Goal: Find contact information: Find contact information

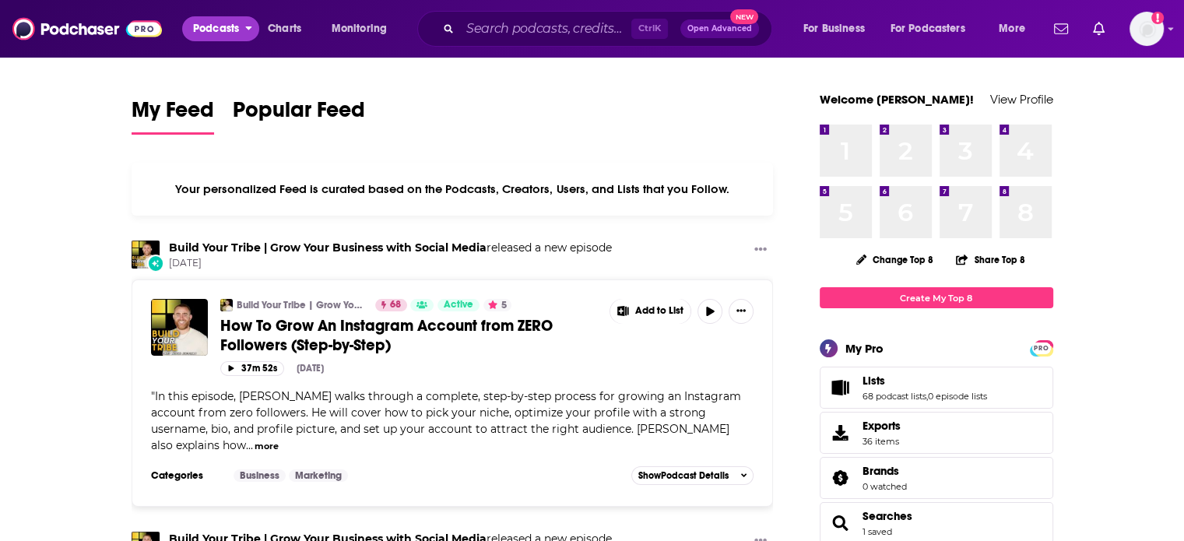
click at [210, 30] on span "Podcasts" at bounding box center [216, 29] width 46 height 22
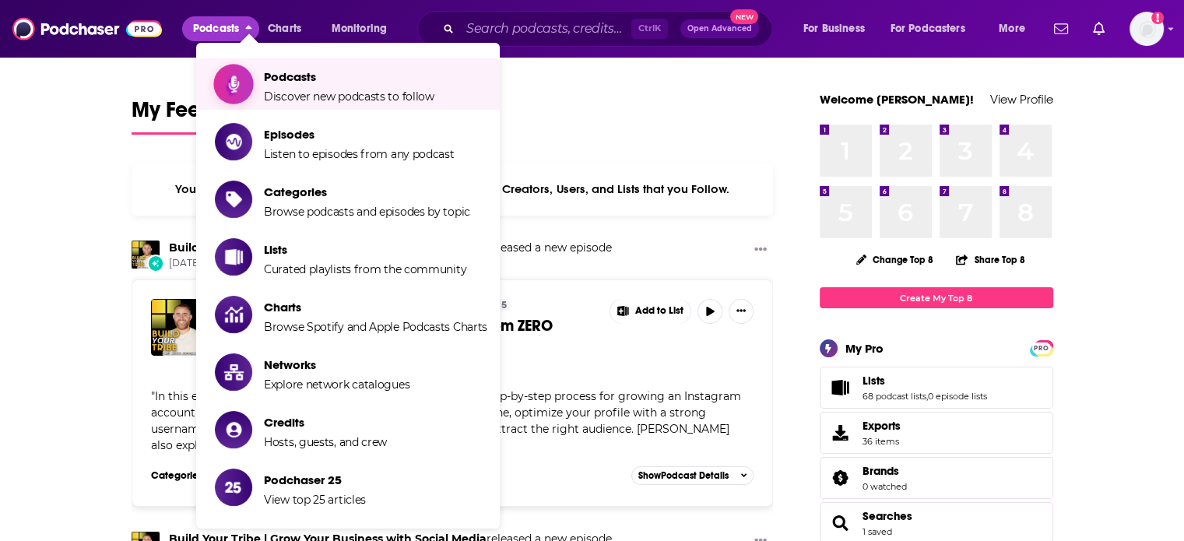
click at [246, 79] on span "Show item sub-menu" at bounding box center [234, 84] width 120 height 120
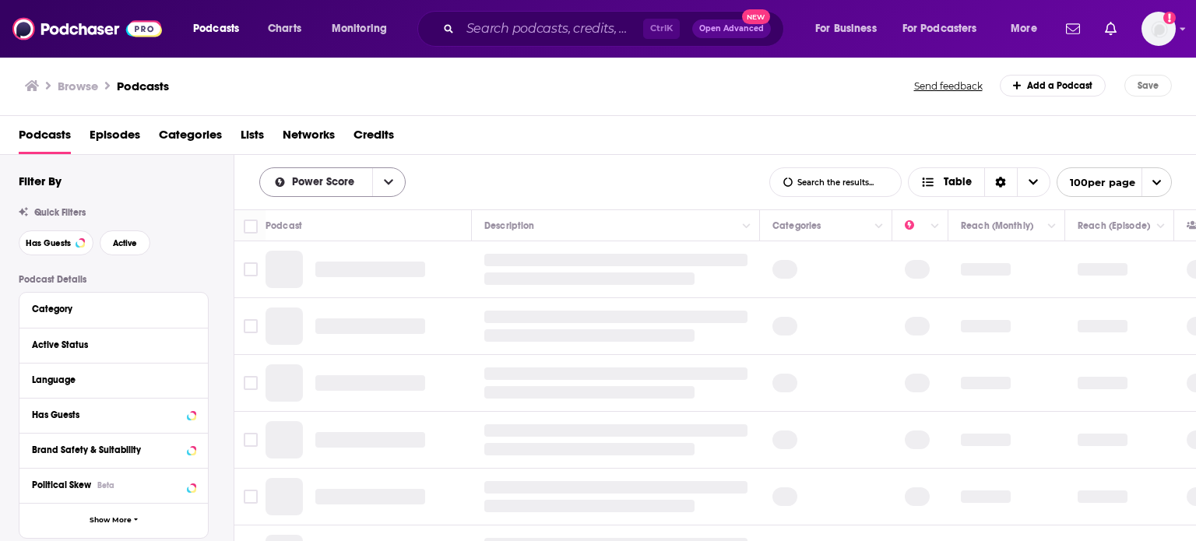
click at [389, 182] on icon "open menu" at bounding box center [388, 182] width 9 height 5
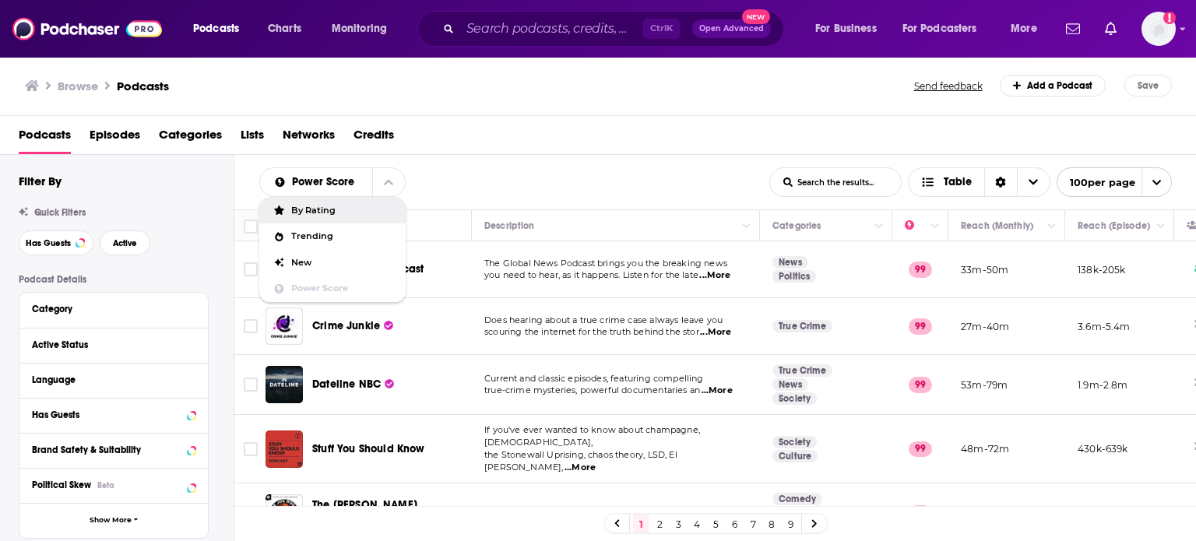
click at [483, 192] on div "Power Score By Rating Trending New Power Score List Search Input Search the res…" at bounding box center [514, 182] width 510 height 30
click at [195, 304] on div "Category" at bounding box center [113, 310] width 188 height 35
click at [115, 245] on span "Active" at bounding box center [125, 243] width 24 height 9
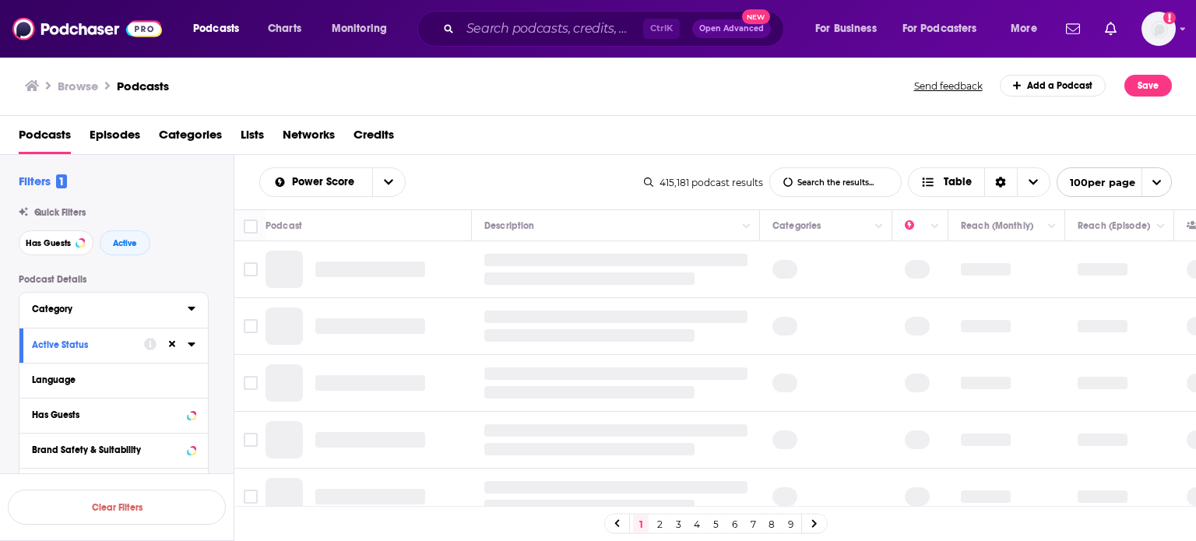
click at [190, 308] on icon at bounding box center [191, 309] width 7 height 4
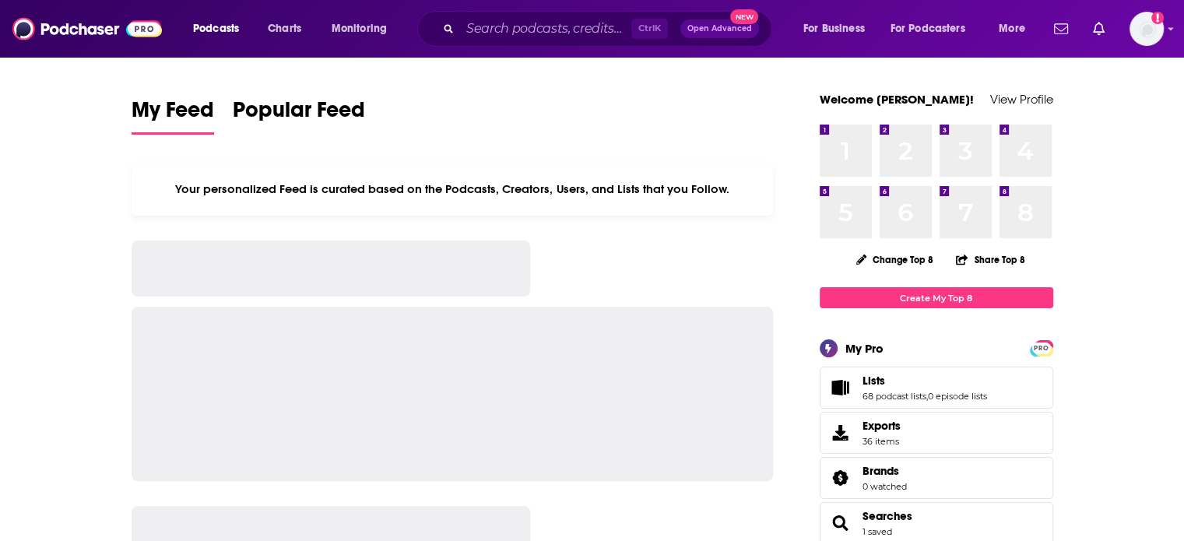
click at [236, 30] on span "Podcasts" at bounding box center [216, 29] width 46 height 22
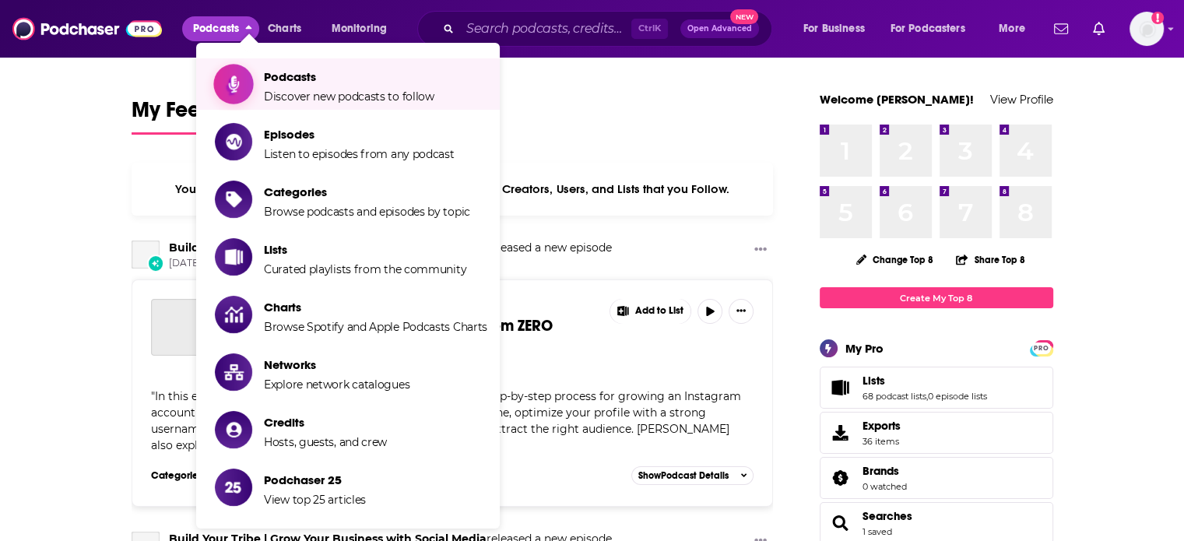
click at [253, 65] on link "Podcasts Discover new podcasts to follow" at bounding box center [351, 84] width 273 height 39
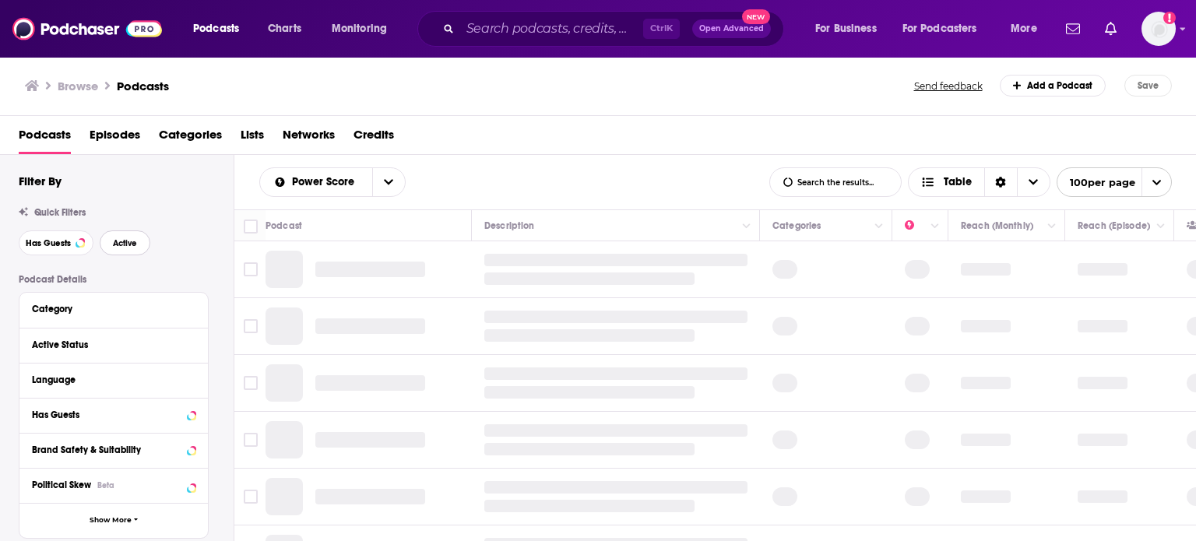
click at [126, 244] on span "Active" at bounding box center [125, 243] width 24 height 9
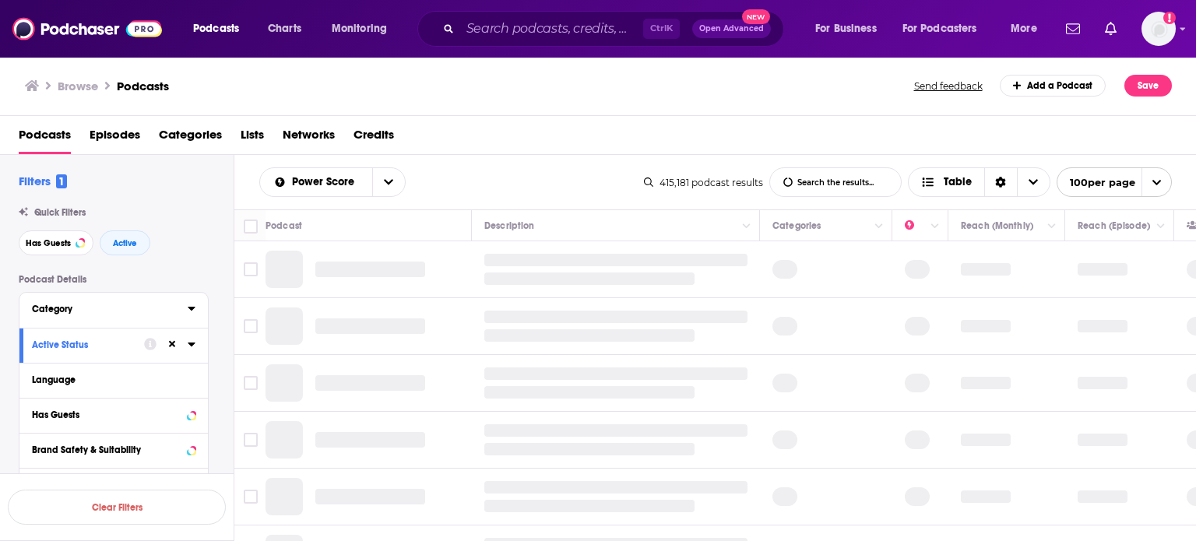
click at [194, 311] on icon at bounding box center [192, 308] width 8 height 12
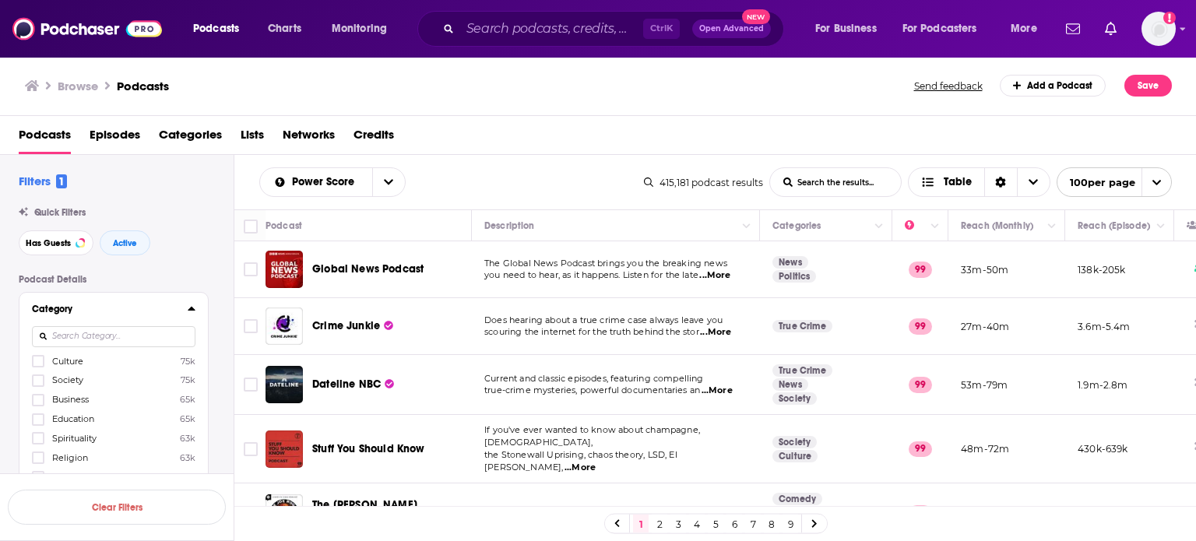
click at [191, 305] on icon at bounding box center [192, 308] width 8 height 12
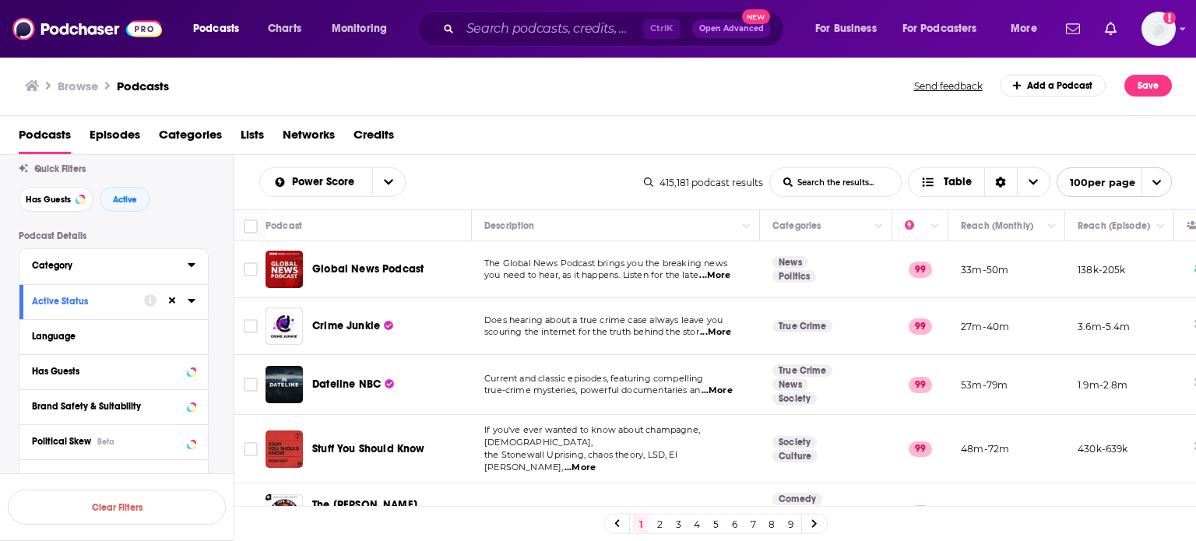
scroll to position [78, 0]
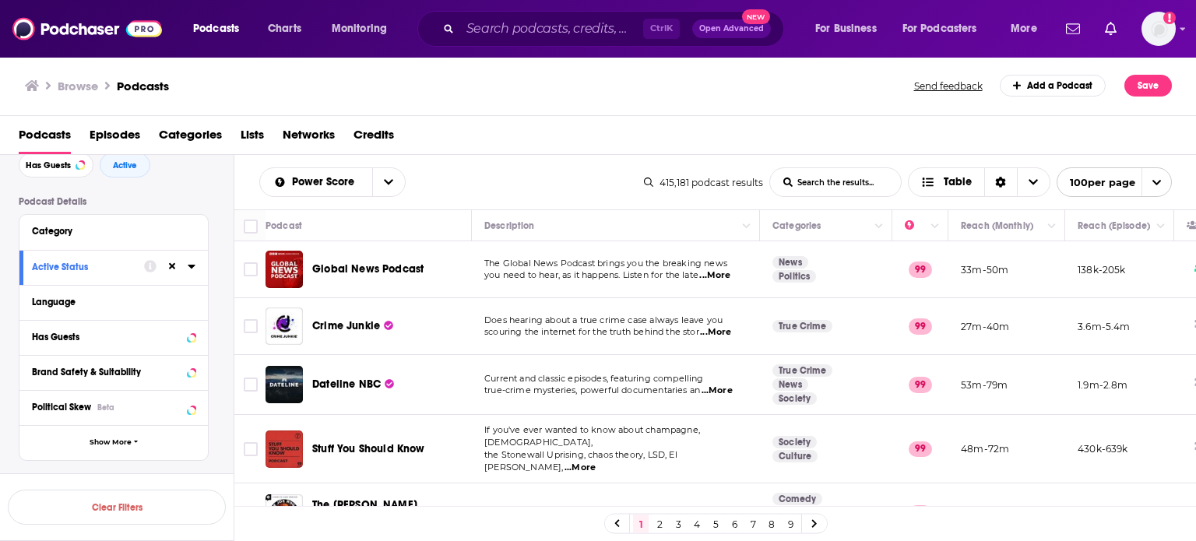
click at [196, 236] on div "Category" at bounding box center [113, 232] width 188 height 35
click at [192, 228] on icon at bounding box center [192, 230] width 8 height 12
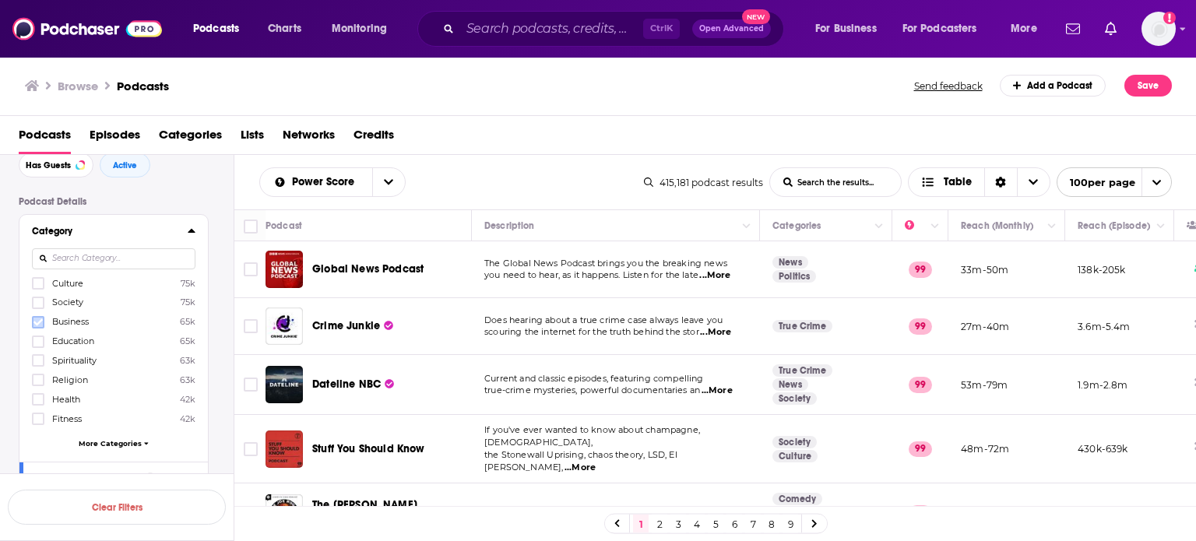
click at [39, 323] on icon at bounding box center [37, 321] width 9 height 7
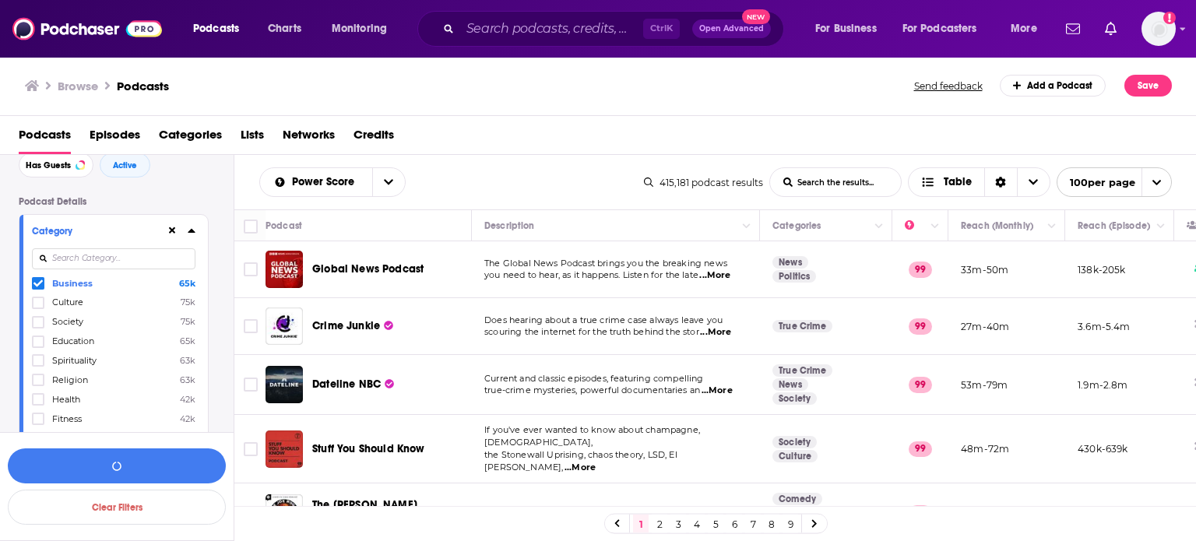
click at [37, 285] on icon at bounding box center [37, 283] width 9 height 9
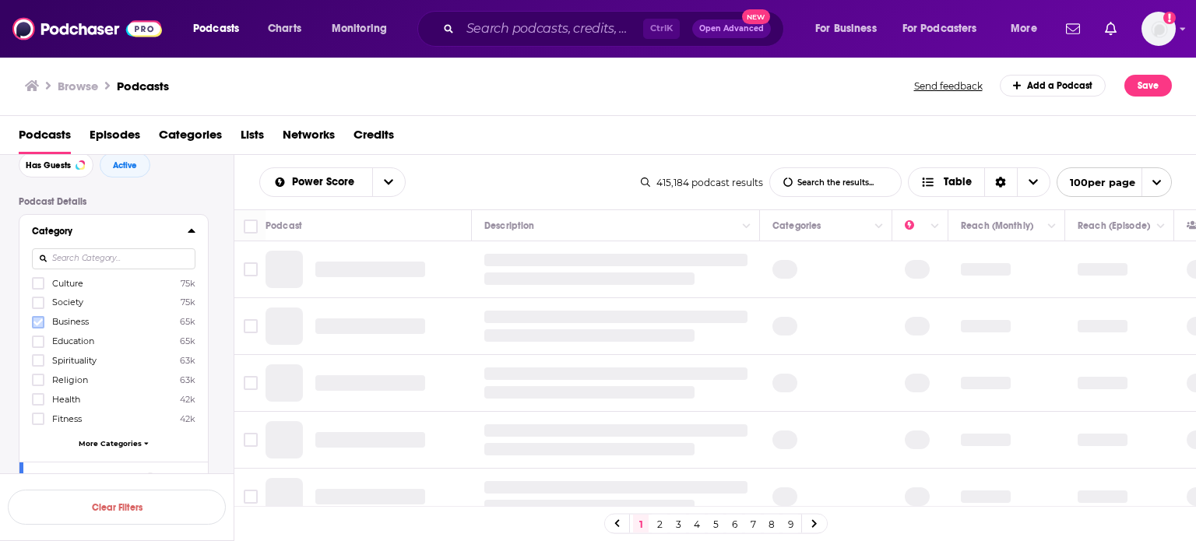
click at [41, 321] on icon at bounding box center [37, 321] width 9 height 7
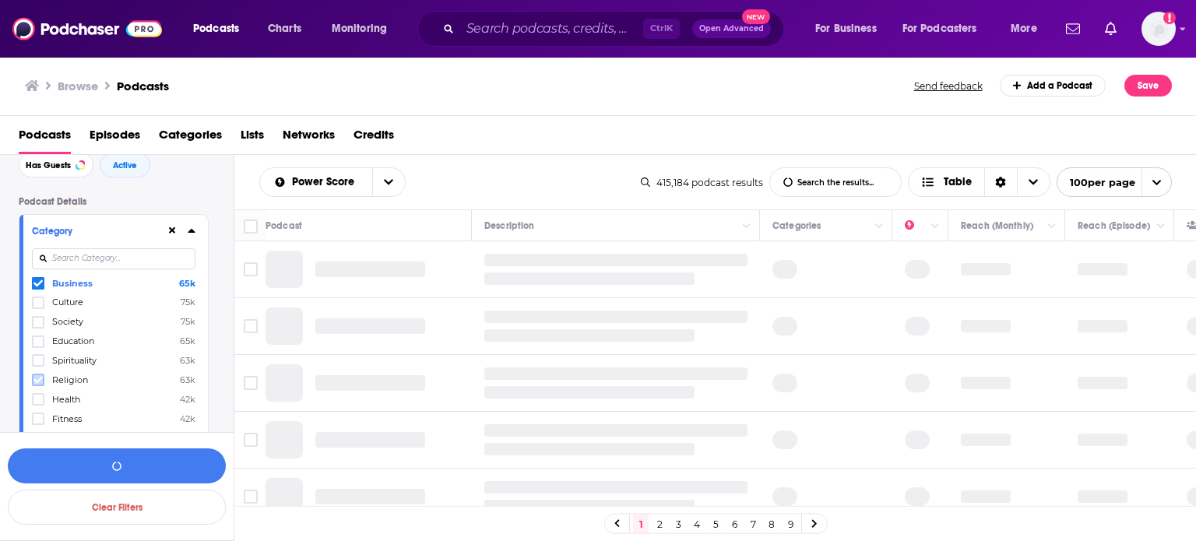
click at [40, 378] on icon at bounding box center [37, 380] width 9 height 7
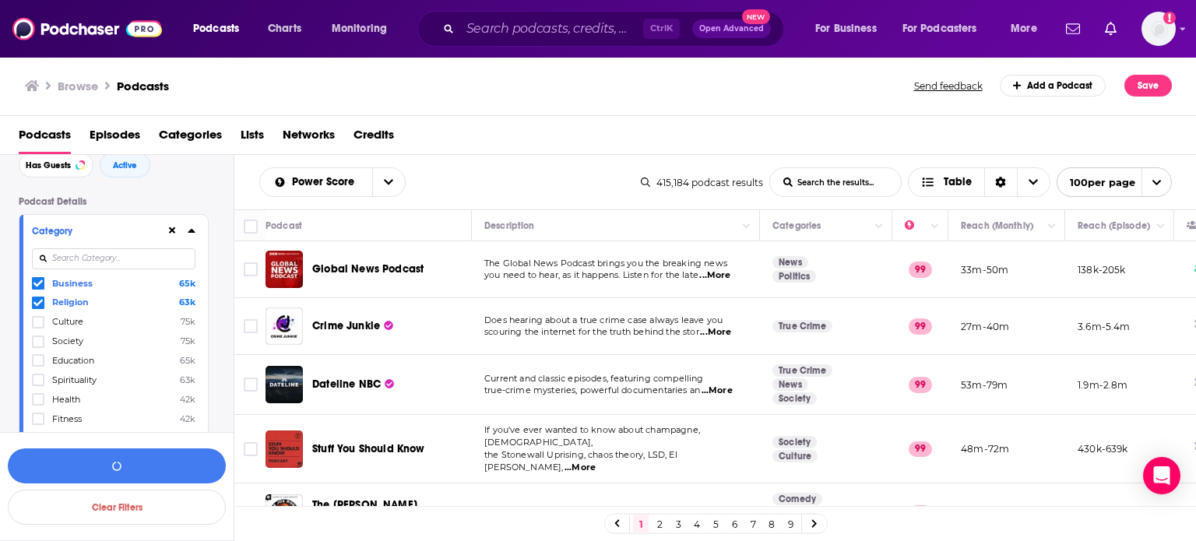
scroll to position [156, 0]
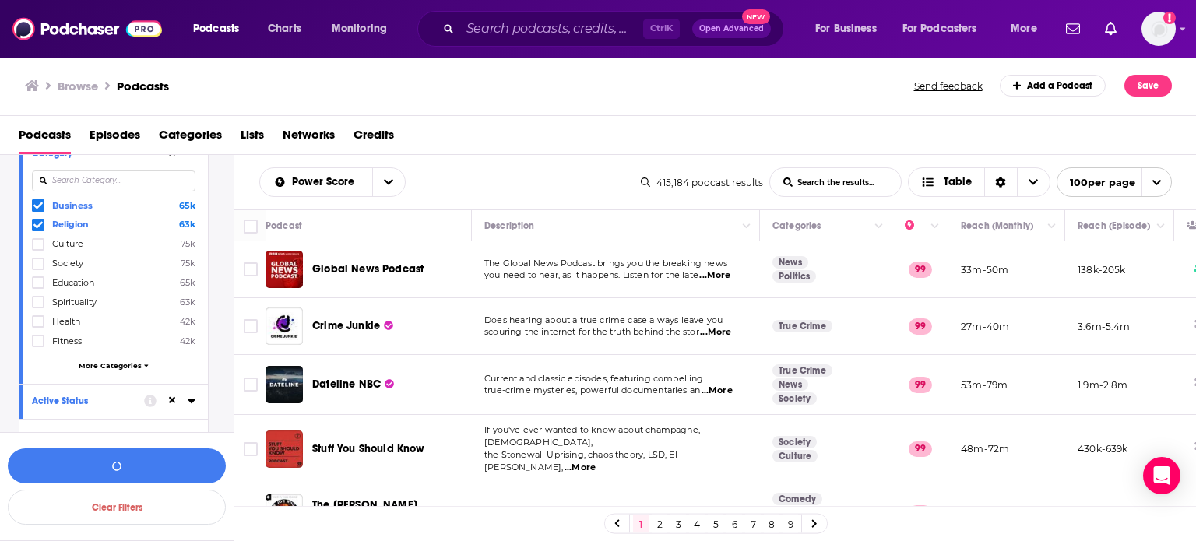
click at [126, 361] on div "Business 65k Religion 63k Culture 75k Society 75k Education 65k Spirituality 63…" at bounding box center [114, 288] width 164 height 179
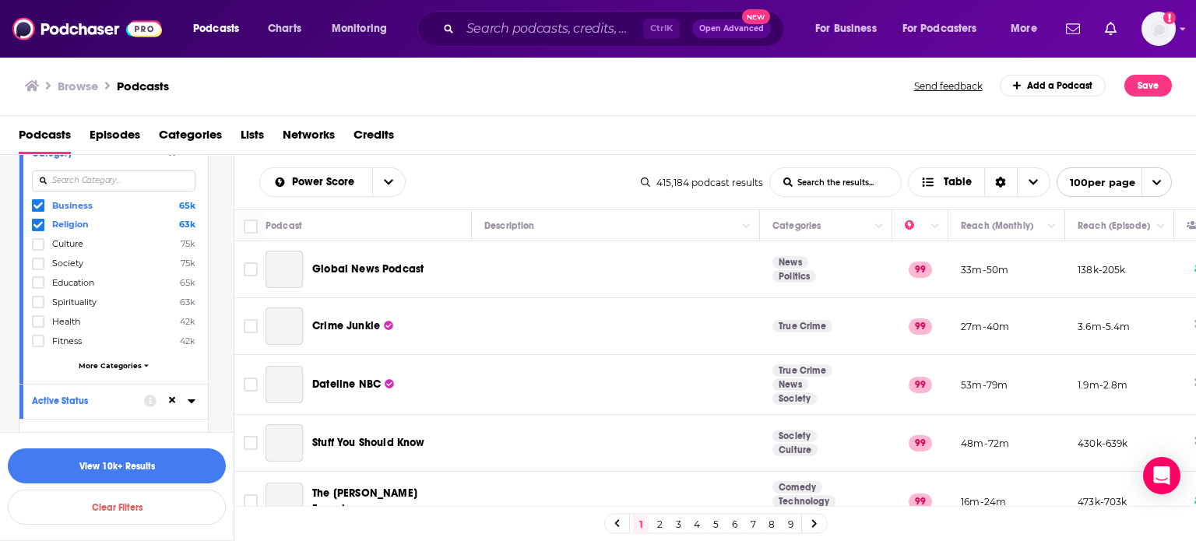
click at [128, 364] on span "More Categories" at bounding box center [110, 365] width 63 height 9
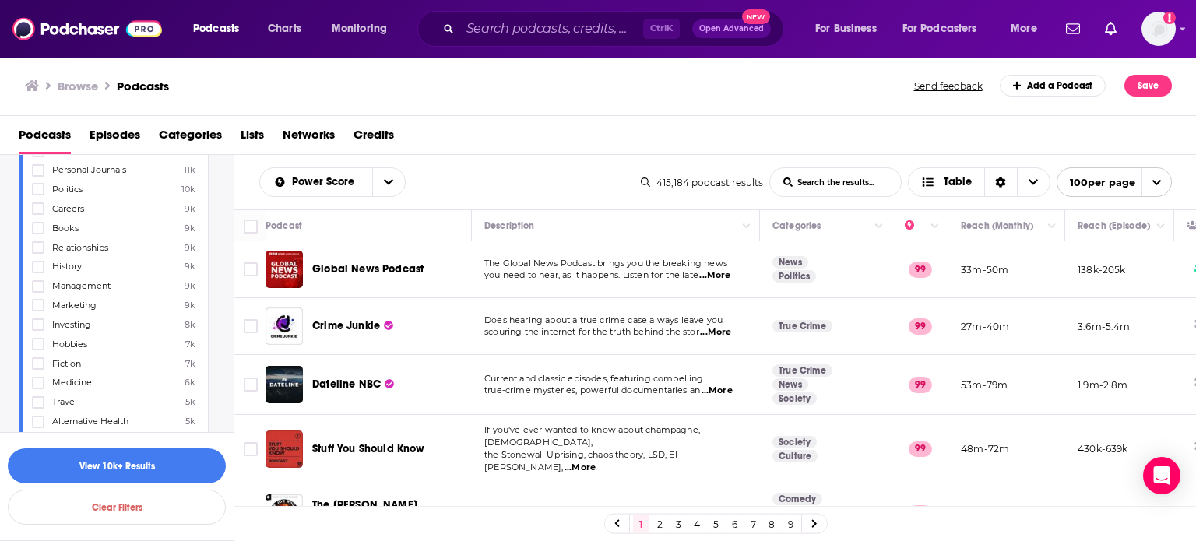
scroll to position [623, 0]
click at [38, 380] on icon at bounding box center [37, 376] width 9 height 9
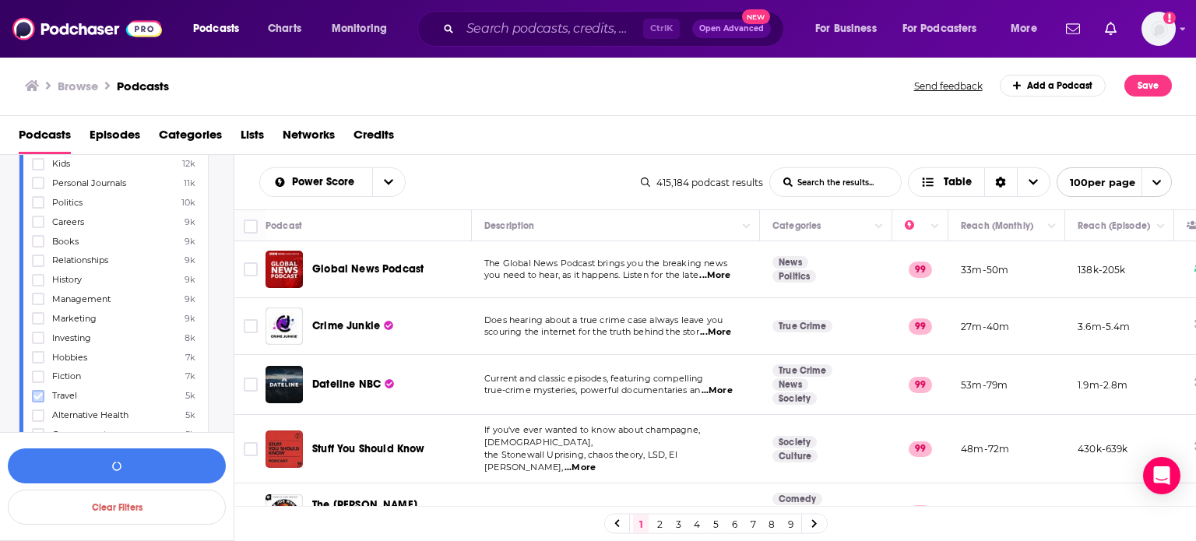
click at [37, 392] on icon at bounding box center [37, 396] width 9 height 9
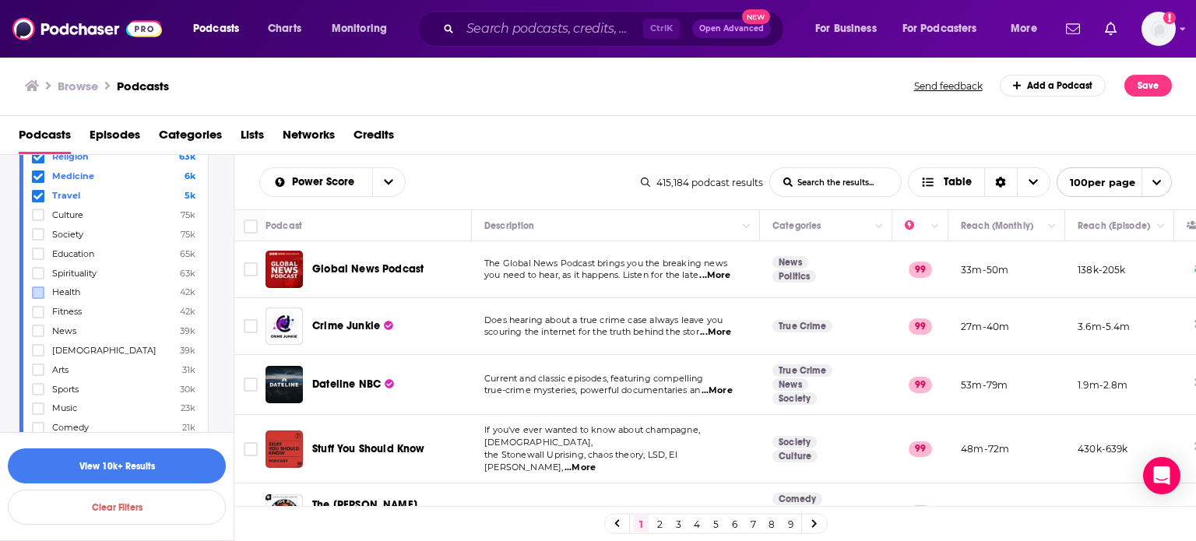
scroll to position [234, 0]
click at [38, 208] on icon at bounding box center [37, 204] width 9 height 9
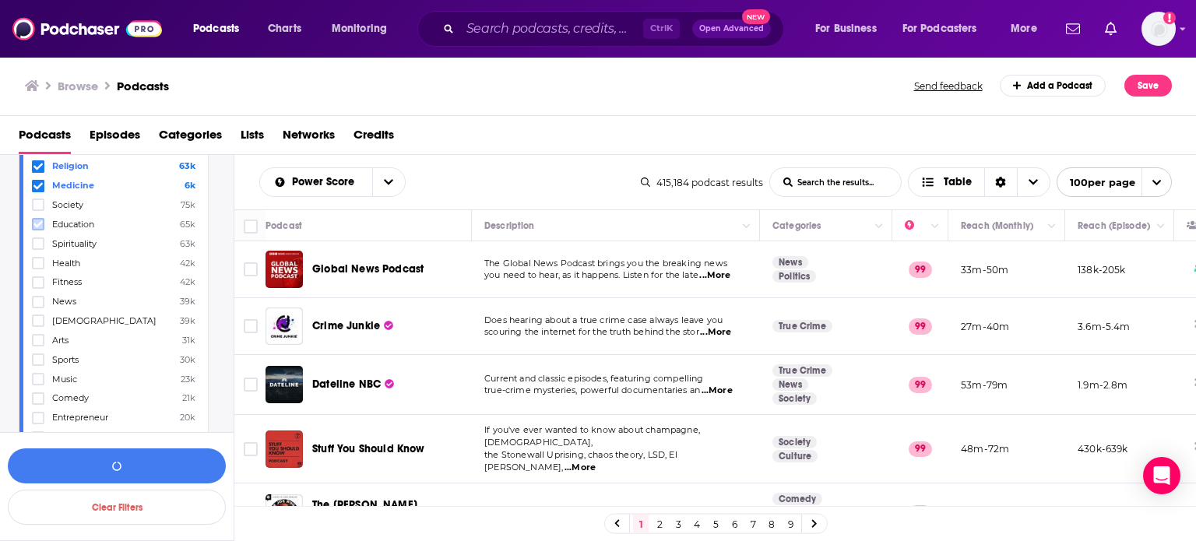
click at [40, 222] on icon at bounding box center [37, 224] width 9 height 9
click at [38, 247] on icon at bounding box center [37, 243] width 9 height 9
click at [40, 327] on label at bounding box center [38, 321] width 12 height 12
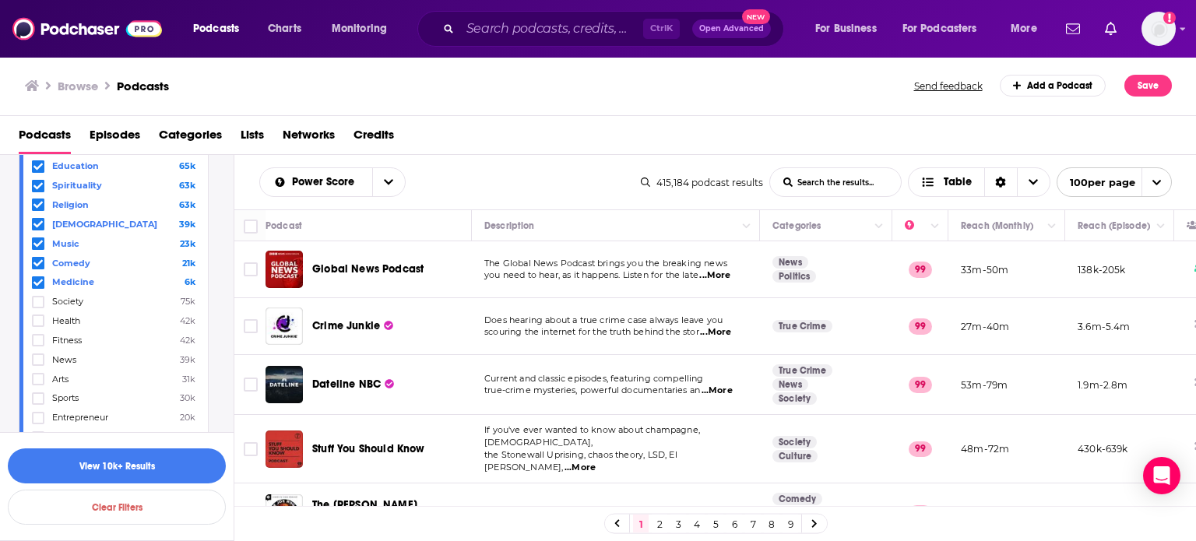
scroll to position [0, 0]
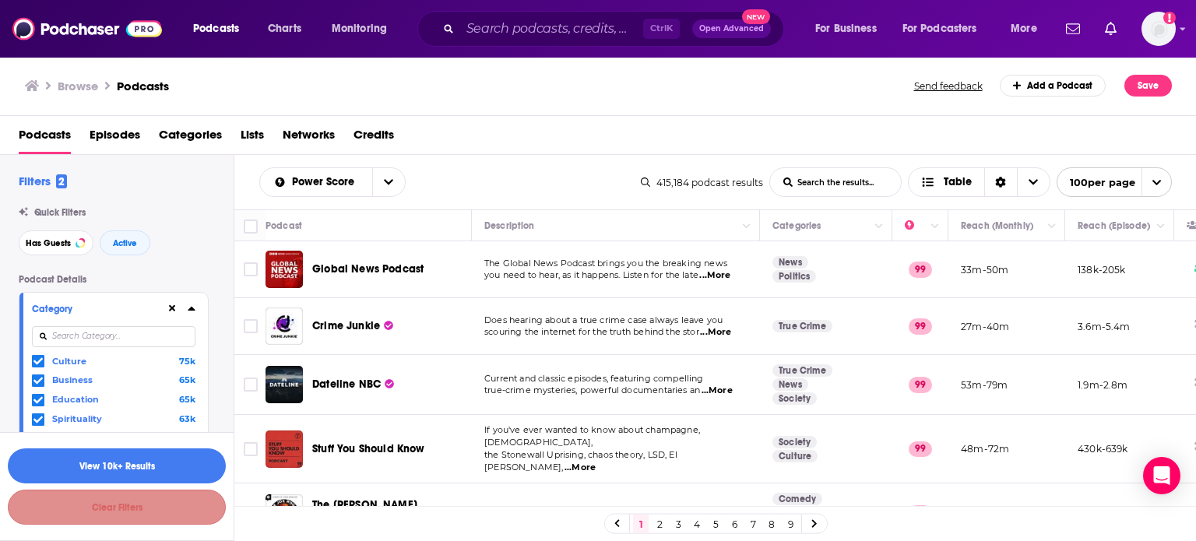
click at [137, 508] on button "Clear Filters" at bounding box center [117, 507] width 218 height 35
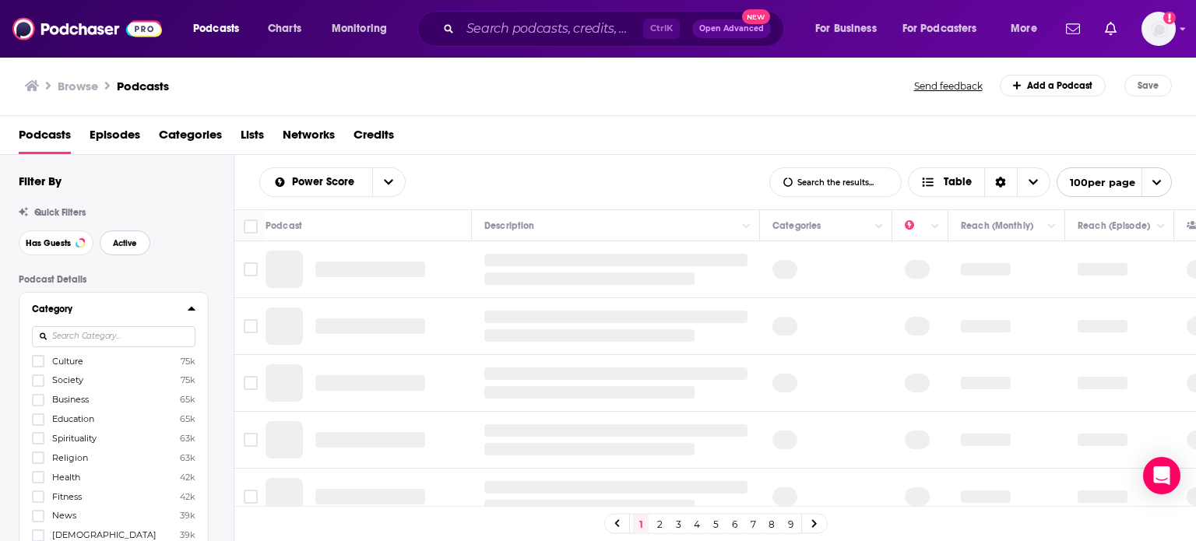
click at [130, 243] on span "Active" at bounding box center [125, 243] width 24 height 9
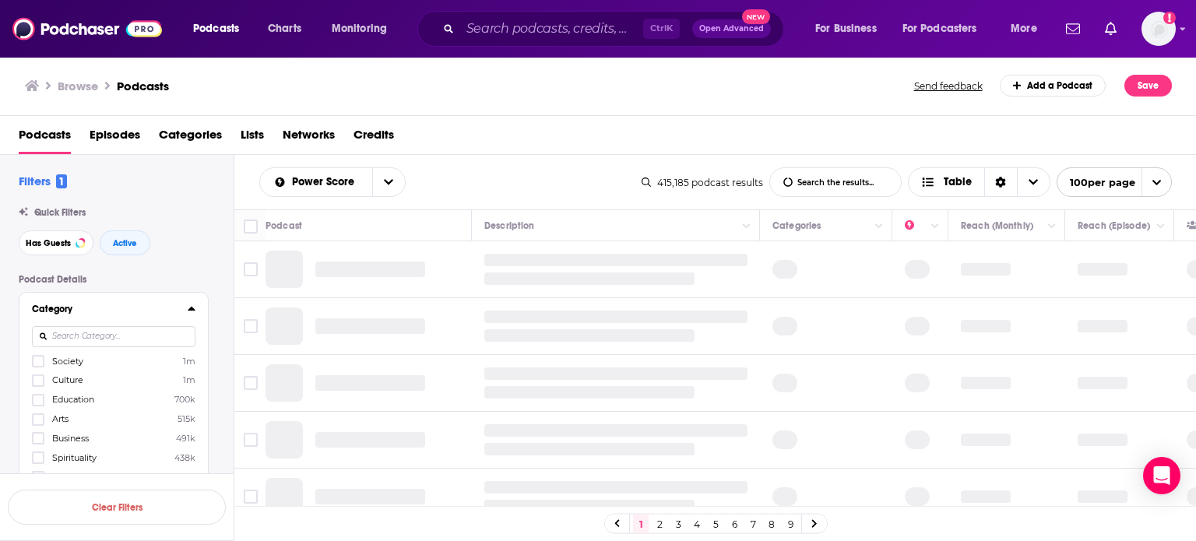
click at [106, 336] on input at bounding box center [114, 336] width 164 height 21
click at [44, 362] on label at bounding box center [38, 361] width 12 height 12
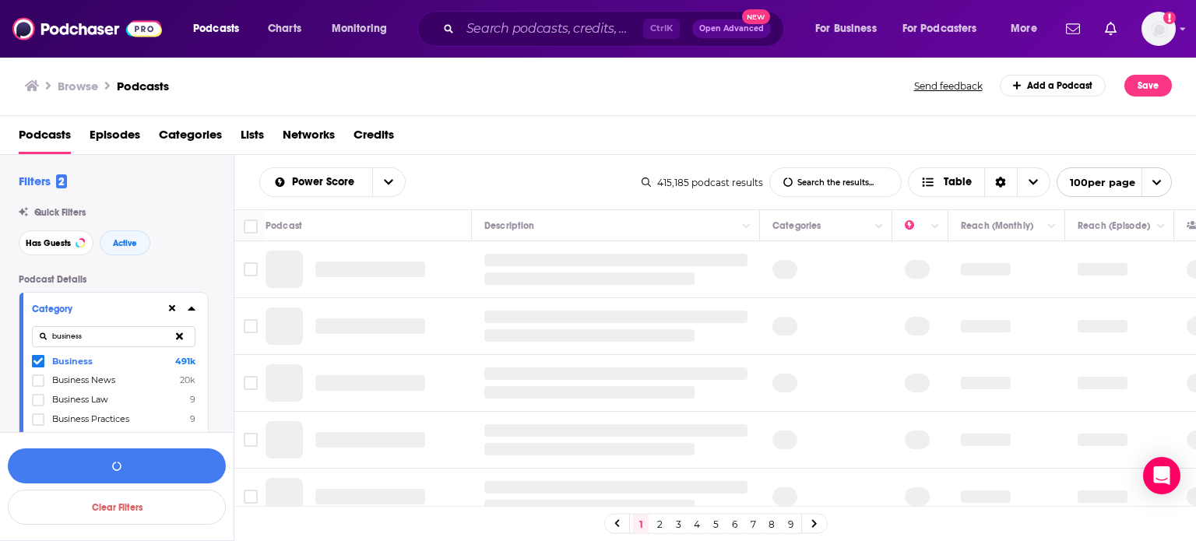
click at [125, 339] on input "business" at bounding box center [114, 336] width 164 height 21
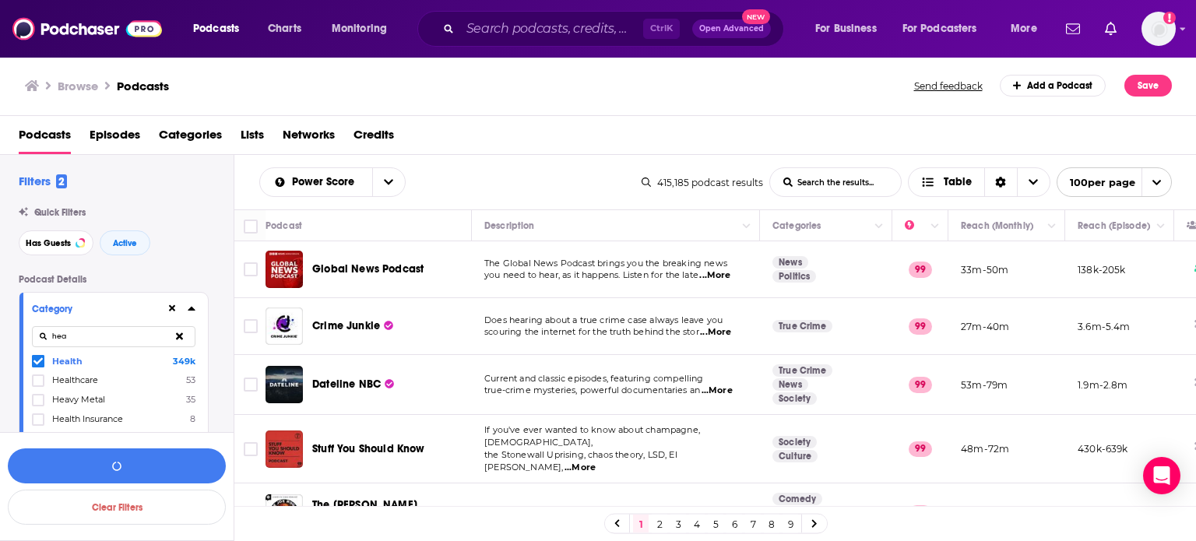
click at [91, 331] on input "hea" at bounding box center [114, 336] width 164 height 21
type input "sports"
click at [100, 331] on input "sports" at bounding box center [114, 336] width 164 height 21
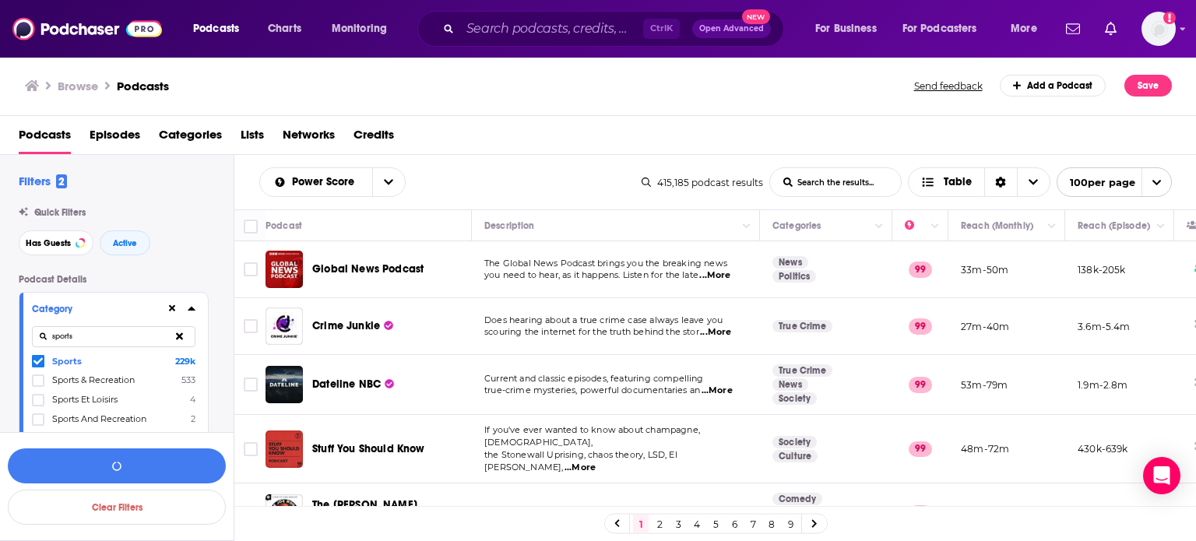
click at [100, 331] on input "sports" at bounding box center [114, 336] width 164 height 21
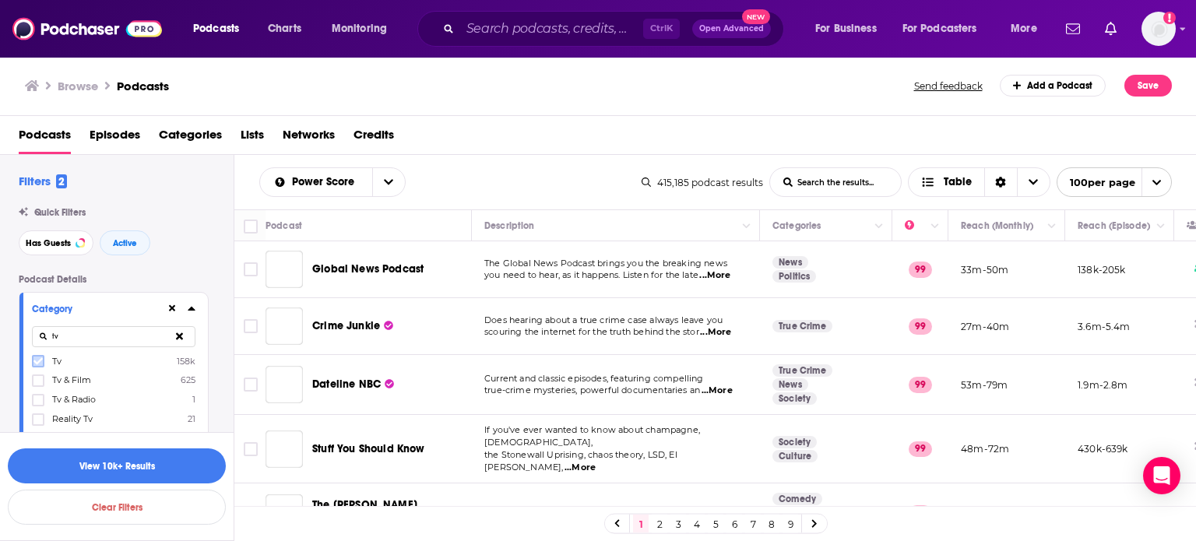
click at [41, 368] on label at bounding box center [38, 361] width 12 height 12
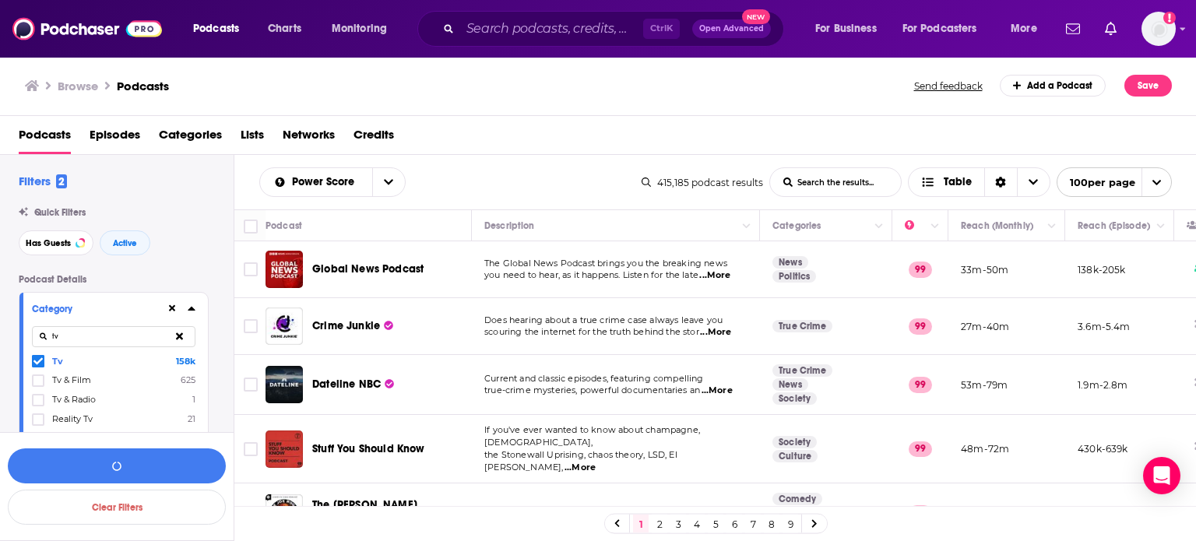
click at [78, 335] on input "tv" at bounding box center [114, 336] width 164 height 21
click at [40, 363] on icon at bounding box center [37, 361] width 9 height 9
click at [100, 336] on input "film" at bounding box center [114, 336] width 164 height 21
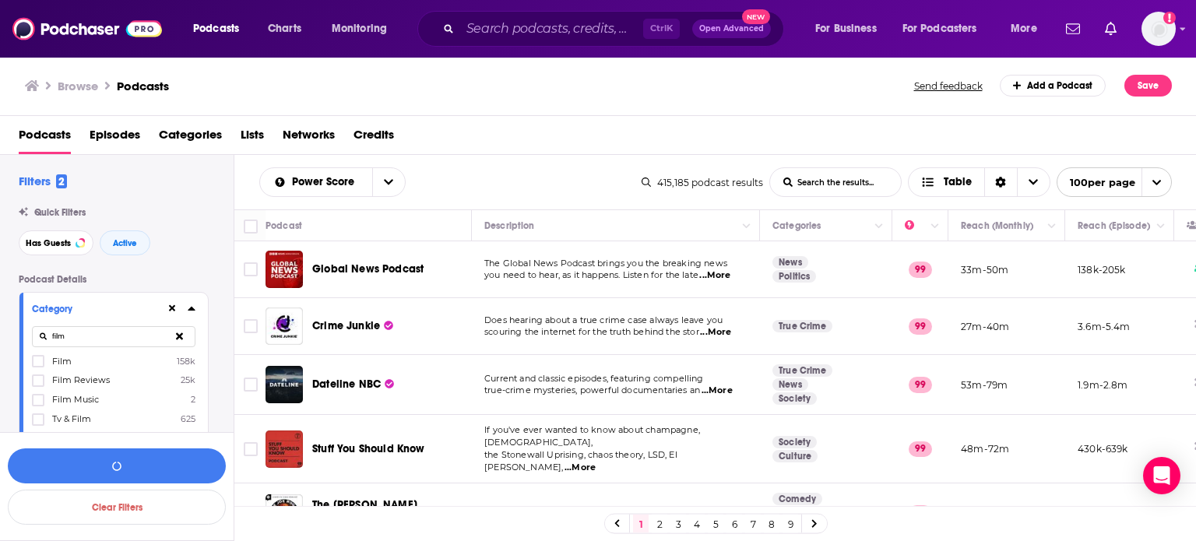
click at [100, 336] on input "film" at bounding box center [114, 336] width 164 height 21
type input "tech"
click at [37, 366] on span at bounding box center [37, 361] width 9 height 9
click at [128, 329] on input "tech" at bounding box center [114, 336] width 164 height 21
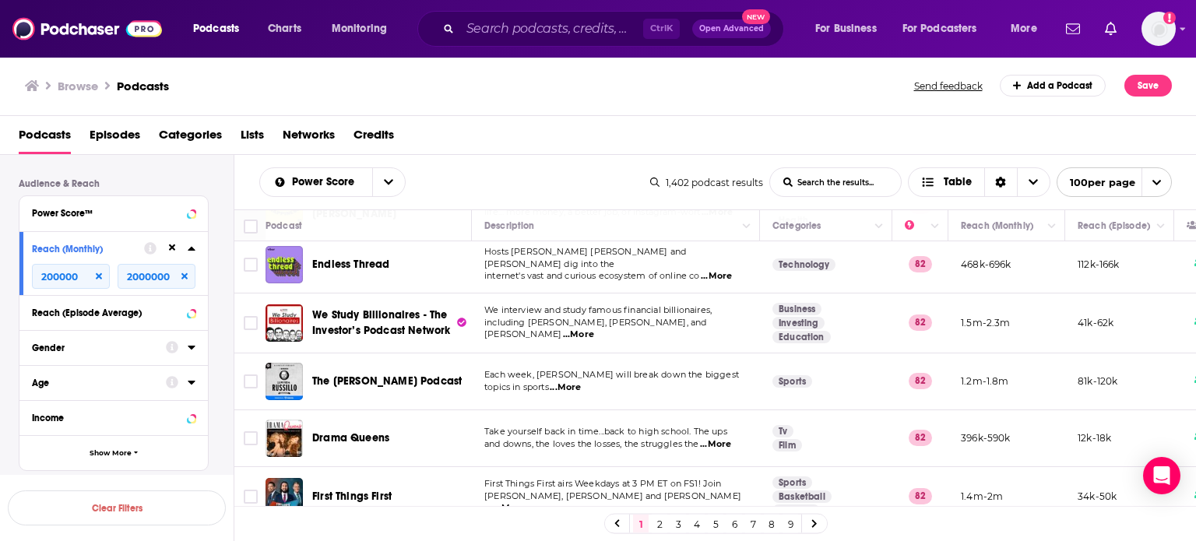
scroll to position [5664, 0]
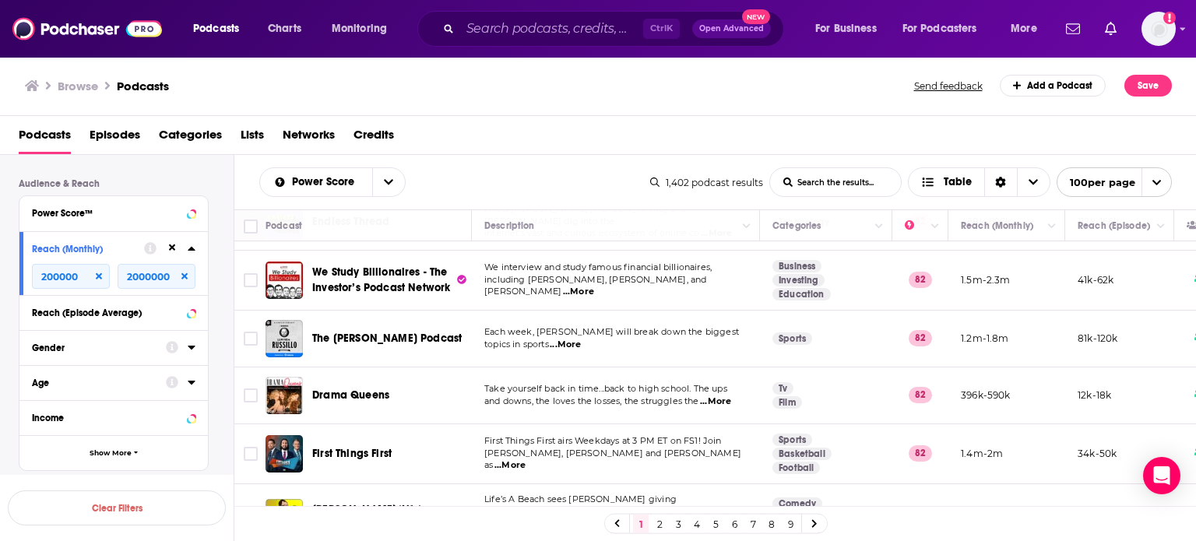
click at [653, 526] on link "2" at bounding box center [660, 524] width 16 height 19
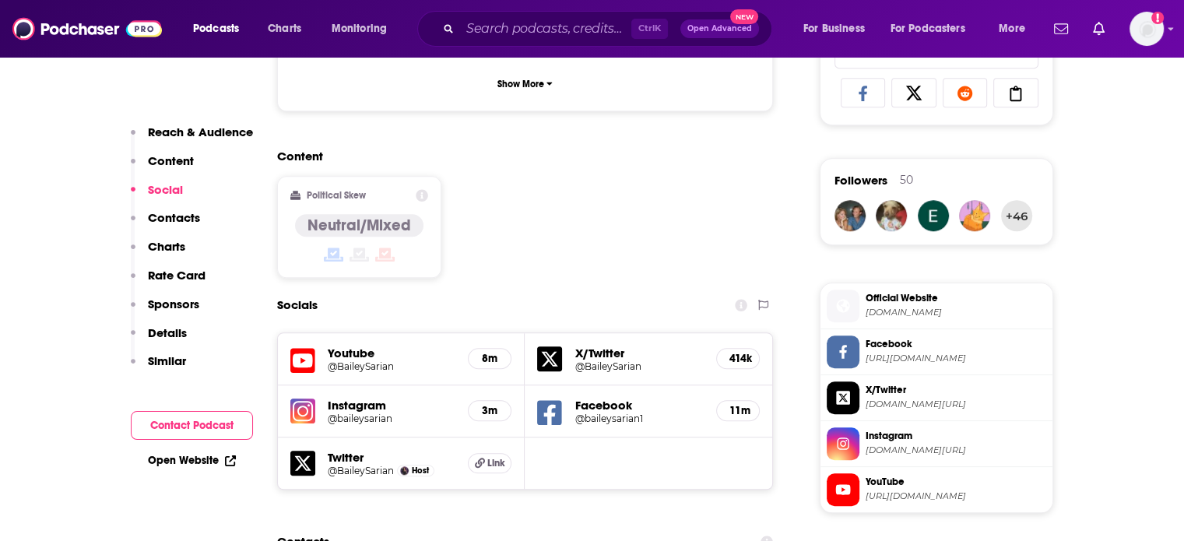
scroll to position [1324, 0]
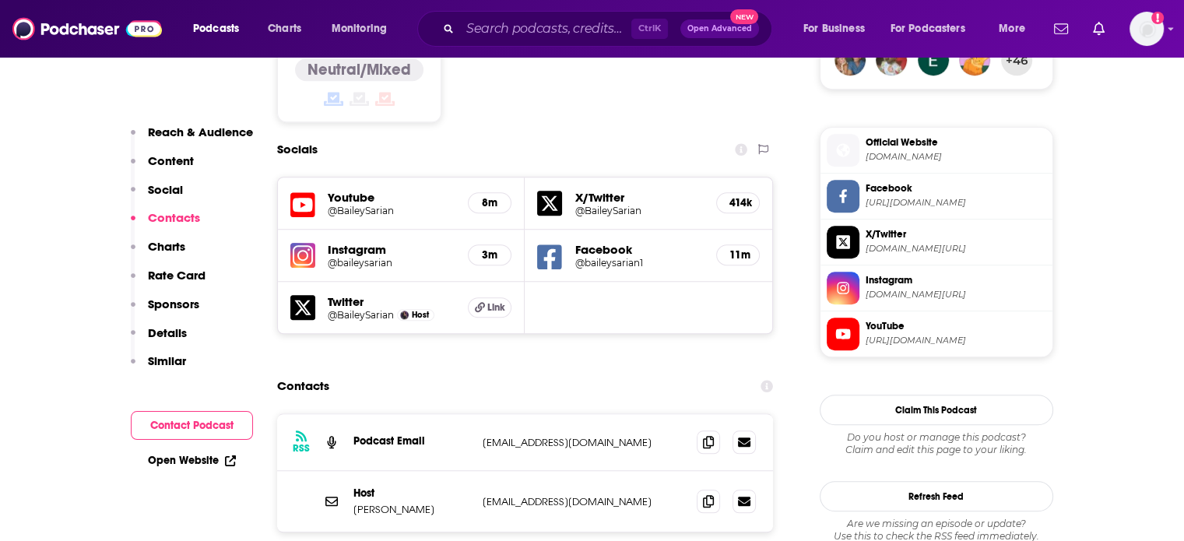
click at [540, 436] on p "rss@baileysarian.com" at bounding box center [584, 442] width 202 height 13
click at [551, 471] on div "Host Bailey Sarian baileysarianteam@wmeagency.com baileysarianteam@wmeagency.com" at bounding box center [525, 501] width 497 height 61
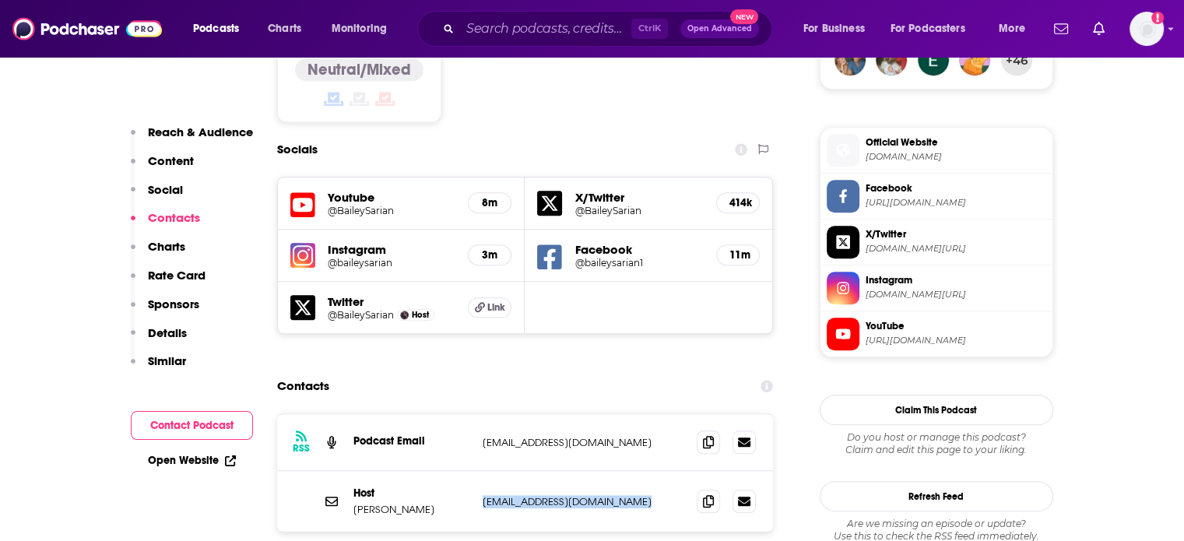
click at [551, 471] on div "Host Bailey Sarian baileysarianteam@wmeagency.com baileysarianteam@wmeagency.com" at bounding box center [525, 501] width 497 height 61
copy div "baileysarianteam@wmeagency.com baileysarianteam@wmeagency.com"
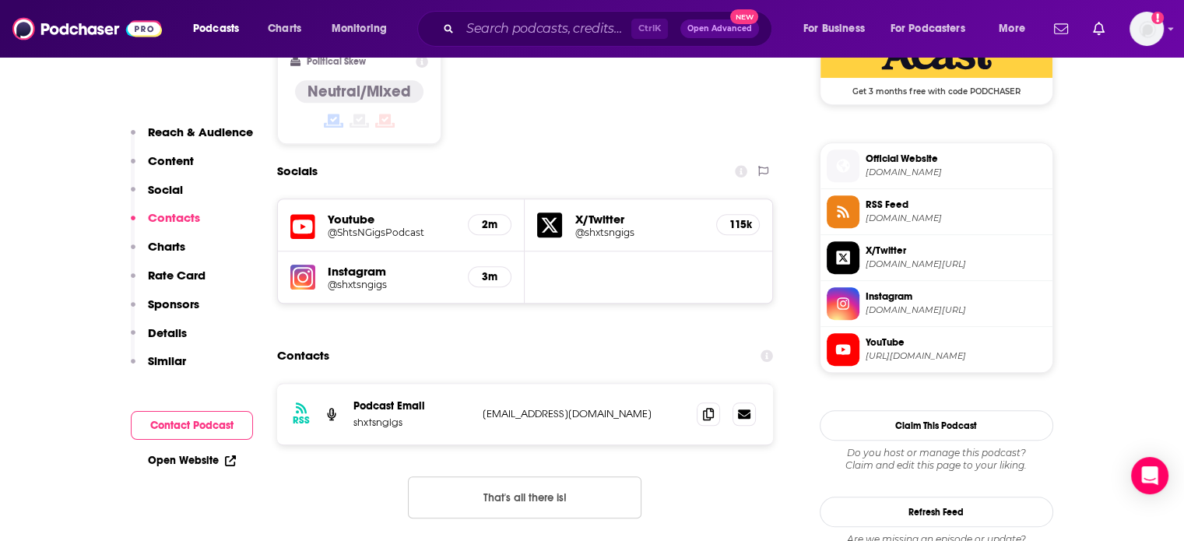
scroll to position [1480, 0]
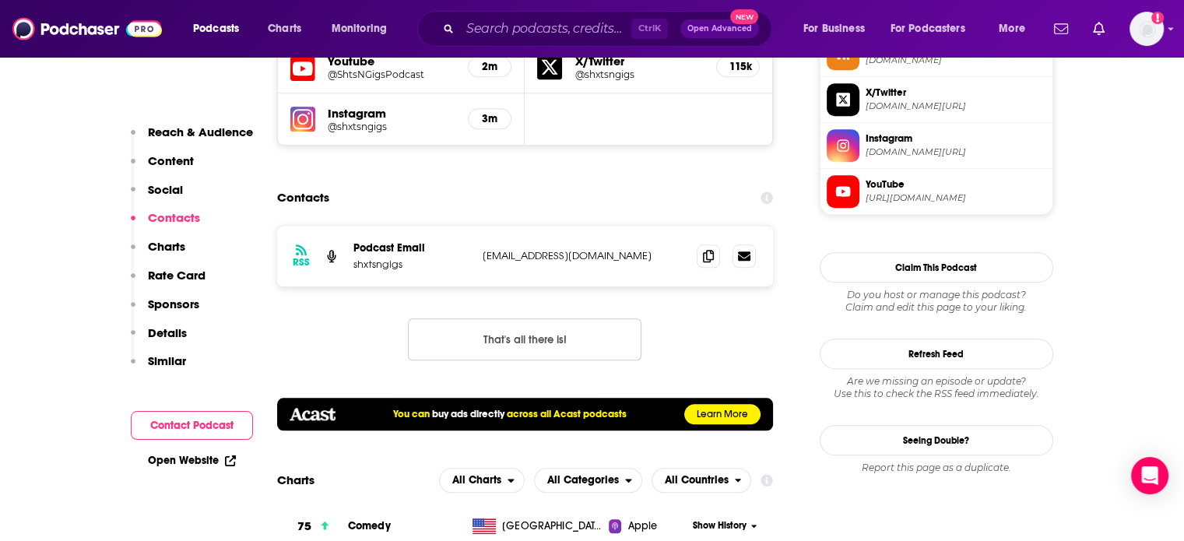
click at [516, 249] on p "[EMAIL_ADDRESS][DOMAIN_NAME]" at bounding box center [584, 255] width 202 height 13
copy div "[EMAIL_ADDRESS][DOMAIN_NAME] [EMAIL_ADDRESS][DOMAIN_NAME]"
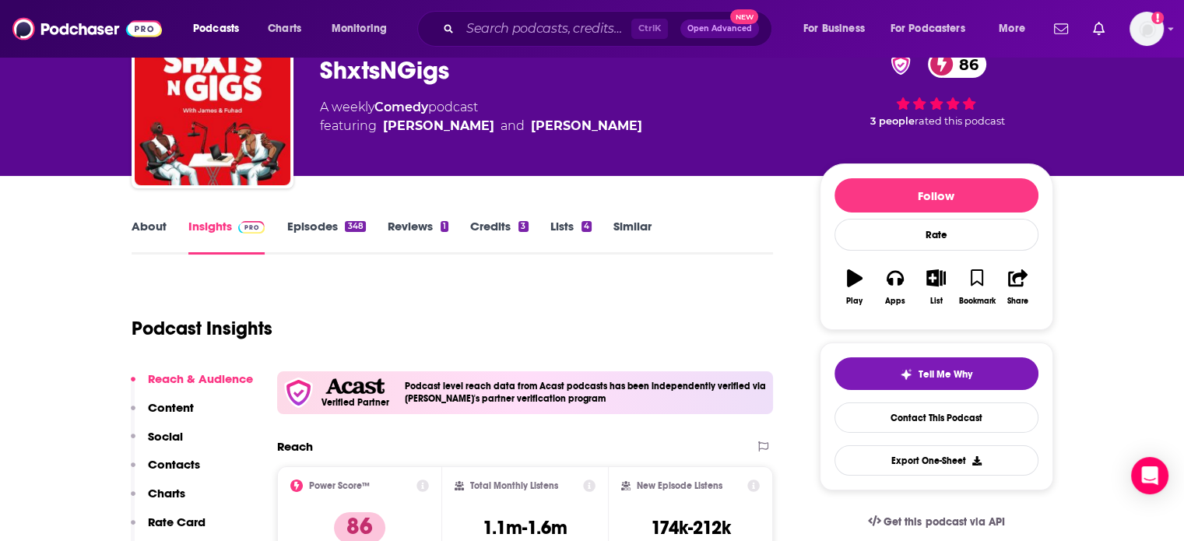
scroll to position [0, 0]
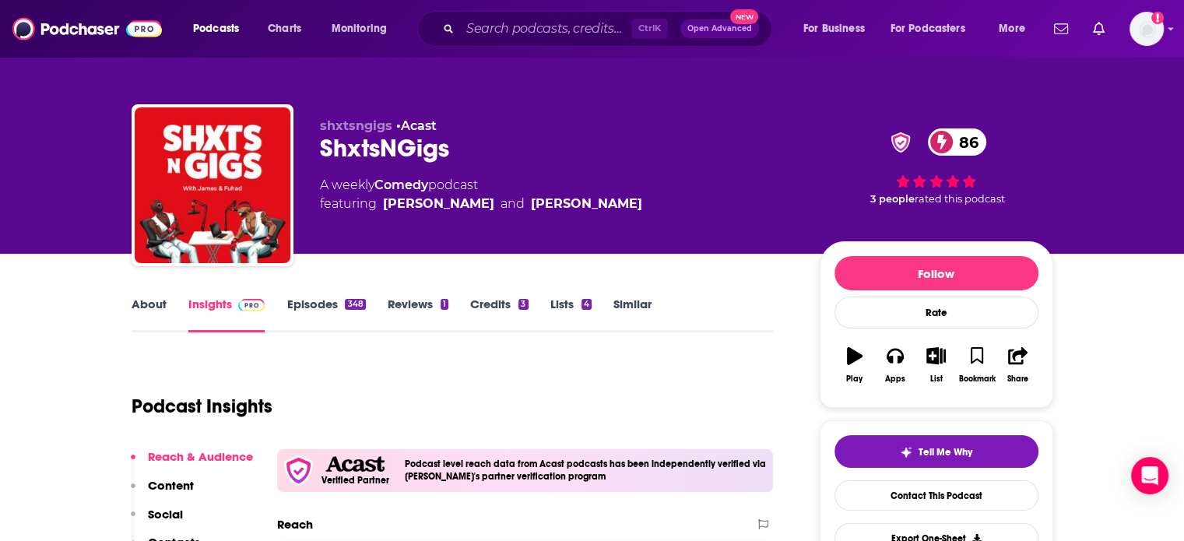
click at [160, 309] on link "About" at bounding box center [149, 315] width 35 height 36
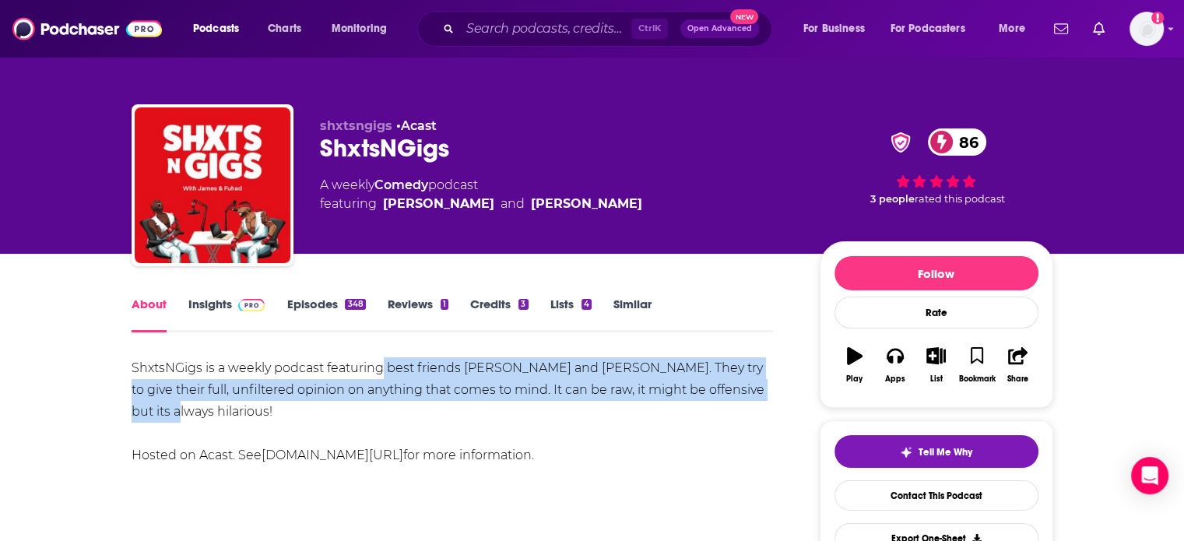
drag, startPoint x: 249, startPoint y: 406, endPoint x: 380, endPoint y: 371, distance: 135.6
click at [380, 371] on div "ShxtsNGigs is a weekly podcast featuring best friends [PERSON_NAME] and [PERSON…" at bounding box center [453, 411] width 642 height 109
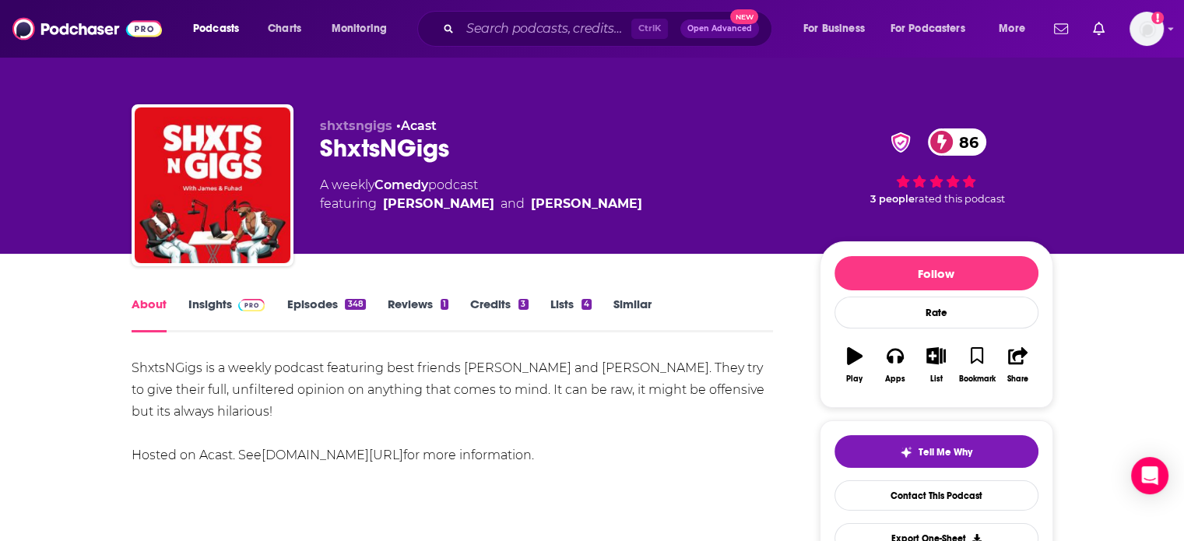
click at [351, 308] on div "348" at bounding box center [355, 304] width 20 height 11
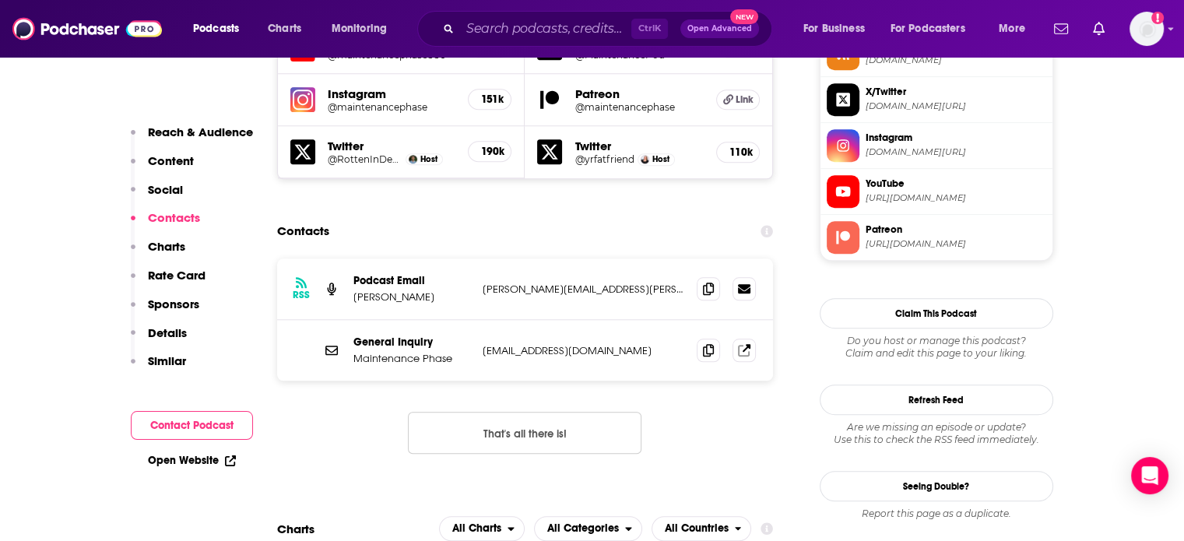
scroll to position [1402, 0]
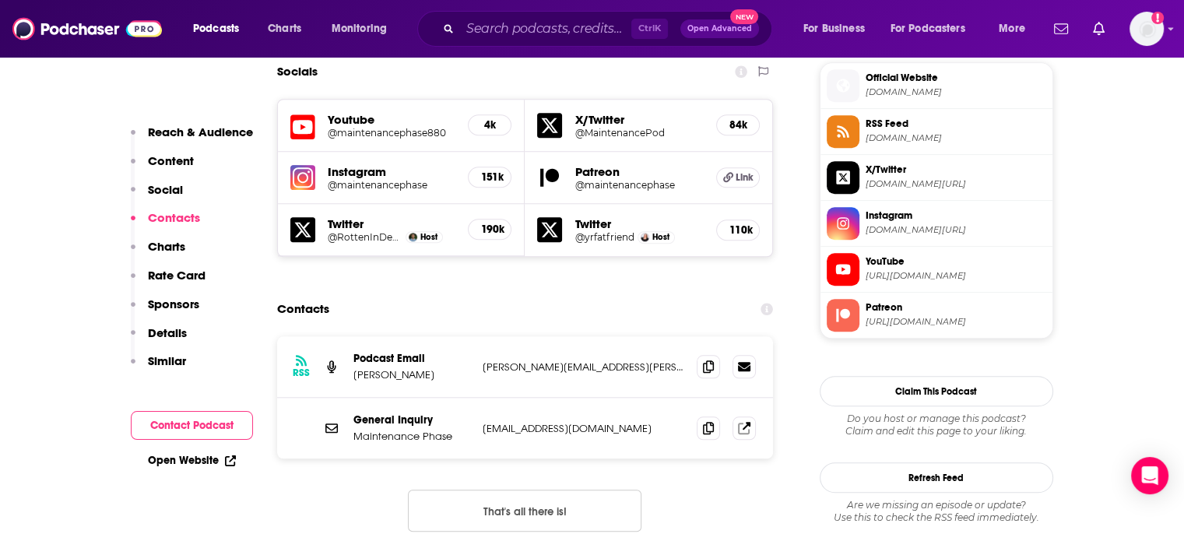
click at [545, 422] on p "[EMAIL_ADDRESS][DOMAIN_NAME]" at bounding box center [584, 428] width 202 height 13
copy div "[EMAIL_ADDRESS][DOMAIN_NAME] [EMAIL_ADDRESS][DOMAIN_NAME]"
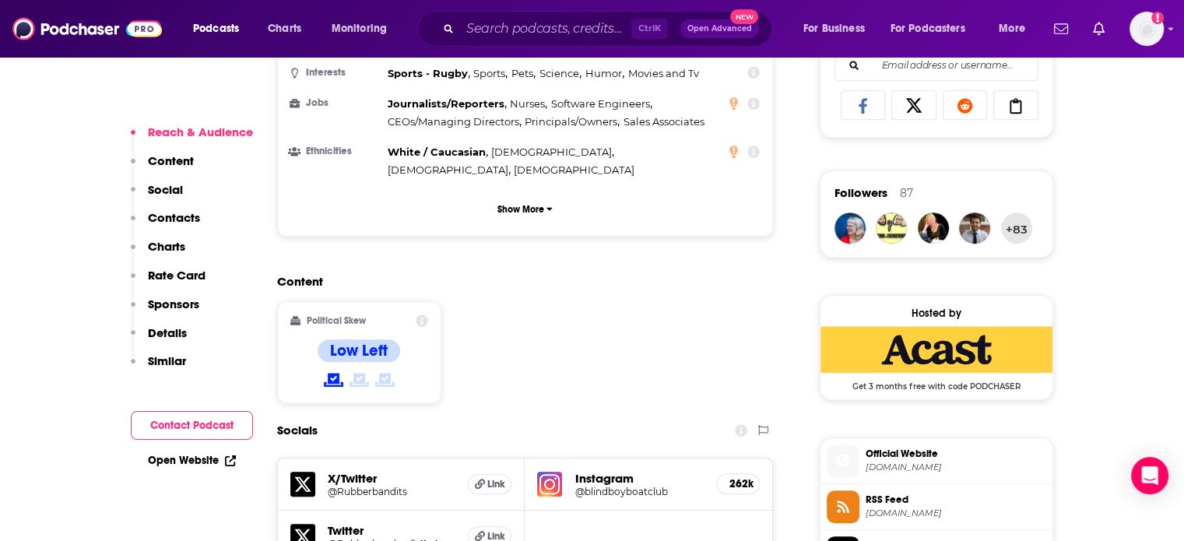
scroll to position [1246, 0]
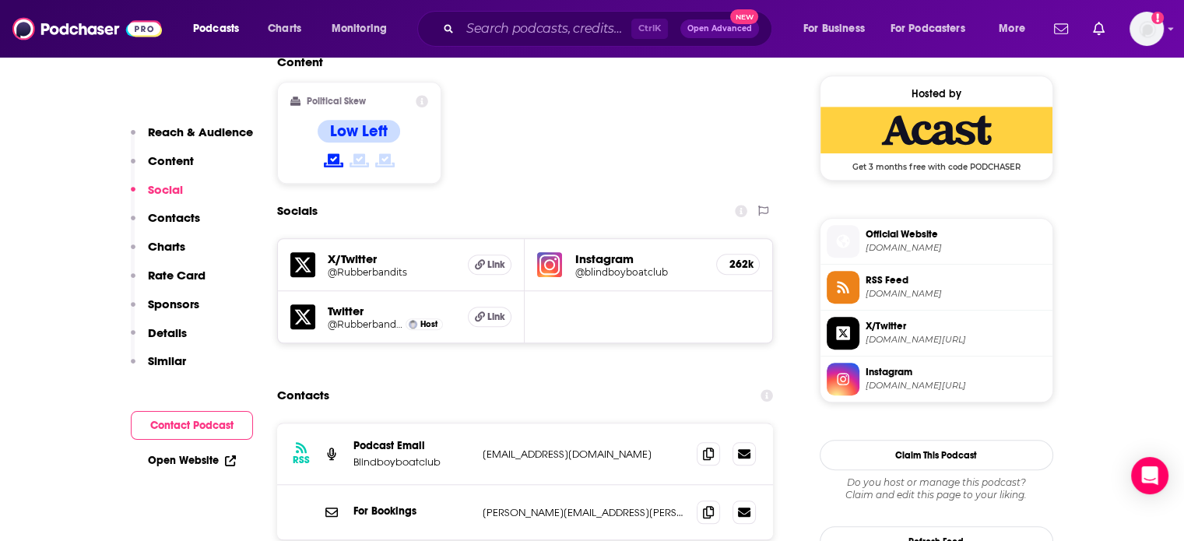
click at [517, 448] on p "[EMAIL_ADDRESS][DOMAIN_NAME]" at bounding box center [584, 454] width 202 height 13
copy div "[EMAIL_ADDRESS][DOMAIN_NAME] [EMAIL_ADDRESS][DOMAIN_NAME]"
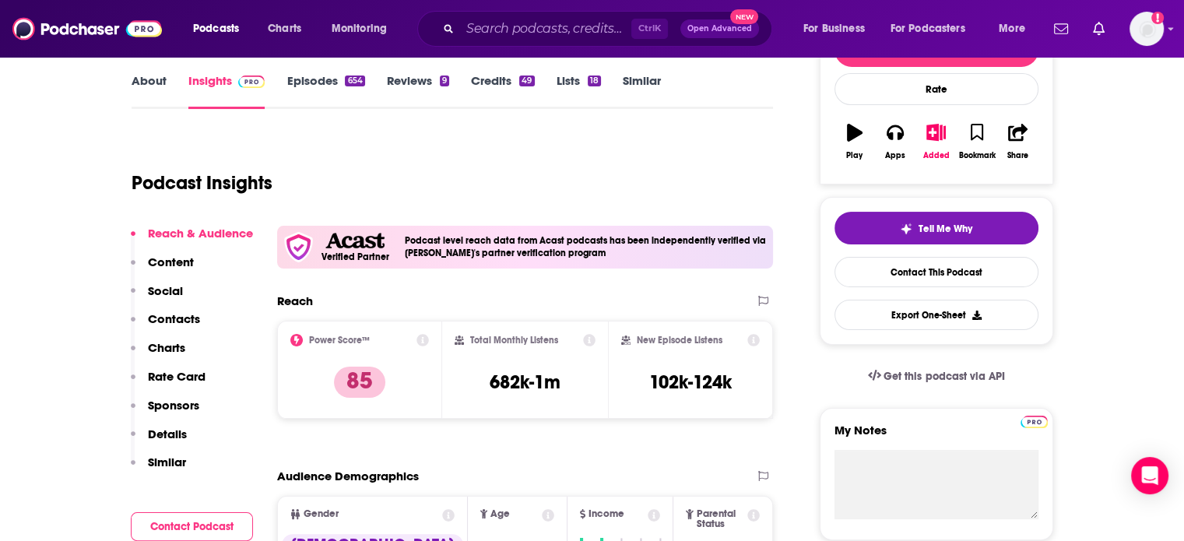
scroll to position [156, 0]
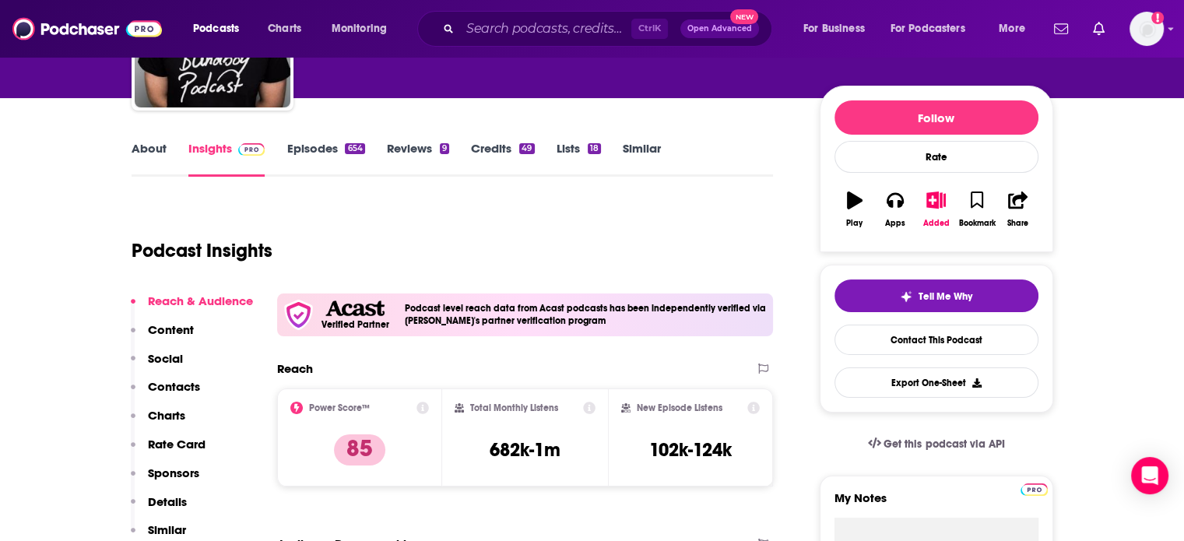
click at [153, 160] on link "About" at bounding box center [149, 159] width 35 height 36
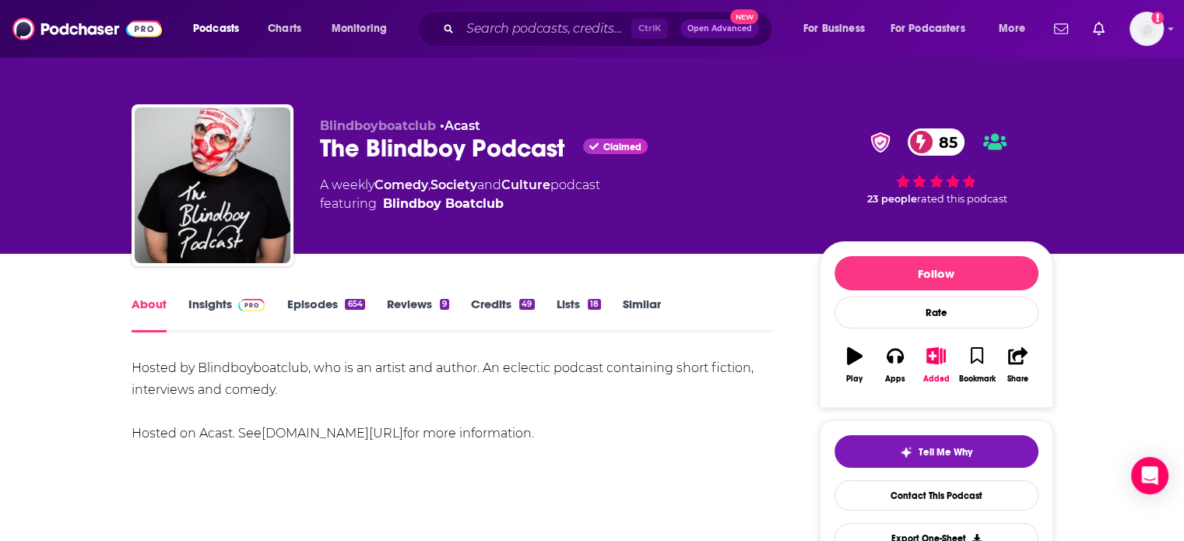
click at [218, 298] on link "Insights" at bounding box center [226, 315] width 77 height 36
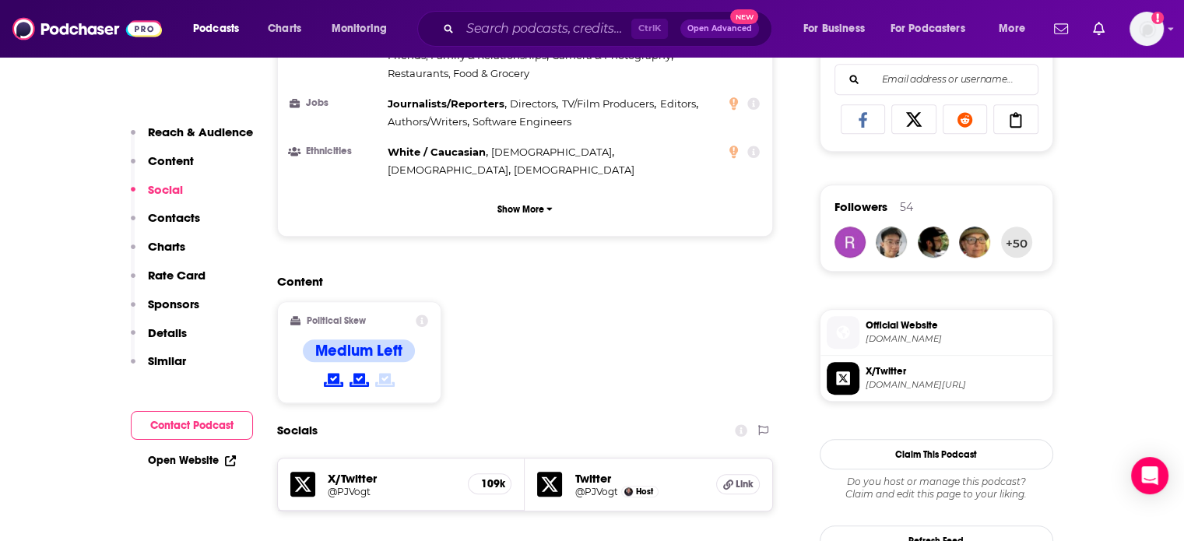
scroll to position [1246, 0]
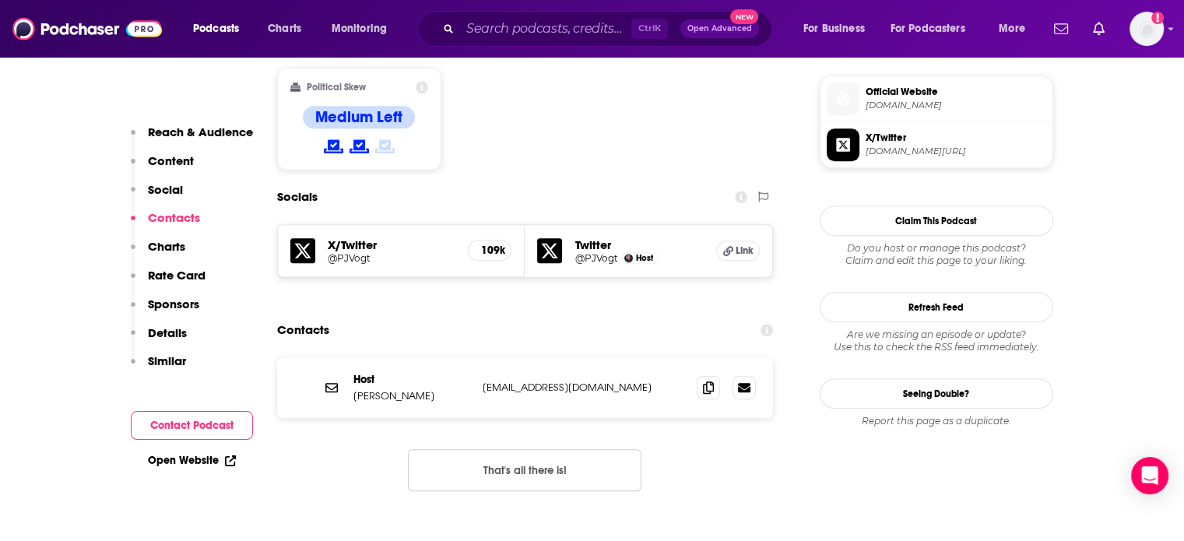
click at [507, 381] on p "[EMAIL_ADDRESS][DOMAIN_NAME]" at bounding box center [584, 387] width 202 height 13
copy div "[EMAIL_ADDRESS][DOMAIN_NAME] [EMAIL_ADDRESS][DOMAIN_NAME]"
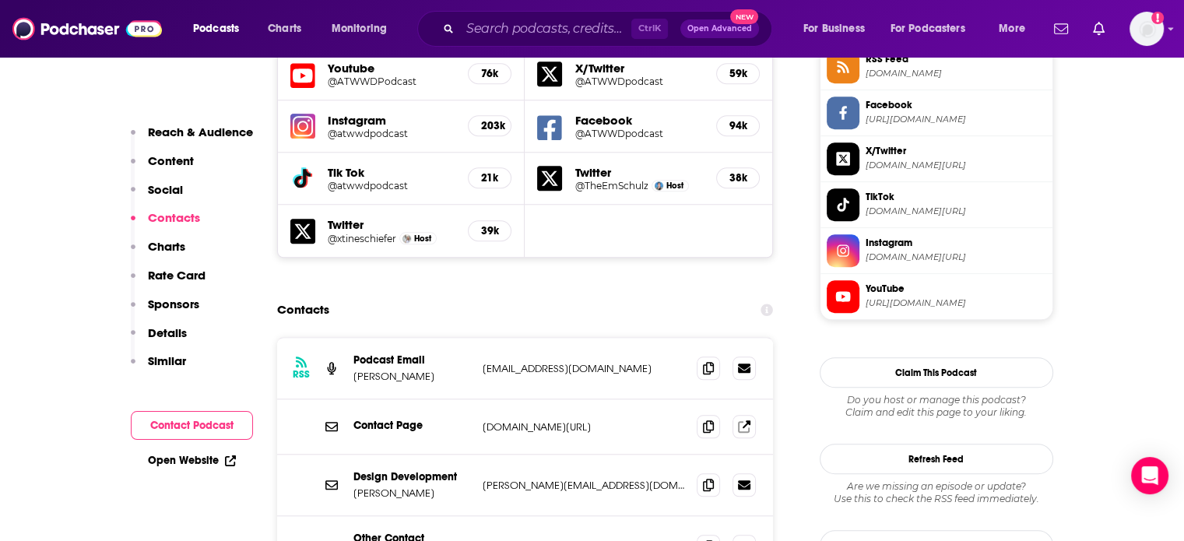
scroll to position [1480, 0]
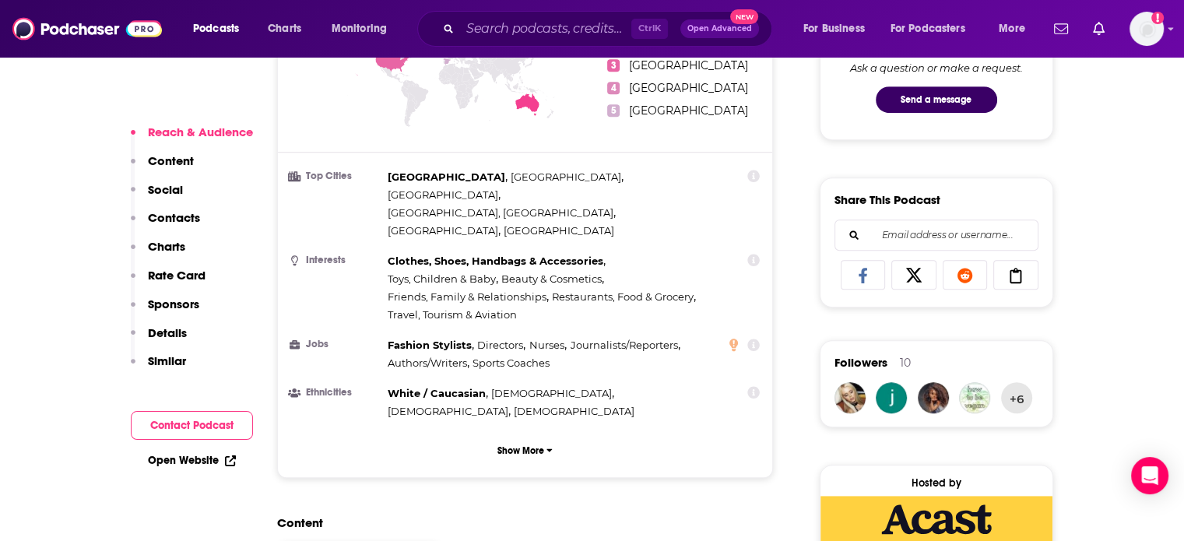
scroll to position [1324, 0]
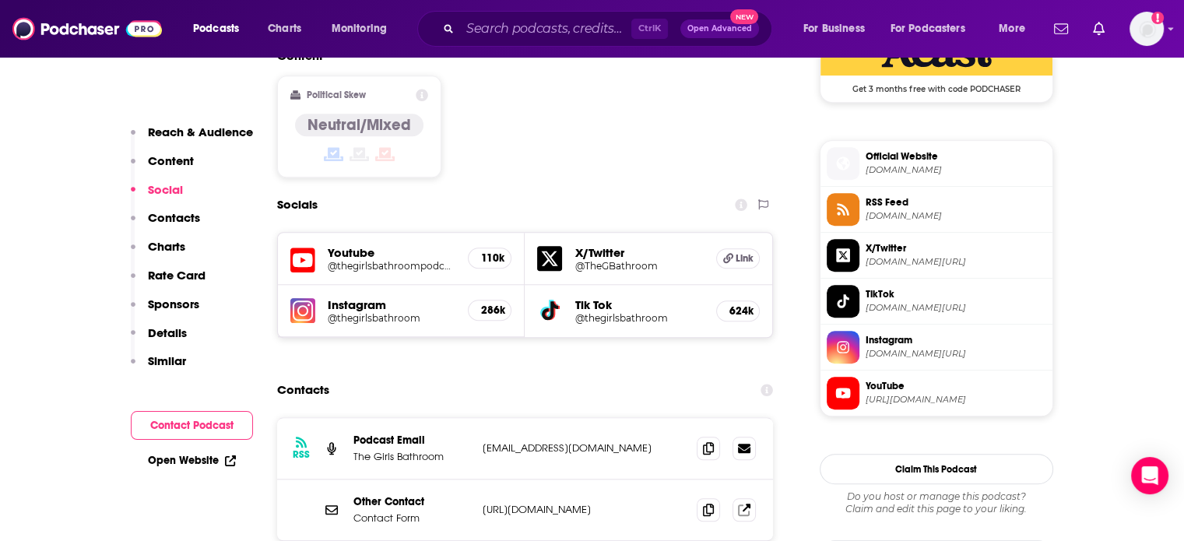
click at [534, 503] on p "https://thegirlsbathroom.com/pages/contact-us" at bounding box center [584, 509] width 202 height 13
click at [708, 480] on div "Other Contact Contact Form https://thegirlsbathroom.com/pages/contact-us https:…" at bounding box center [525, 510] width 497 height 61
click at [707, 503] on icon at bounding box center [708, 509] width 11 height 12
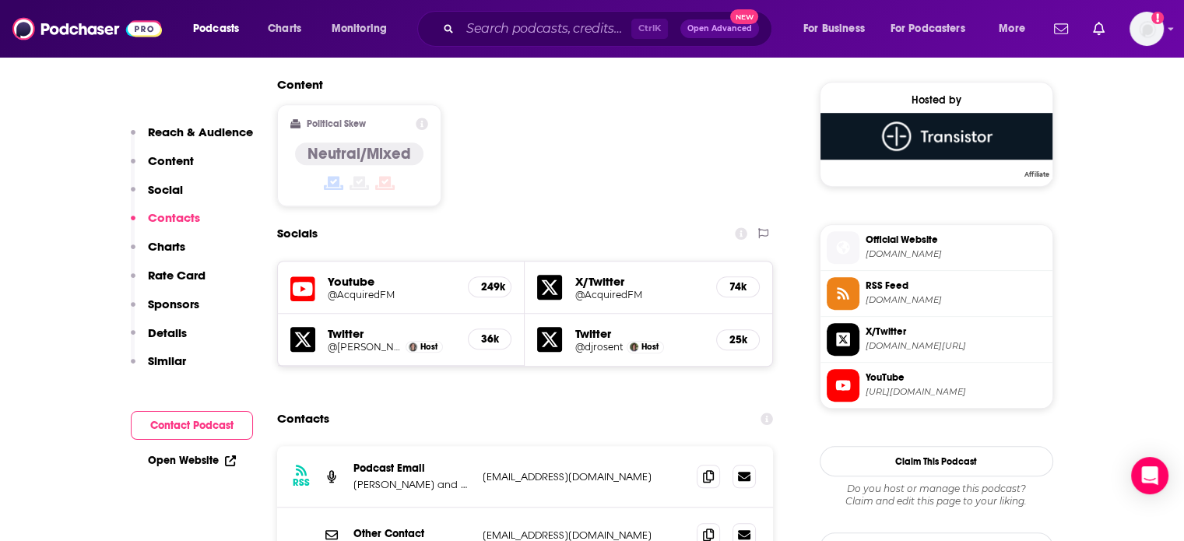
scroll to position [1246, 0]
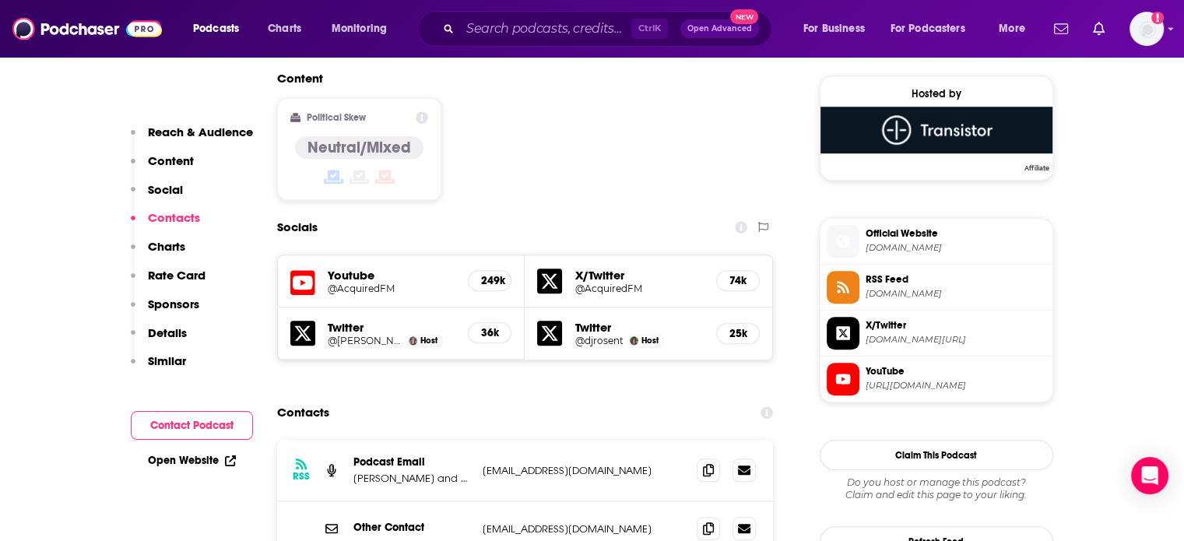
click at [546, 464] on p "[EMAIL_ADDRESS][DOMAIN_NAME]" at bounding box center [584, 470] width 202 height 13
copy div "[EMAIL_ADDRESS][DOMAIN_NAME] [EMAIL_ADDRESS][DOMAIN_NAME]"
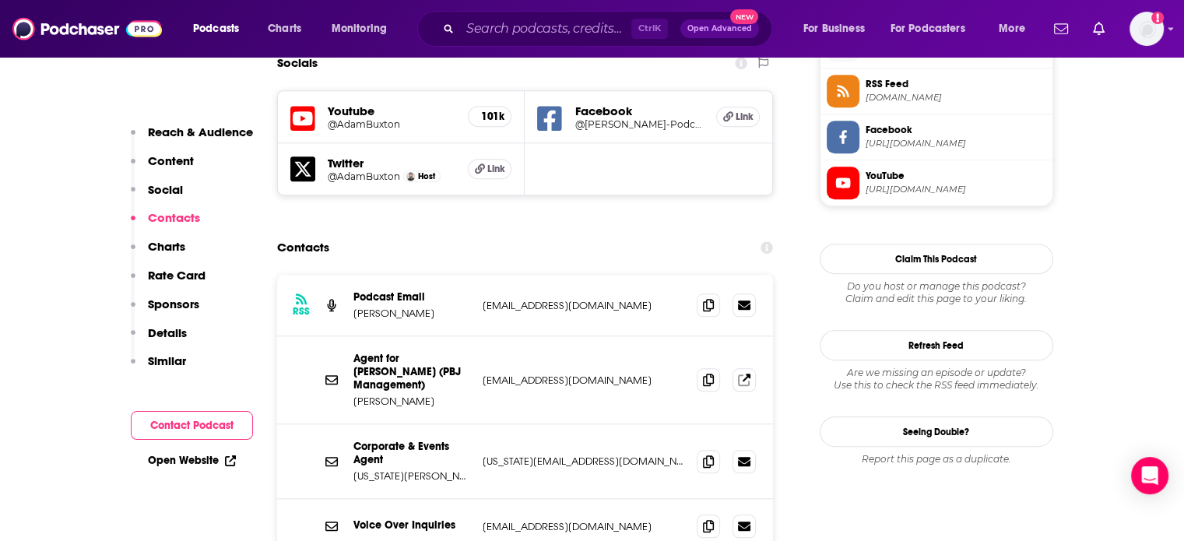
scroll to position [1480, 0]
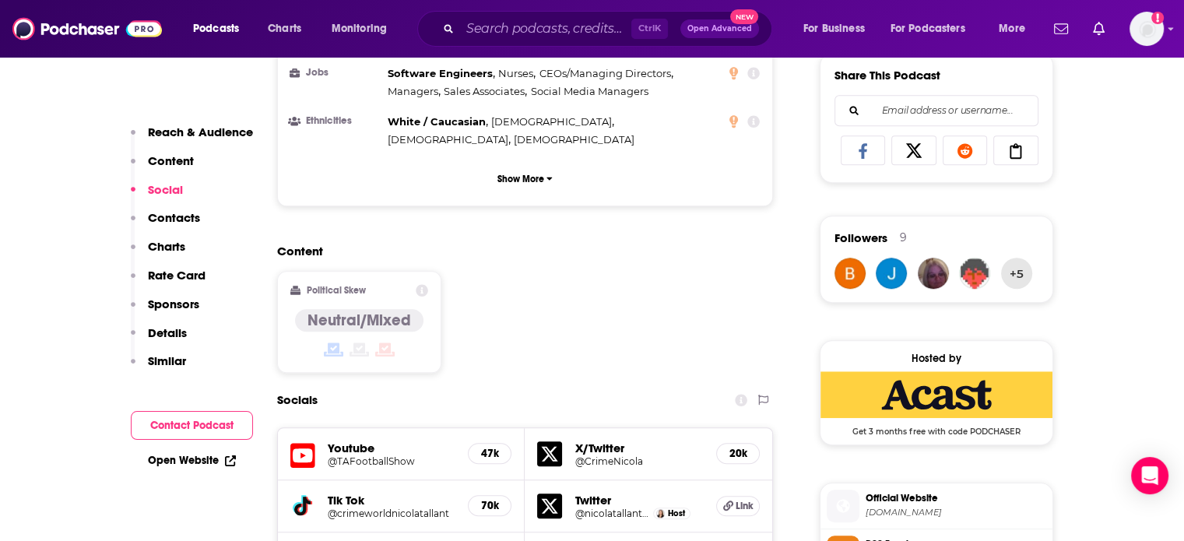
scroll to position [1324, 0]
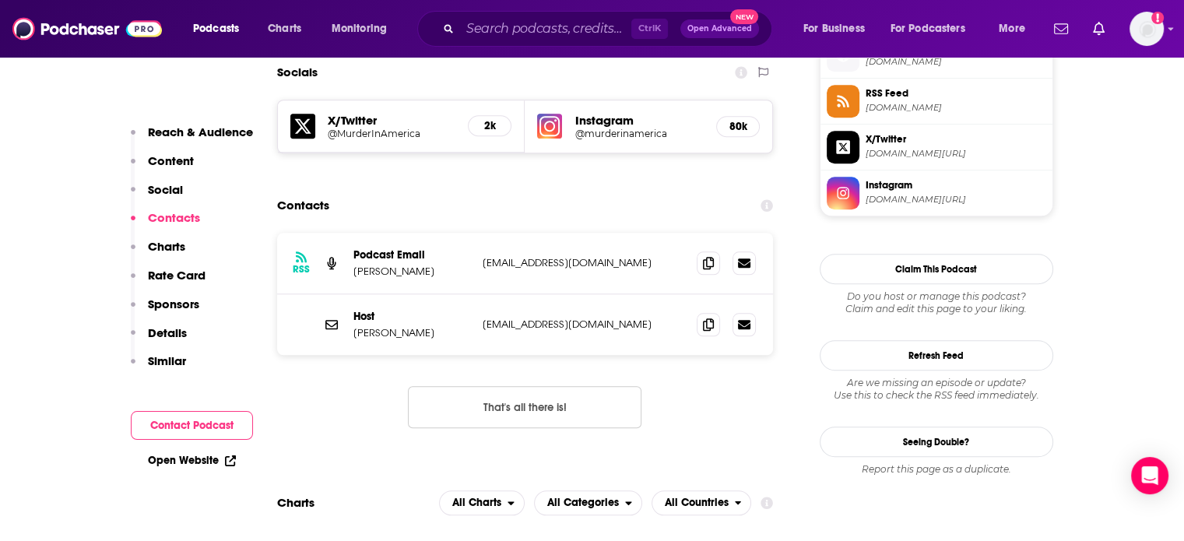
scroll to position [1402, 0]
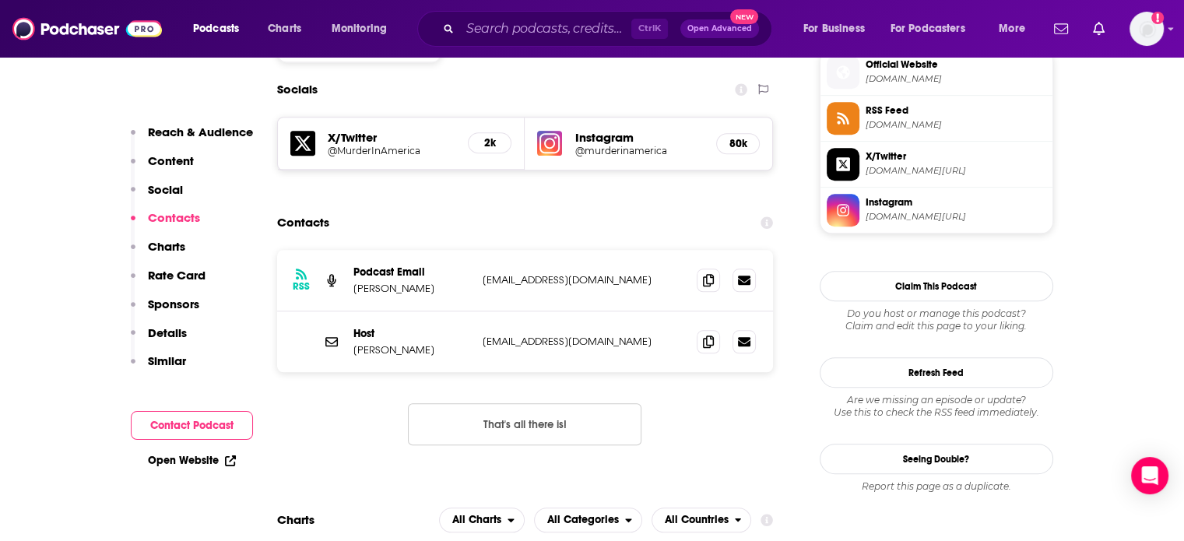
click at [558, 335] on p "courtshan1997@gmail.com" at bounding box center [584, 341] width 202 height 13
copy div "courtshan1997@gmail.com courtshan1997@gmail.com"
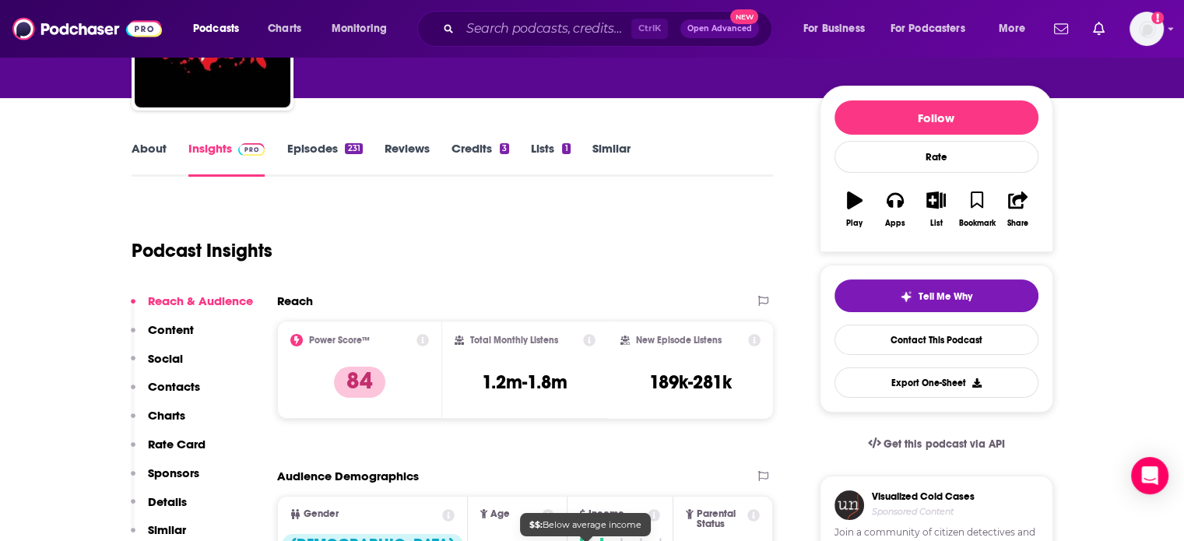
scroll to position [0, 0]
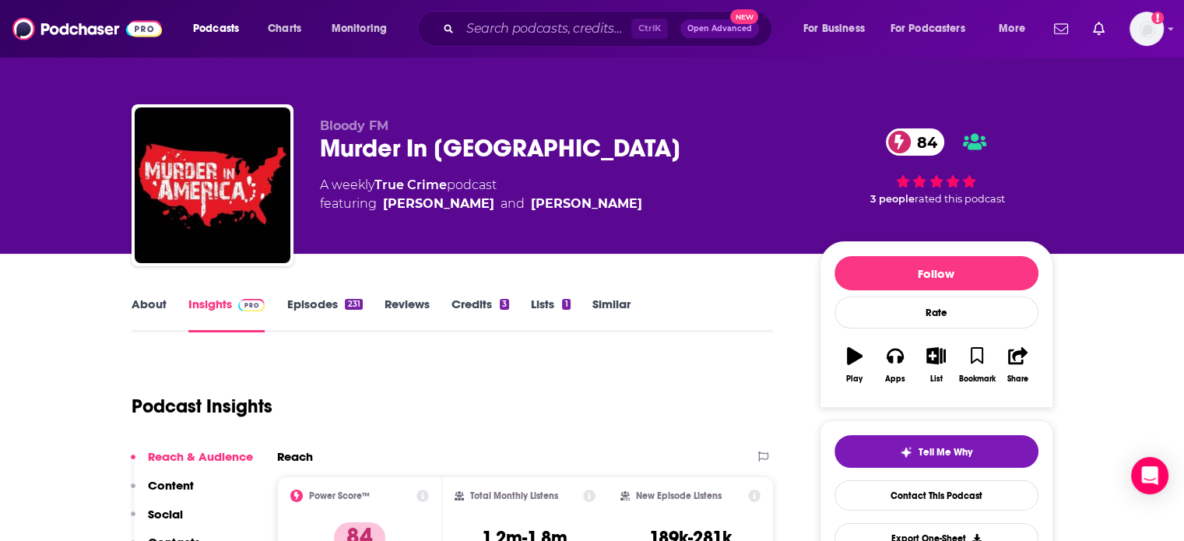
click at [295, 303] on link "Episodes 231" at bounding box center [325, 315] width 76 height 36
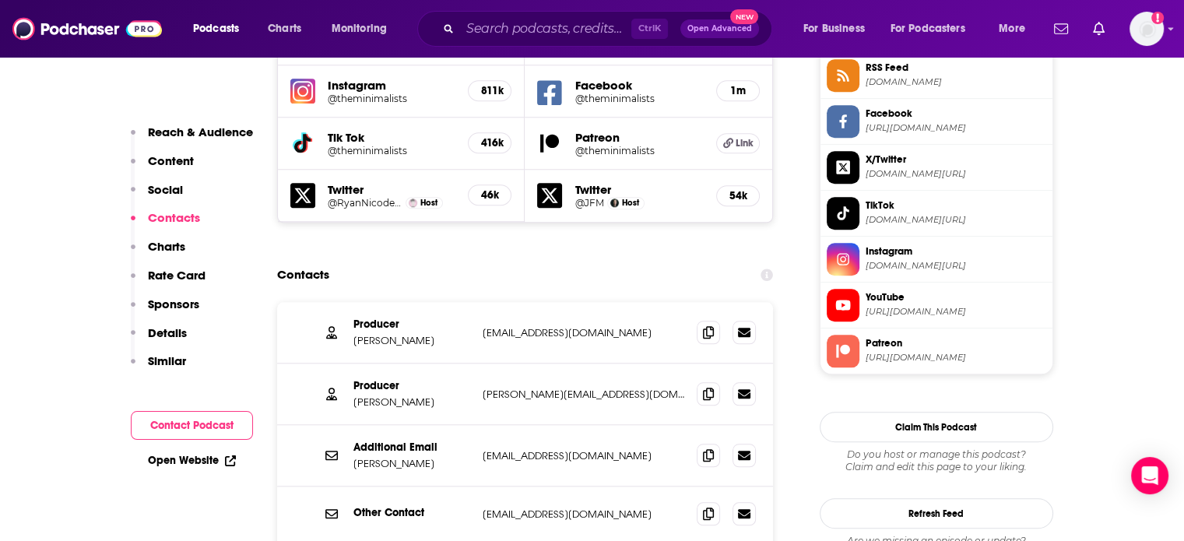
scroll to position [1557, 0]
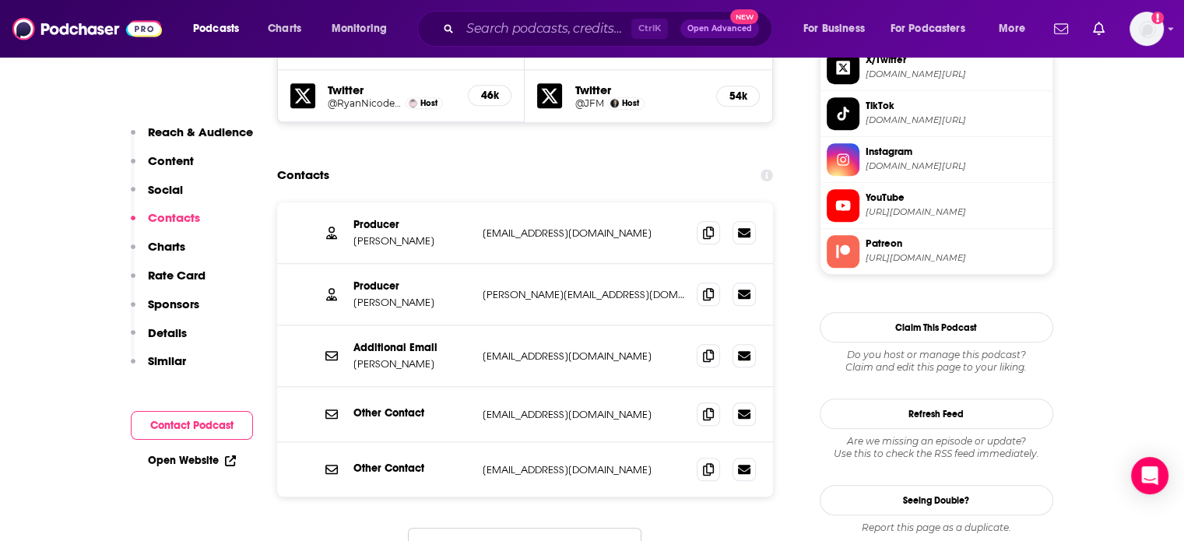
click at [528, 288] on p "[PERSON_NAME][EMAIL_ADDRESS][DOMAIN_NAME]" at bounding box center [584, 294] width 202 height 13
copy div "[PERSON_NAME][EMAIL_ADDRESS][DOMAIN_NAME] [PERSON_NAME][EMAIL_ADDRESS][DOMAIN_N…"
click at [598, 227] on p "[EMAIL_ADDRESS][DOMAIN_NAME]" at bounding box center [584, 233] width 202 height 13
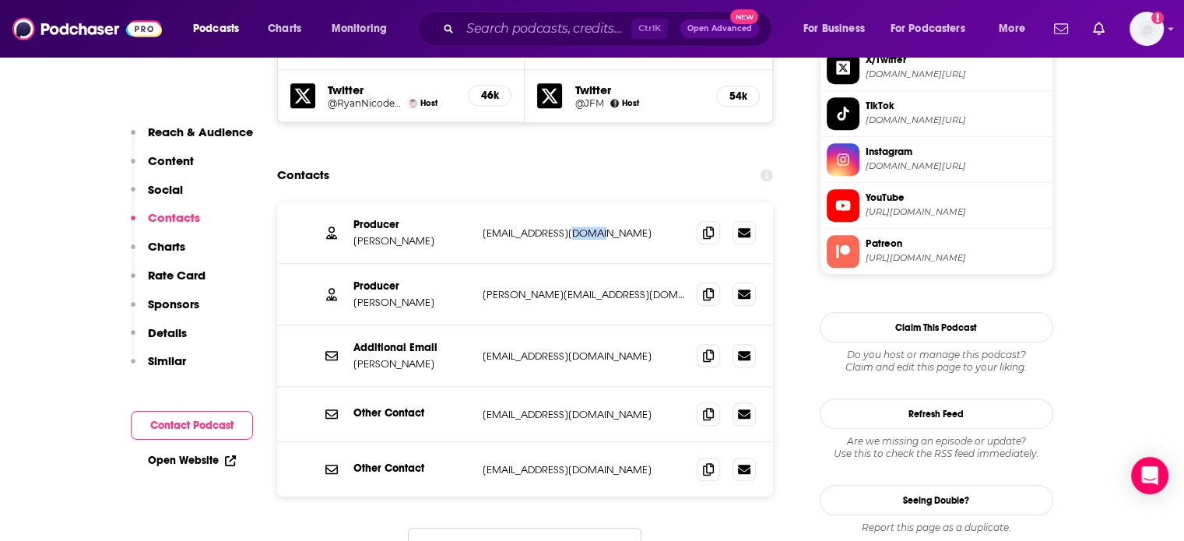
click at [598, 227] on p "Jordanknowmoore@gmail.com" at bounding box center [584, 233] width 202 height 13
copy div "Jordanknowmoore@gmail.com Jordanknowmoore@gmail.com"
click at [508, 408] on p "info@theminimalists.com" at bounding box center [584, 414] width 202 height 13
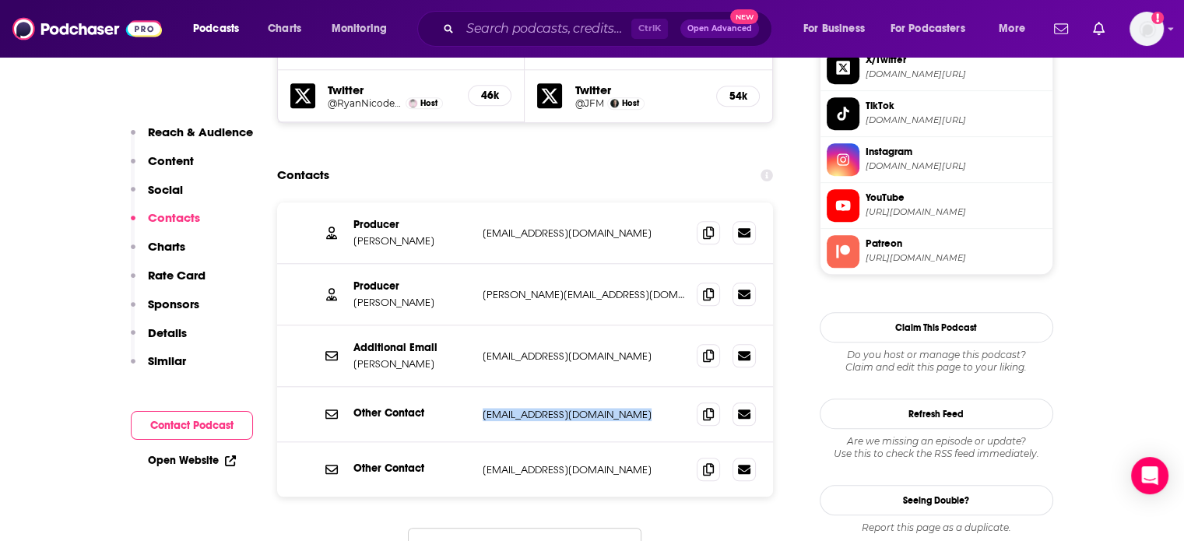
click at [508, 408] on p "info@theminimalists.com" at bounding box center [584, 414] width 202 height 13
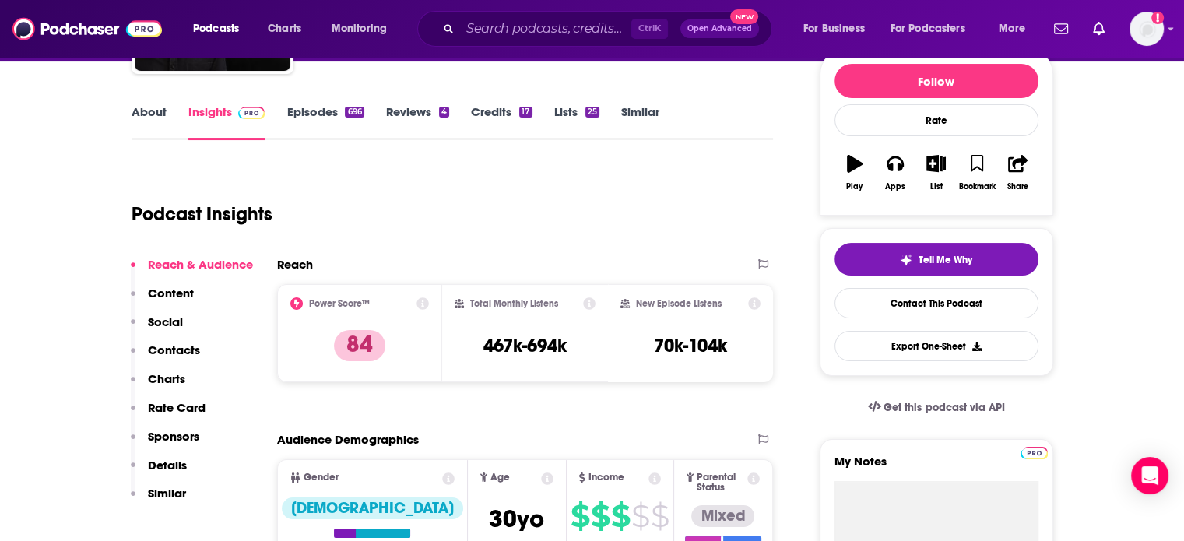
scroll to position [0, 0]
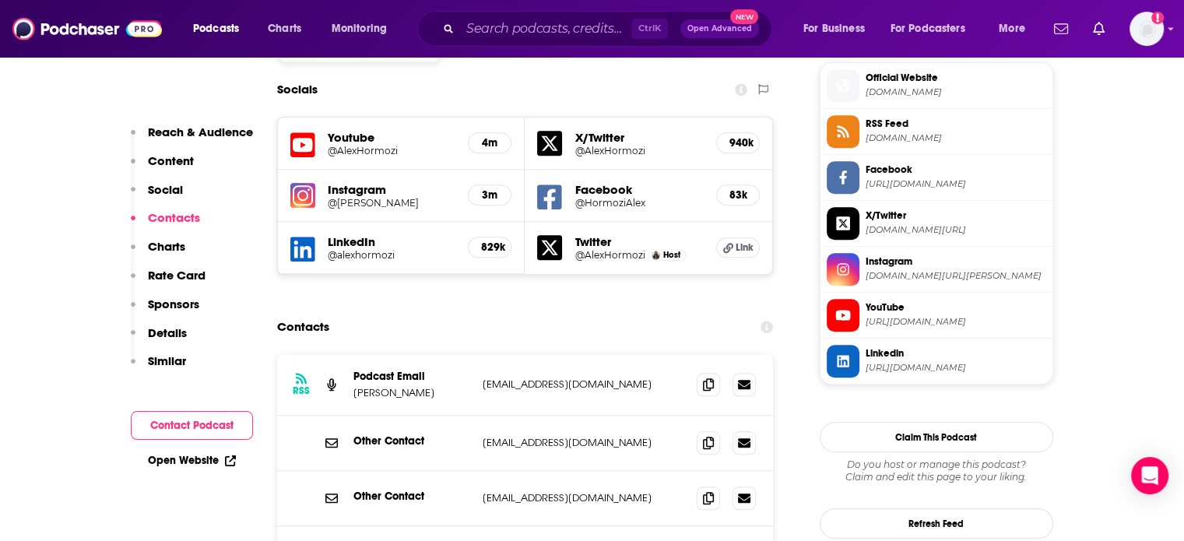
scroll to position [1480, 0]
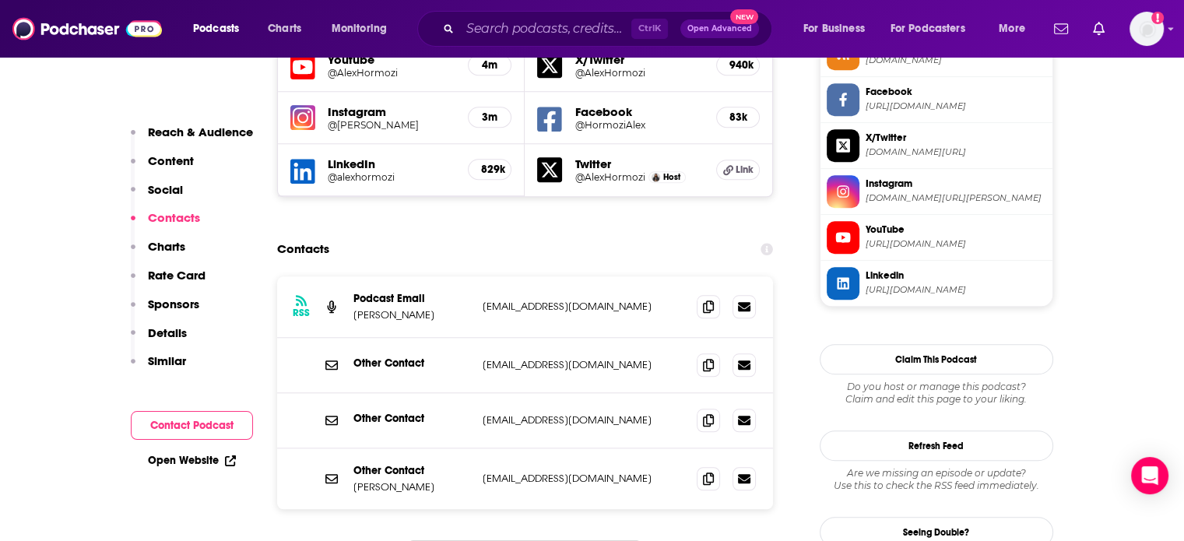
click at [514, 300] on p "[EMAIL_ADDRESS][DOMAIN_NAME]" at bounding box center [584, 306] width 202 height 13
copy div "[EMAIL_ADDRESS][DOMAIN_NAME] [EMAIL_ADDRESS][DOMAIN_NAME]"
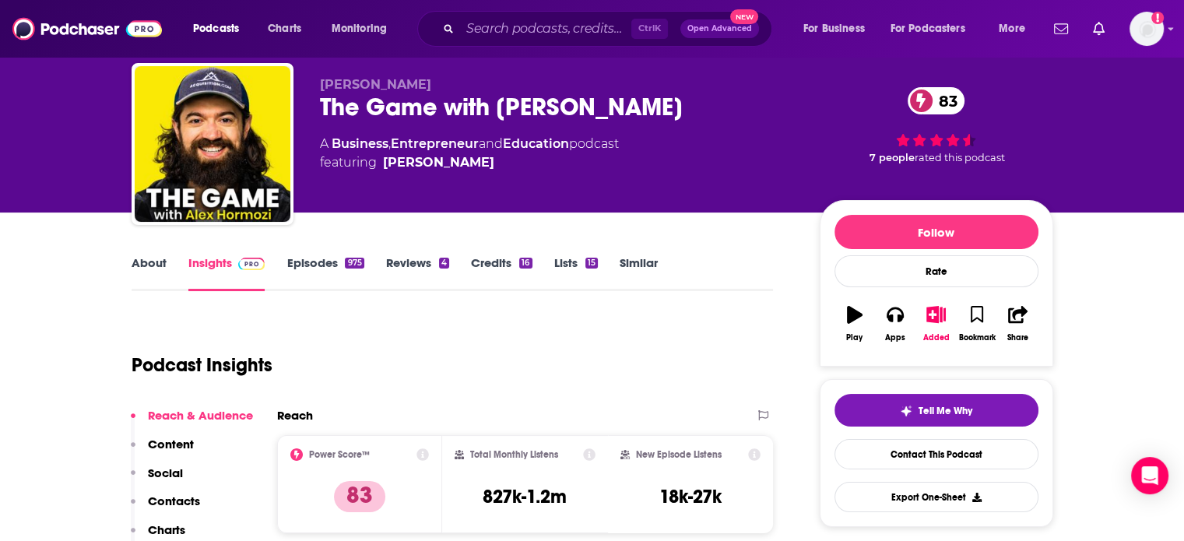
scroll to position [78, 0]
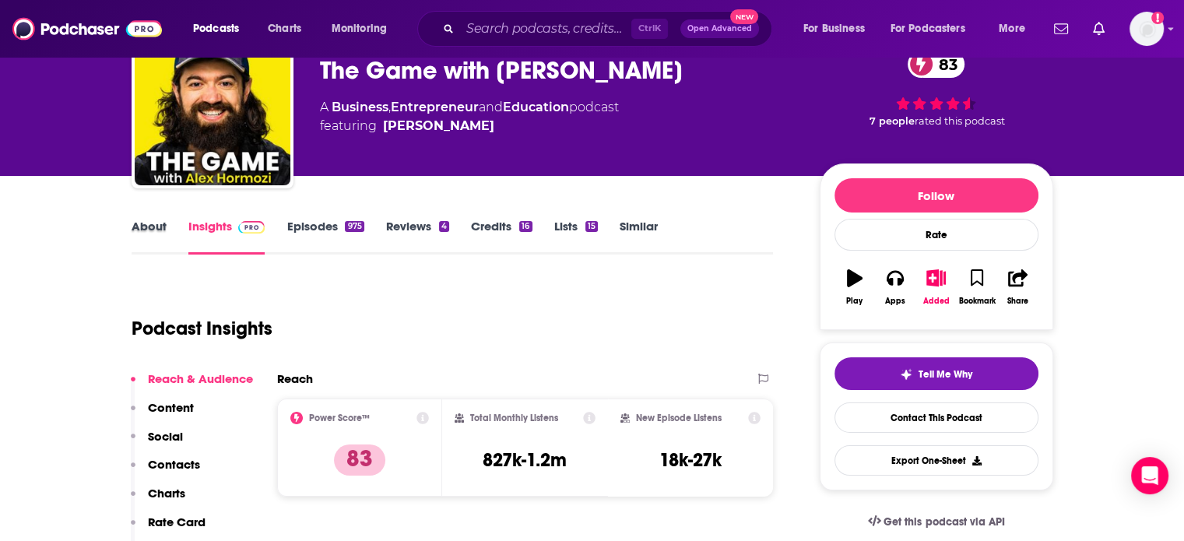
click at [167, 223] on div "About" at bounding box center [160, 237] width 57 height 36
click at [161, 227] on link "About" at bounding box center [149, 237] width 35 height 36
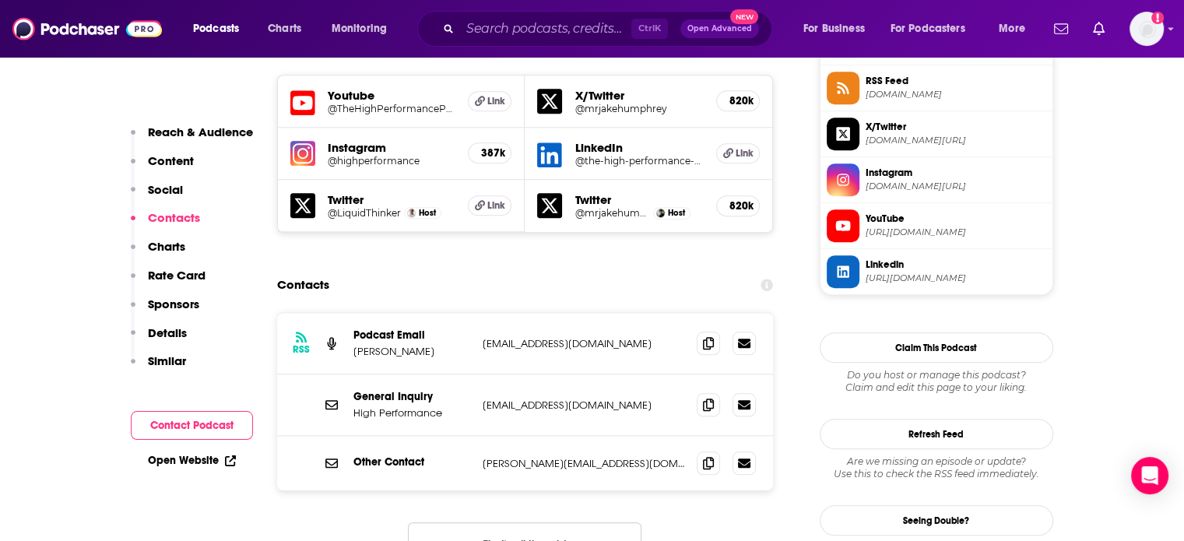
scroll to position [1557, 0]
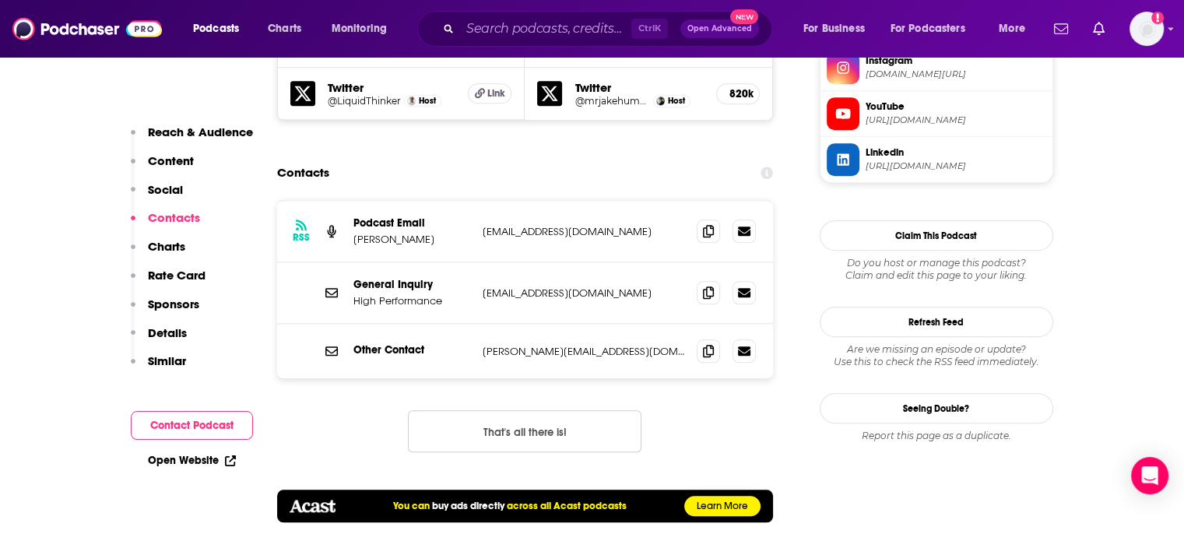
click at [551, 324] on div "Other Contact [PERSON_NAME][EMAIL_ADDRESS][DOMAIN_NAME] [PERSON_NAME][EMAIL_ADD…" at bounding box center [525, 351] width 497 height 55
copy div "hannah@jakehumphreyofficial.com hannah@jakehumphreyofficial.com"
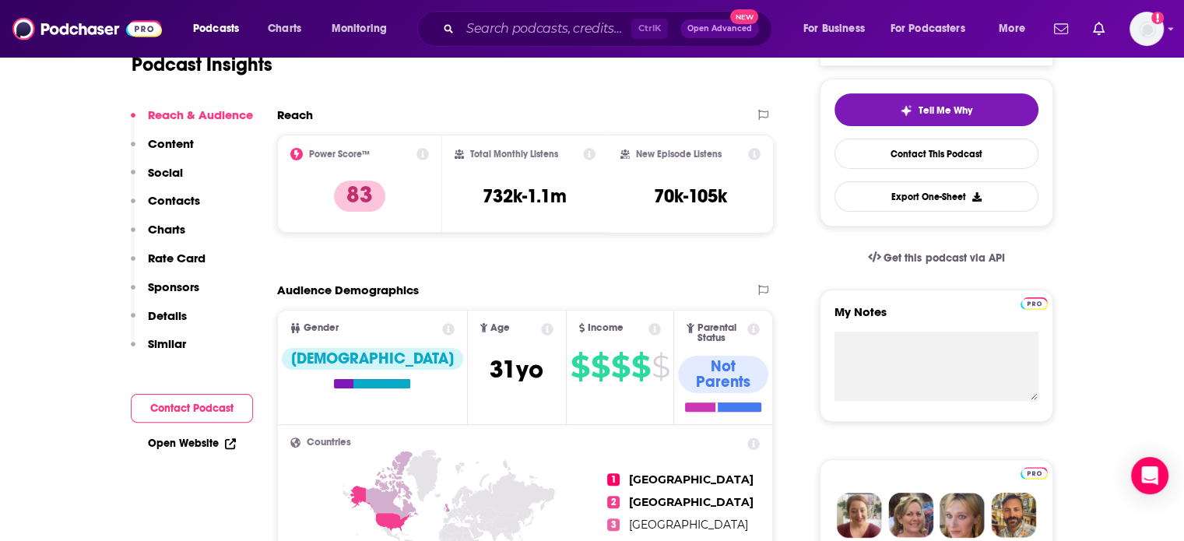
scroll to position [78, 0]
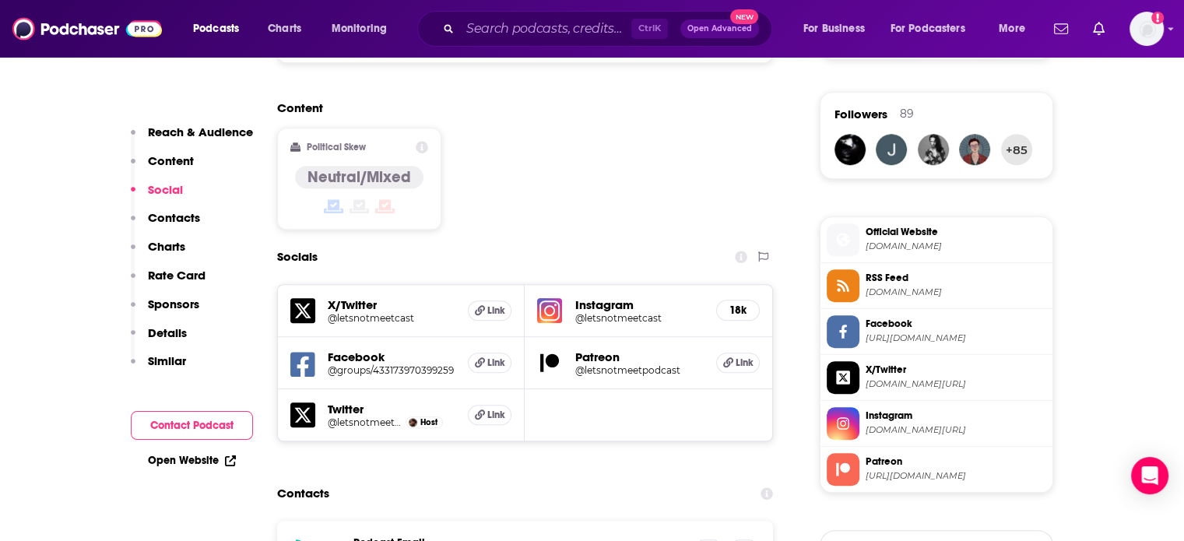
scroll to position [1246, 0]
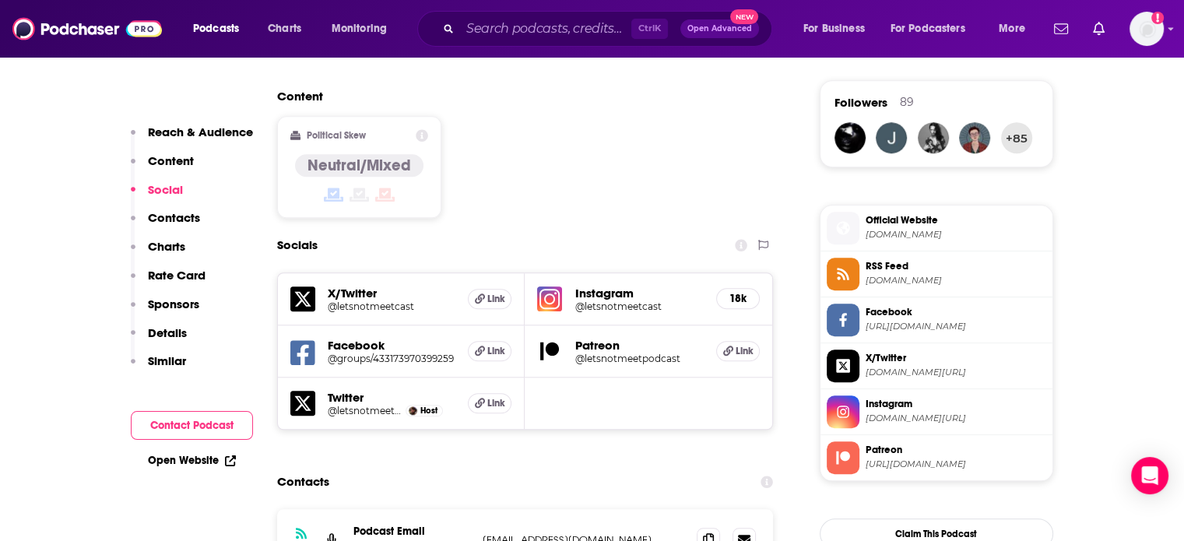
click at [558, 509] on div "RSS Podcast Email [PERSON_NAME] and [PERSON_NAME] [EMAIL_ADDRESS][DOMAIN_NAME] …" at bounding box center [525, 539] width 497 height 61
click at [559, 509] on div "RSS Podcast Email Andy Tate and Brandon Lanier letsnotmeetpodcast@gmail.com let…" at bounding box center [525, 539] width 497 height 61
click at [561, 533] on p "letsnotmeetpodcast@gmail.com" at bounding box center [584, 539] width 202 height 13
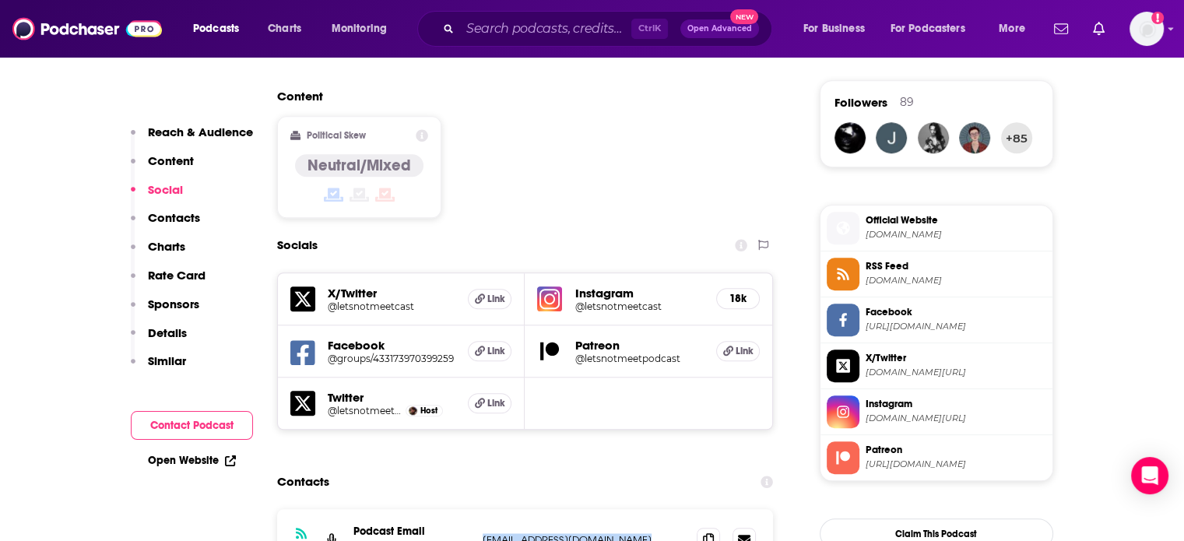
click at [561, 533] on p "letsnotmeetpodcast@gmail.com" at bounding box center [584, 539] width 202 height 13
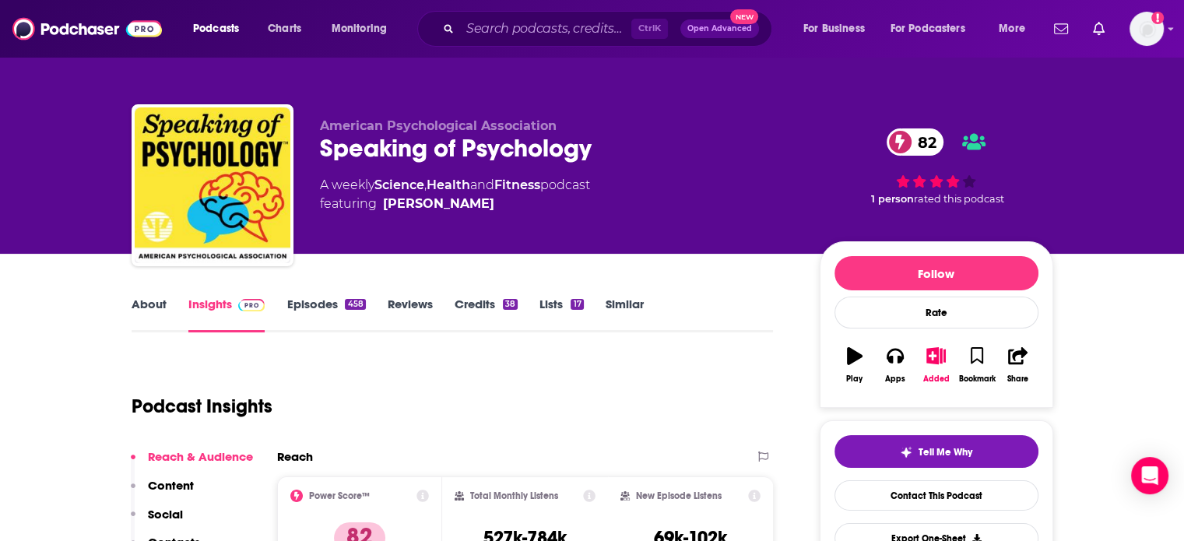
click at [150, 302] on link "About" at bounding box center [149, 315] width 35 height 36
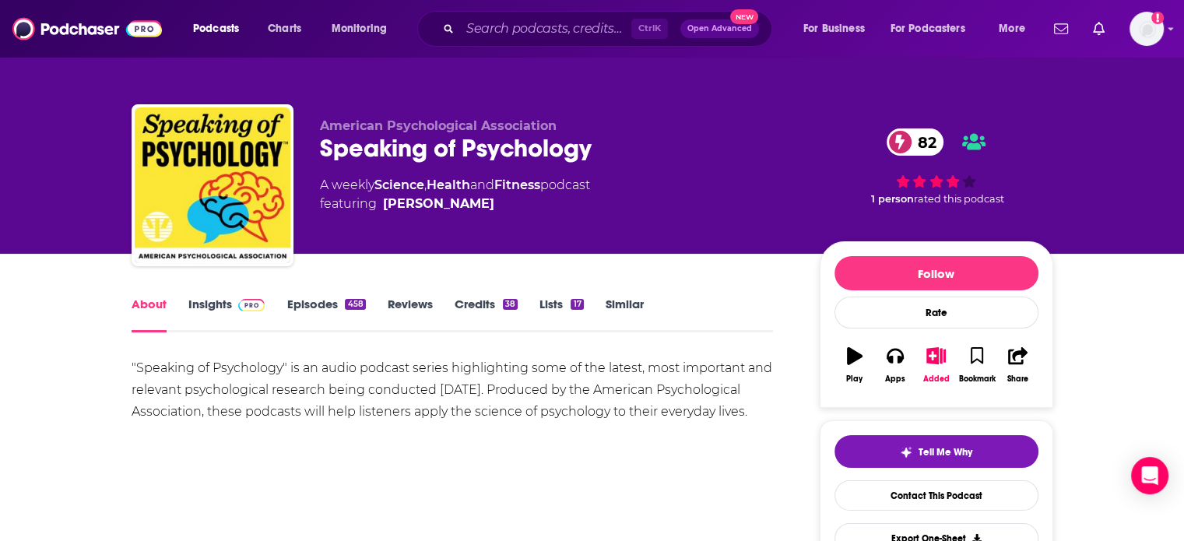
click at [227, 300] on link "Insights" at bounding box center [226, 315] width 77 height 36
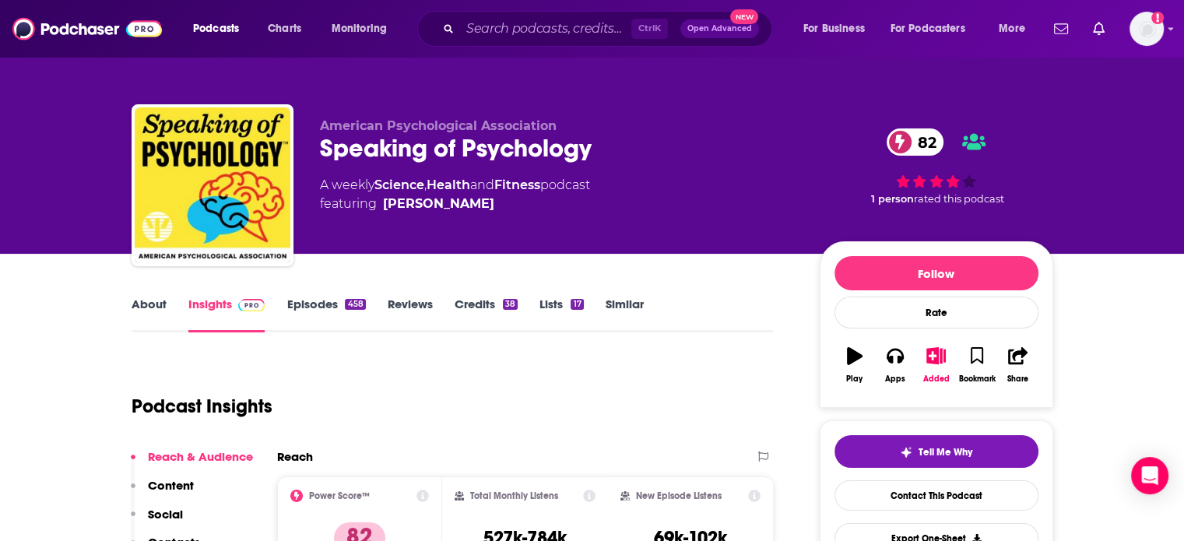
scroll to position [623, 0]
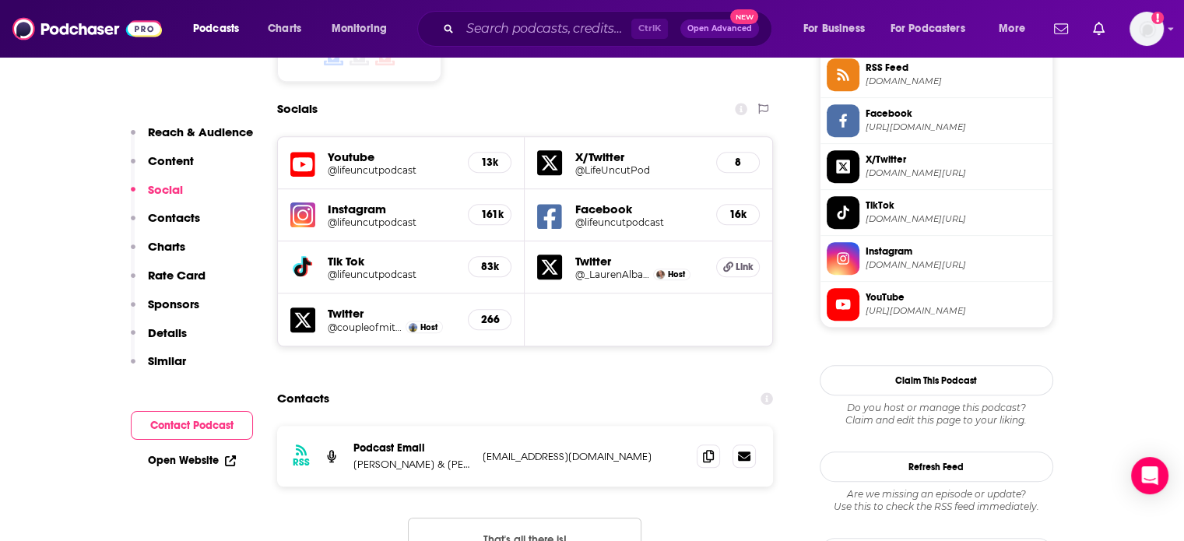
scroll to position [1324, 0]
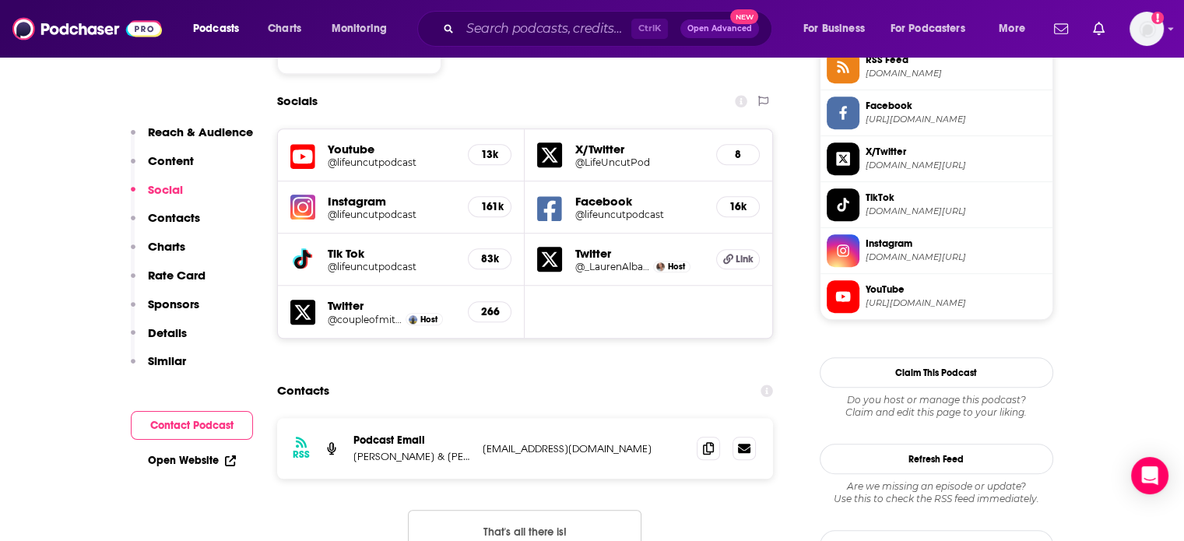
click at [577, 418] on div "RSS Podcast Email Brittany Hockley & Laura Byrne hello@lifeuncutpodcast.com hel…" at bounding box center [525, 448] width 497 height 61
click at [576, 442] on p "hello@lifeuncutpodcast.com" at bounding box center [584, 448] width 202 height 13
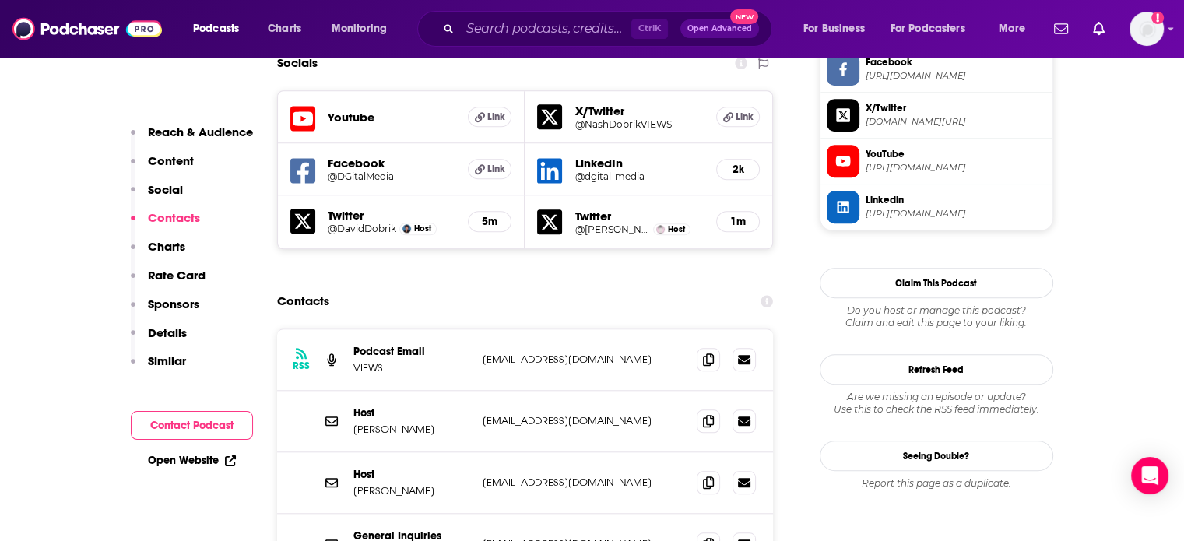
scroll to position [1402, 0]
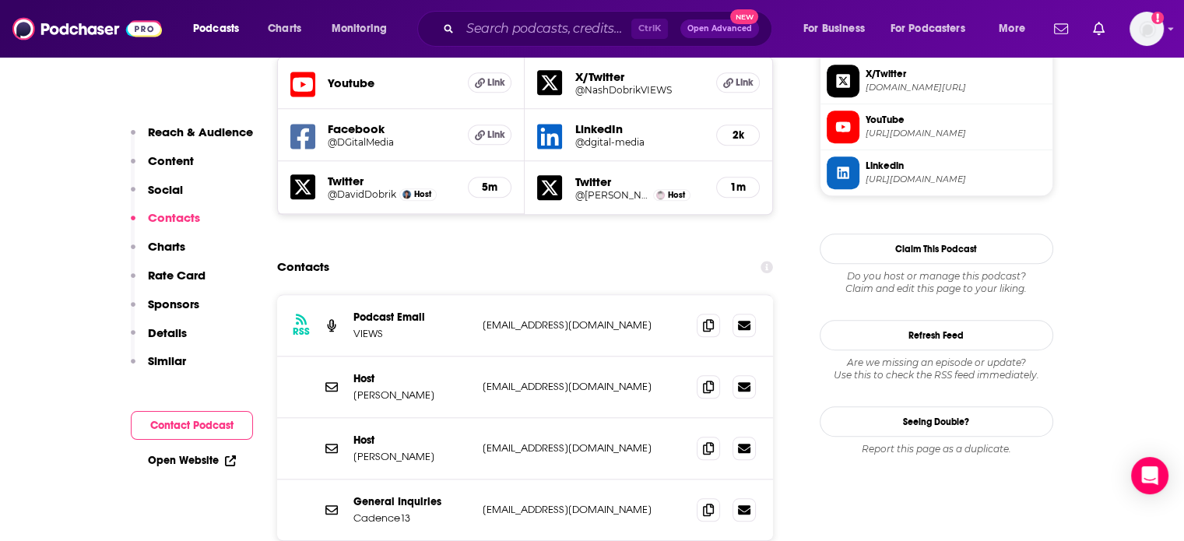
click at [530, 295] on div "RSS Podcast Email VIEWS [EMAIL_ADDRESS][DOMAIN_NAME] [EMAIL_ADDRESS][DOMAIN_NAM…" at bounding box center [525, 326] width 497 height 62
click at [529, 295] on div "RSS Podcast Email VIEWS [EMAIL_ADDRESS][DOMAIN_NAME] [EMAIL_ADDRESS][DOMAIN_NAM…" at bounding box center [525, 326] width 497 height 62
click at [525, 357] on div "Host [PERSON_NAME] [EMAIL_ADDRESS][DOMAIN_NAME] [EMAIL_ADDRESS][DOMAIN_NAME]" at bounding box center [525, 388] width 497 height 62
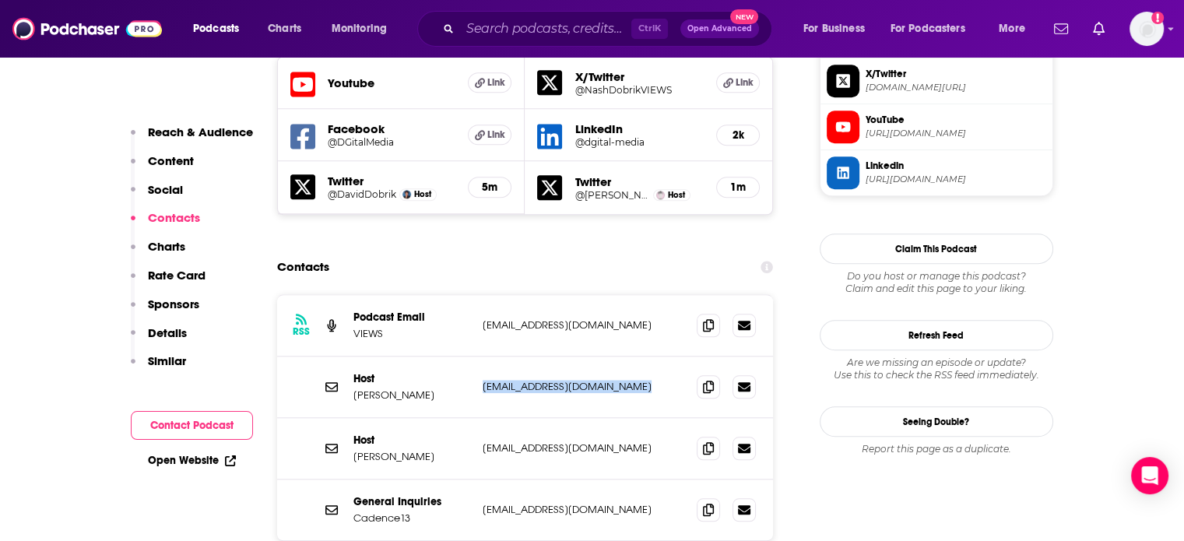
copy div "[EMAIL_ADDRESS][DOMAIN_NAME] [EMAIL_ADDRESS][DOMAIN_NAME]"
click at [519, 295] on div "RSS Podcast Email VIEWS [EMAIL_ADDRESS][DOMAIN_NAME] [EMAIL_ADDRESS][DOMAIN_NAM…" at bounding box center [525, 326] width 497 height 62
click at [517, 318] on p "ViewsPodcast1@gmail.com" at bounding box center [584, 324] width 202 height 13
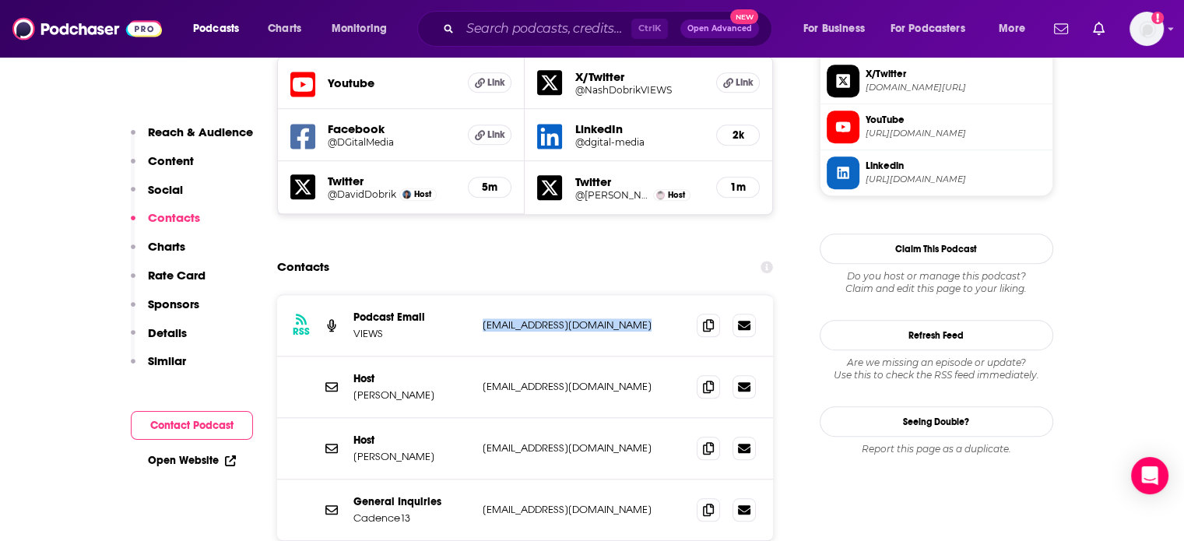
copy div "ViewsPodcast1@gmail.com ViewsPodcast1@gmail.com"
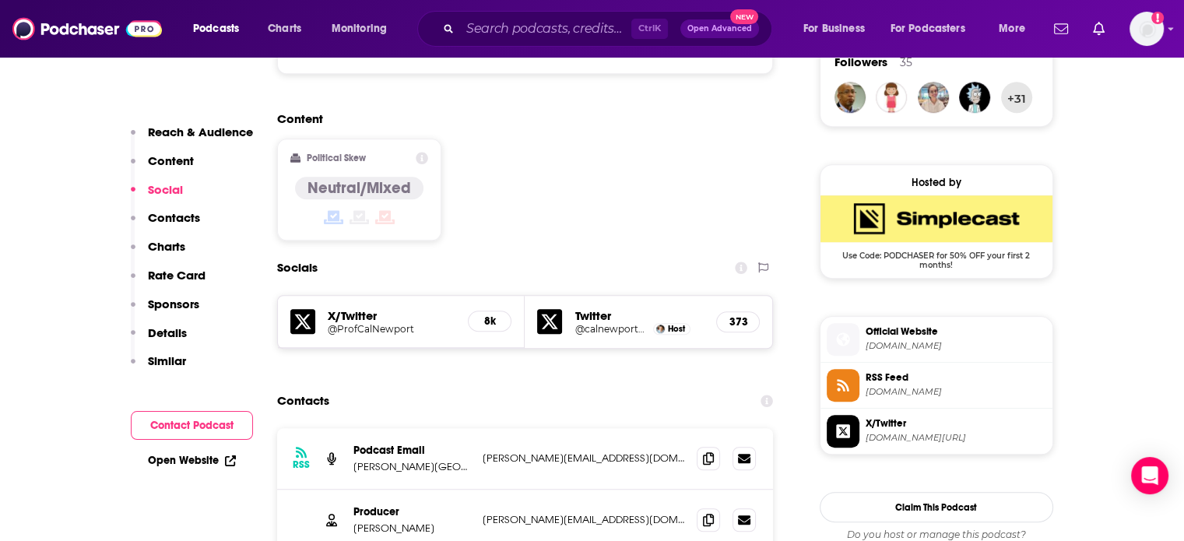
scroll to position [1168, 0]
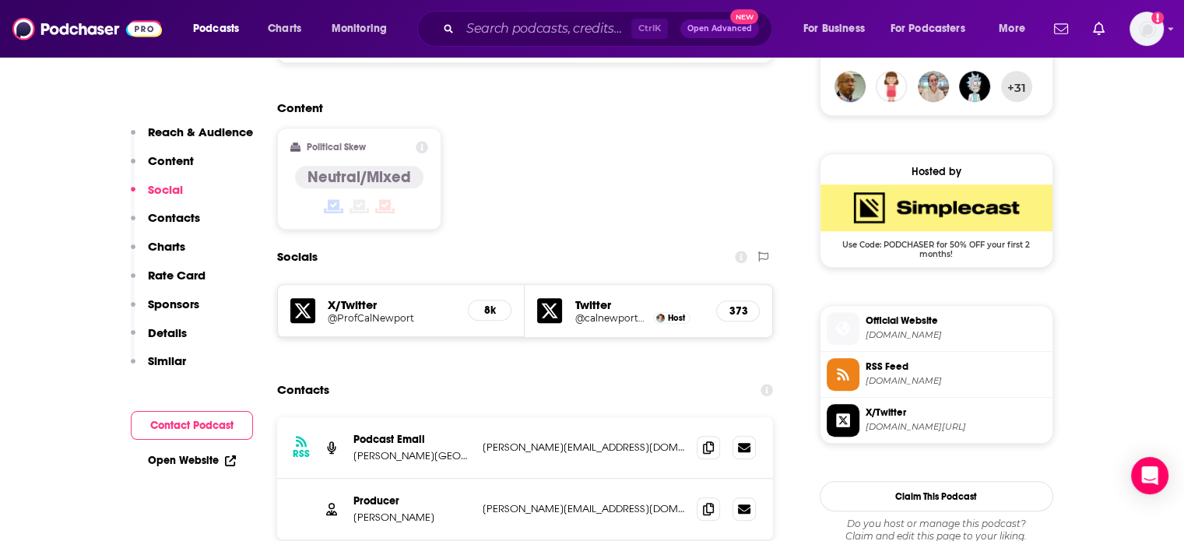
click at [533, 441] on p "[PERSON_NAME][EMAIL_ADDRESS][DOMAIN_NAME]" at bounding box center [584, 447] width 202 height 13
click at [533, 441] on p "jesse.miller82@gmail.com" at bounding box center [584, 447] width 202 height 13
copy div "jesse.miller82@gmail.com jesse.miller82@gmail.com"
click at [498, 502] on p "jesse@calnewport.com" at bounding box center [584, 508] width 202 height 13
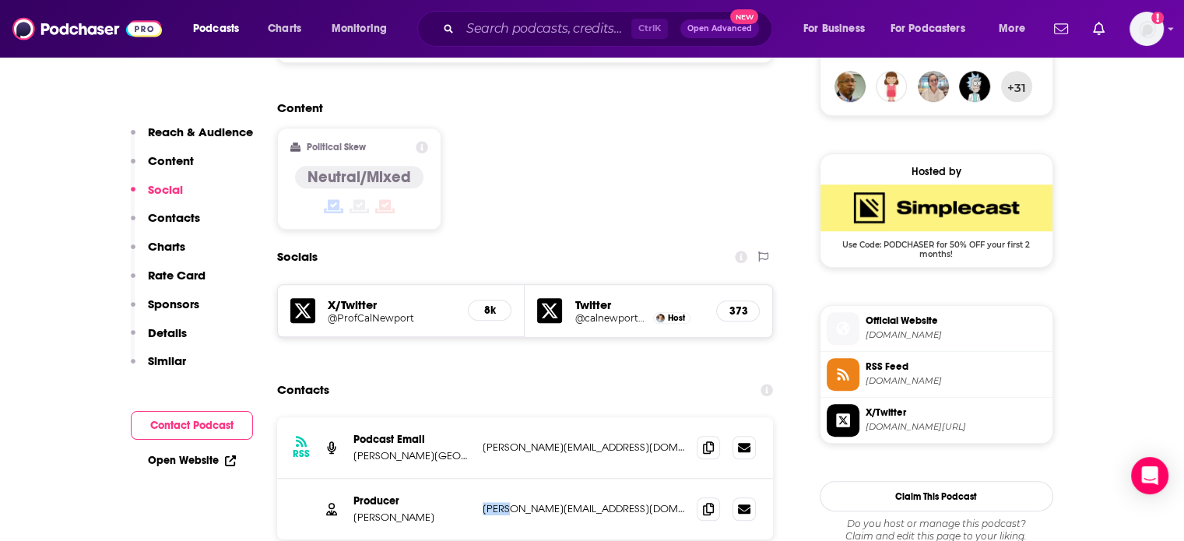
click at [498, 502] on p "jesse@calnewport.com" at bounding box center [584, 508] width 202 height 13
copy div "jesse@calnewport.com jesse@calnewport.com"
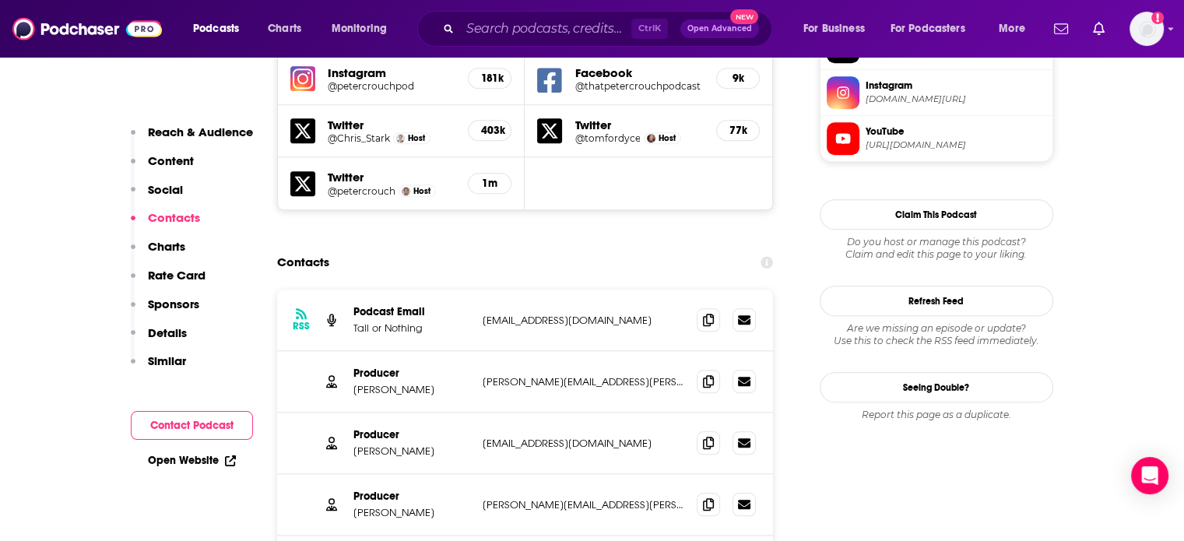
scroll to position [1557, 0]
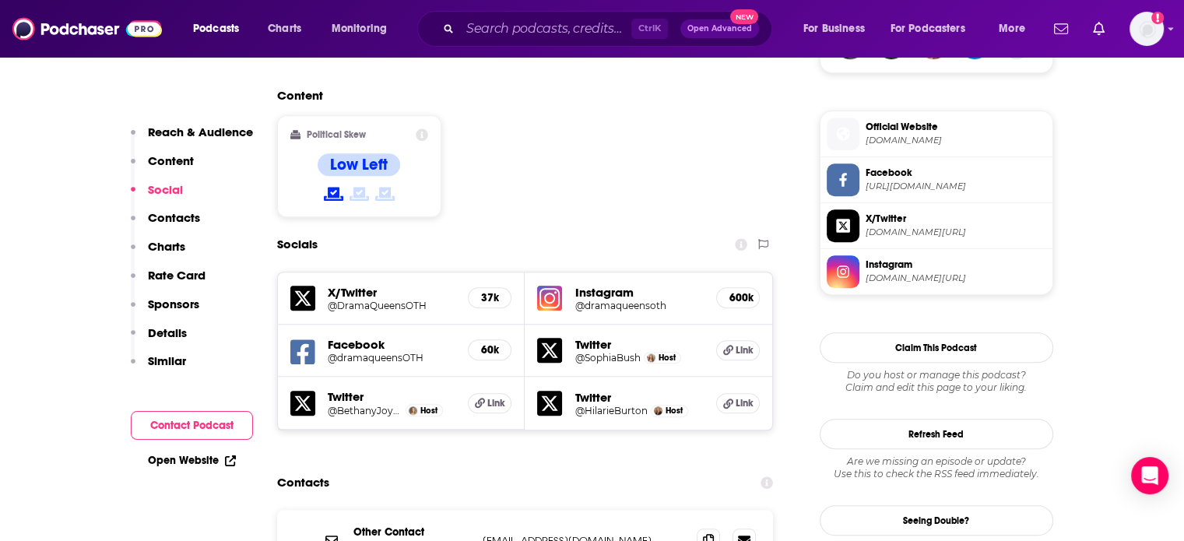
scroll to position [1246, 0]
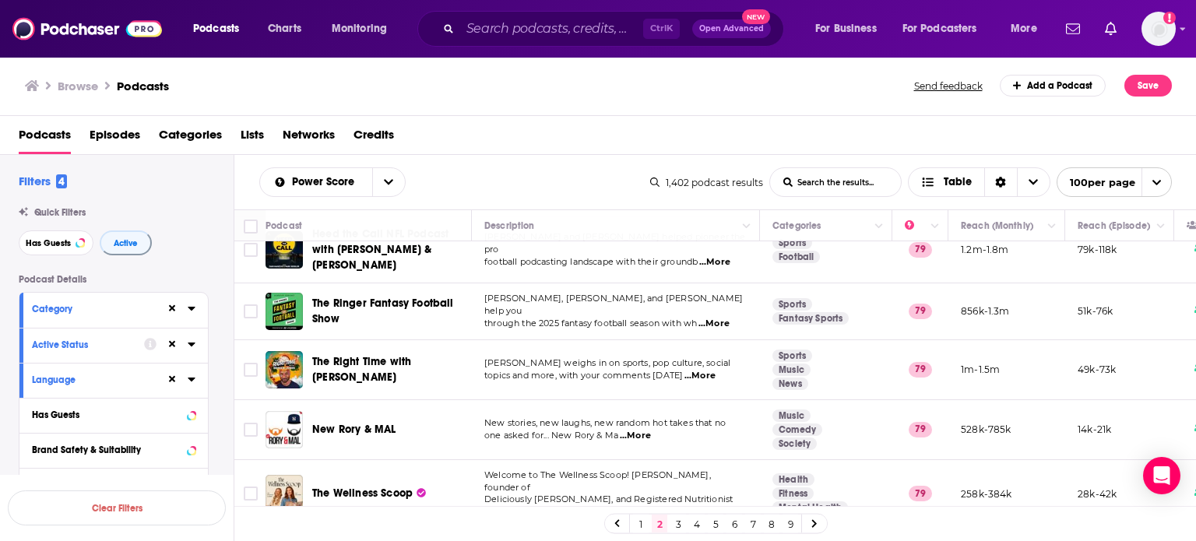
scroll to position [5730, 0]
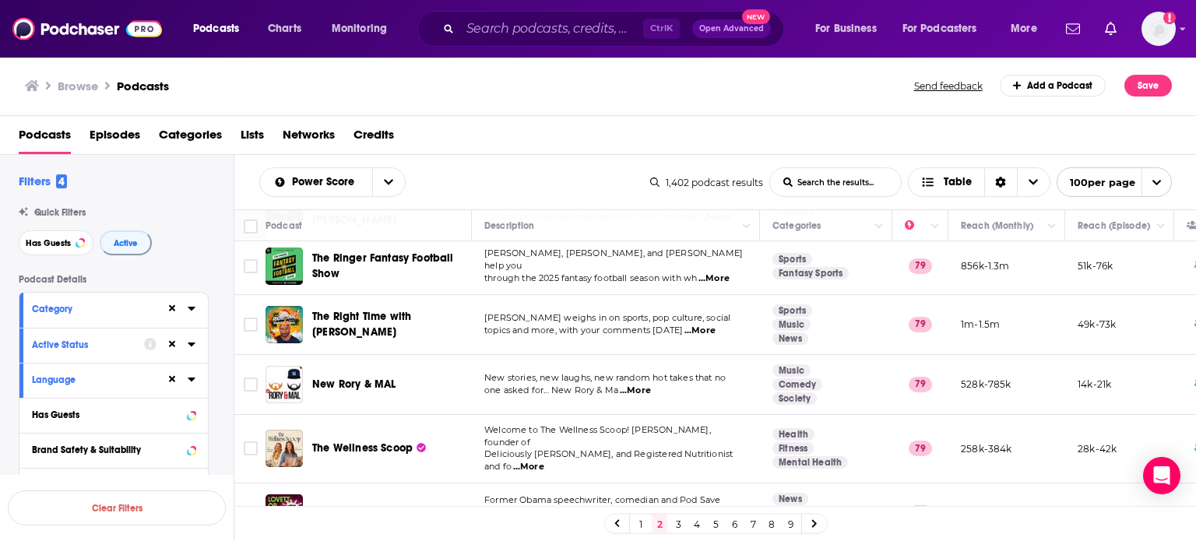
click at [678, 530] on link "3" at bounding box center [678, 524] width 16 height 19
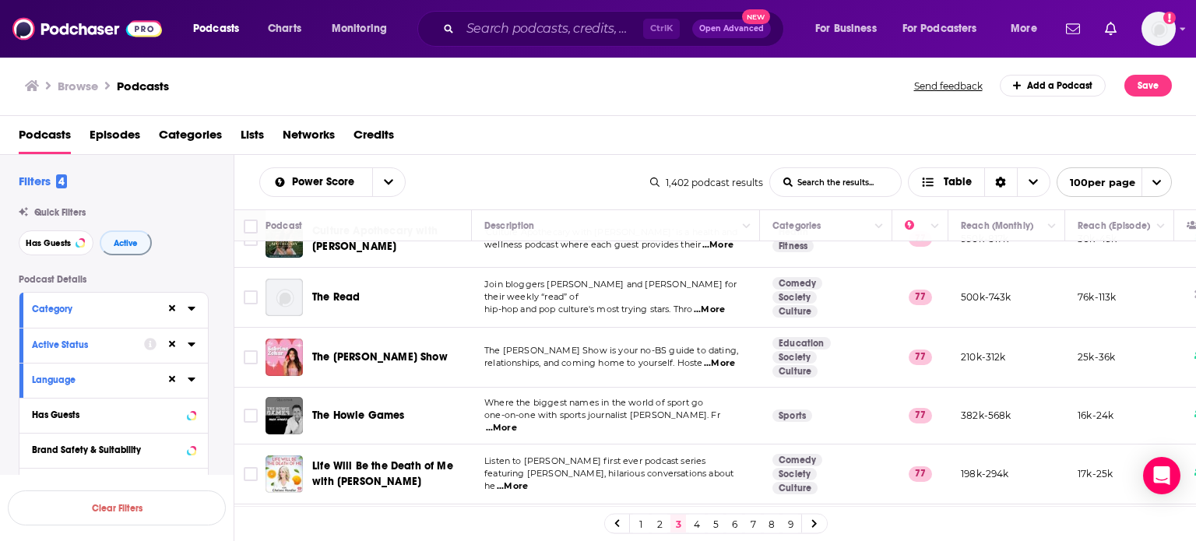
scroll to position [5686, 0]
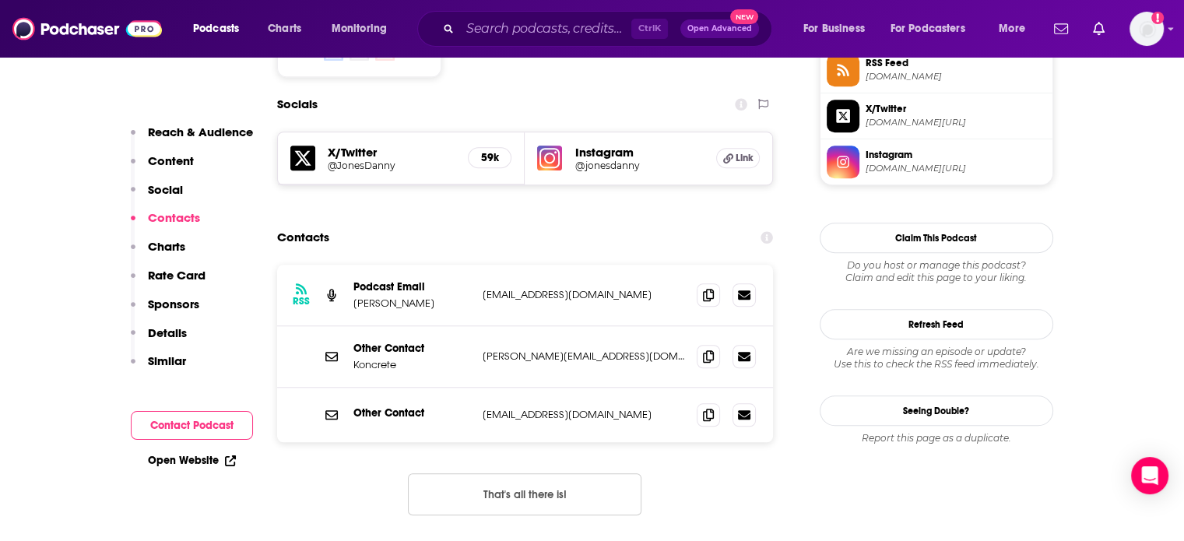
scroll to position [1324, 0]
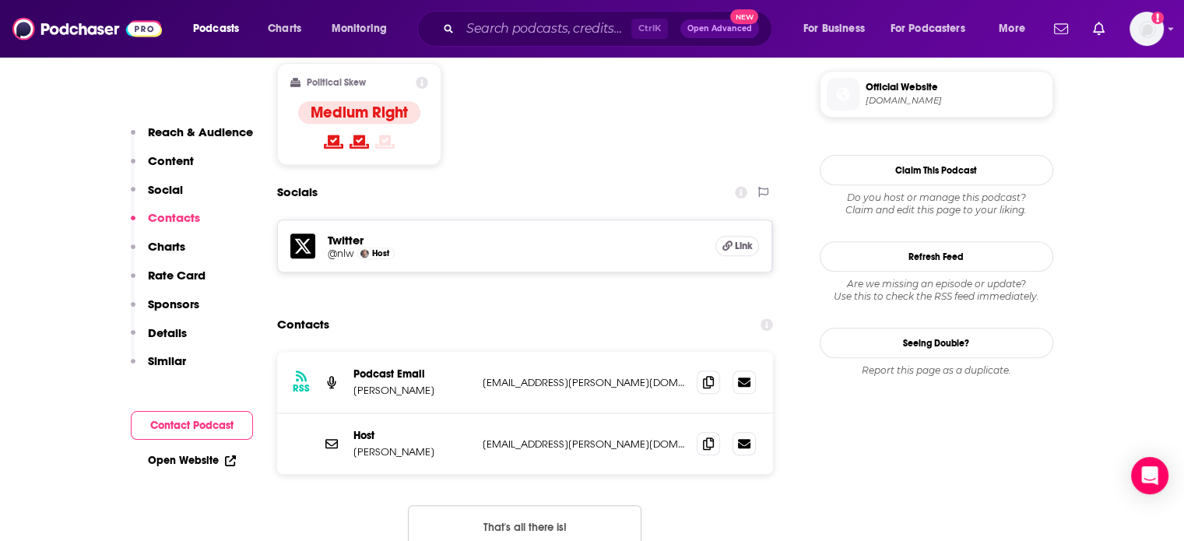
scroll to position [1324, 0]
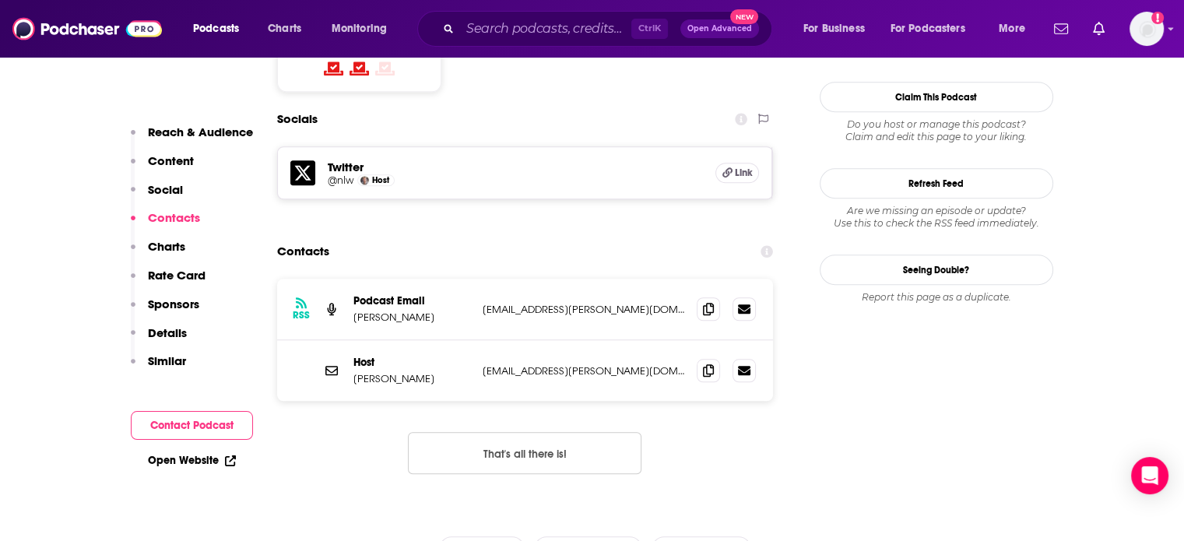
click at [539, 279] on div "RSS Podcast Email [PERSON_NAME] [EMAIL_ADDRESS][PERSON_NAME][DOMAIN_NAME] [EMAI…" at bounding box center [525, 310] width 497 height 62
copy div "[EMAIL_ADDRESS][PERSON_NAME][DOMAIN_NAME] [EMAIL_ADDRESS][PERSON_NAME][DOMAIN_N…"
click at [523, 237] on div "Contacts" at bounding box center [525, 252] width 497 height 30
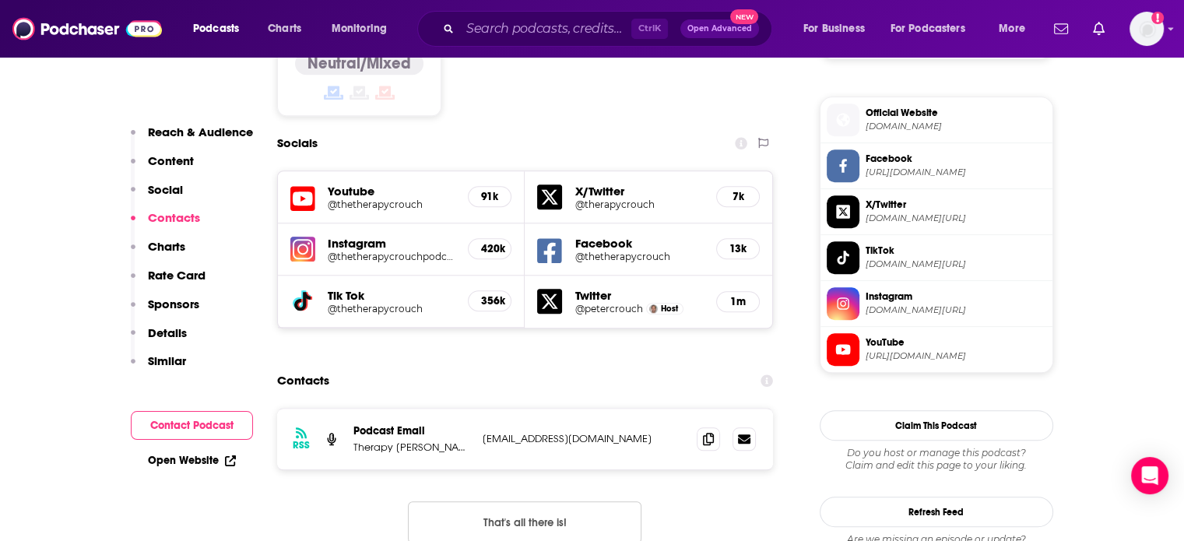
scroll to position [1480, 0]
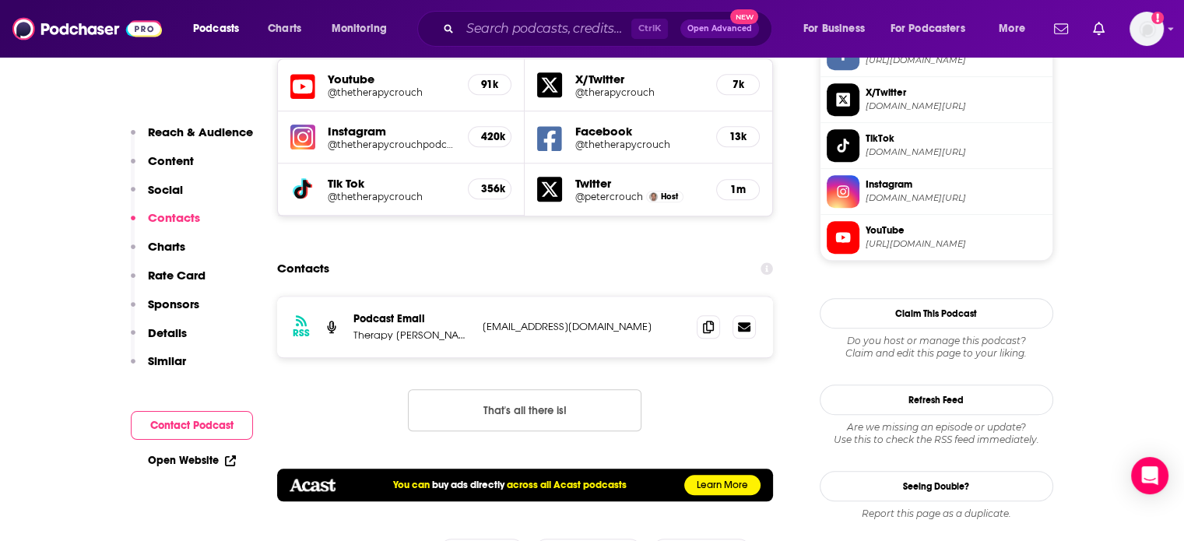
click at [523, 297] on div "RSS Podcast Email Therapy [PERSON_NAME] [EMAIL_ADDRESS][DOMAIN_NAME] [EMAIL_ADD…" at bounding box center [525, 327] width 497 height 61
drag, startPoint x: 523, startPoint y: 238, endPoint x: 597, endPoint y: 252, distance: 76.2
click at [597, 297] on div "RSS Podcast Email Therapy [PERSON_NAME] [EMAIL_ADDRESS][DOMAIN_NAME] [EMAIL_ADD…" at bounding box center [525, 327] width 497 height 61
click at [601, 320] on p "[EMAIL_ADDRESS][DOMAIN_NAME]" at bounding box center [584, 326] width 202 height 13
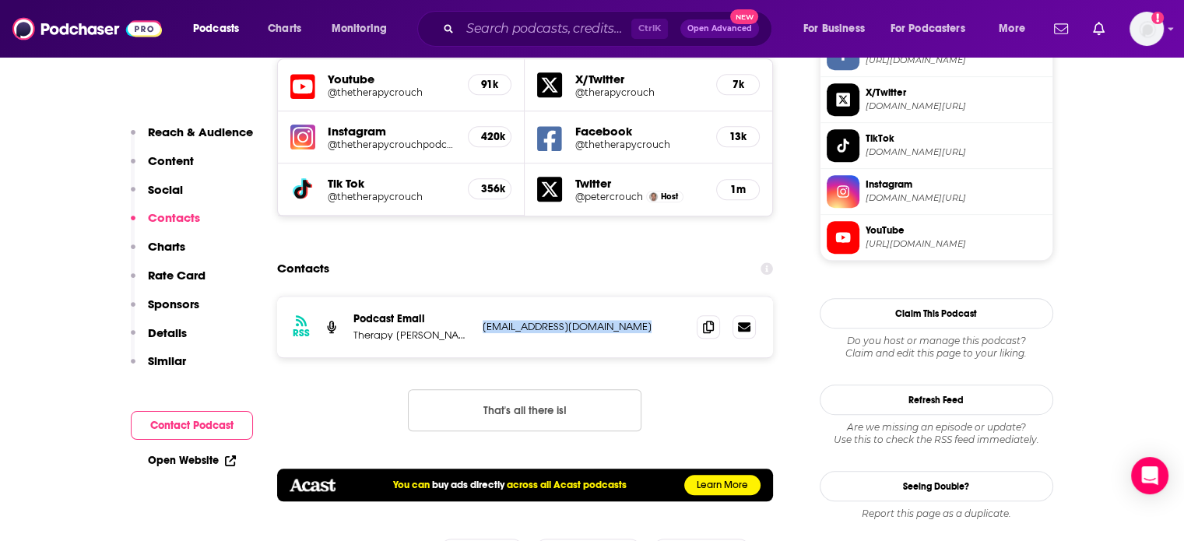
click at [601, 320] on p "thetherapycrouch@gmail.com" at bounding box center [584, 326] width 202 height 13
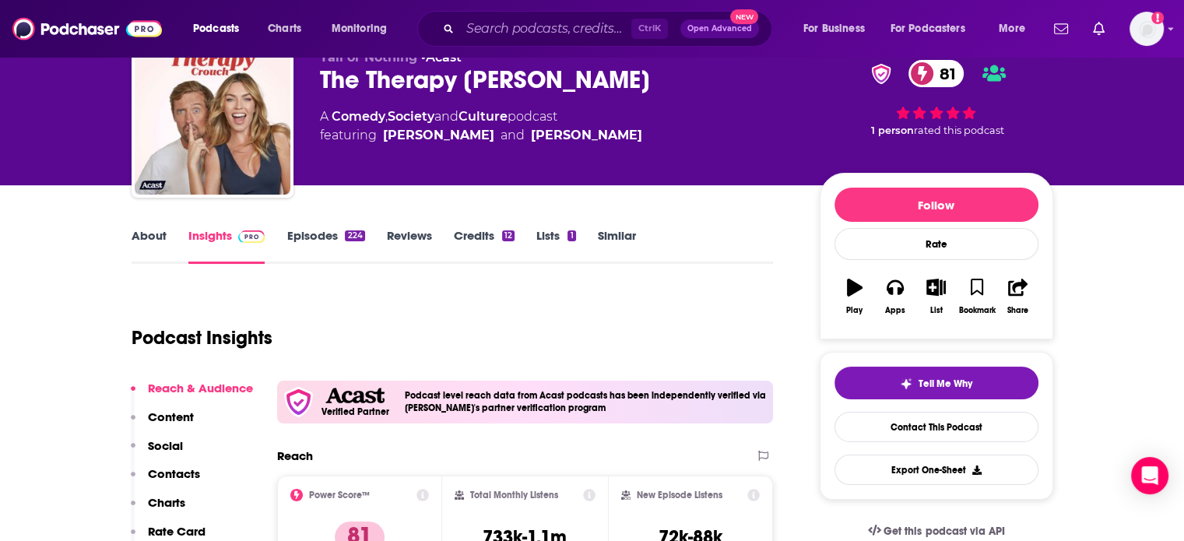
scroll to position [0, 0]
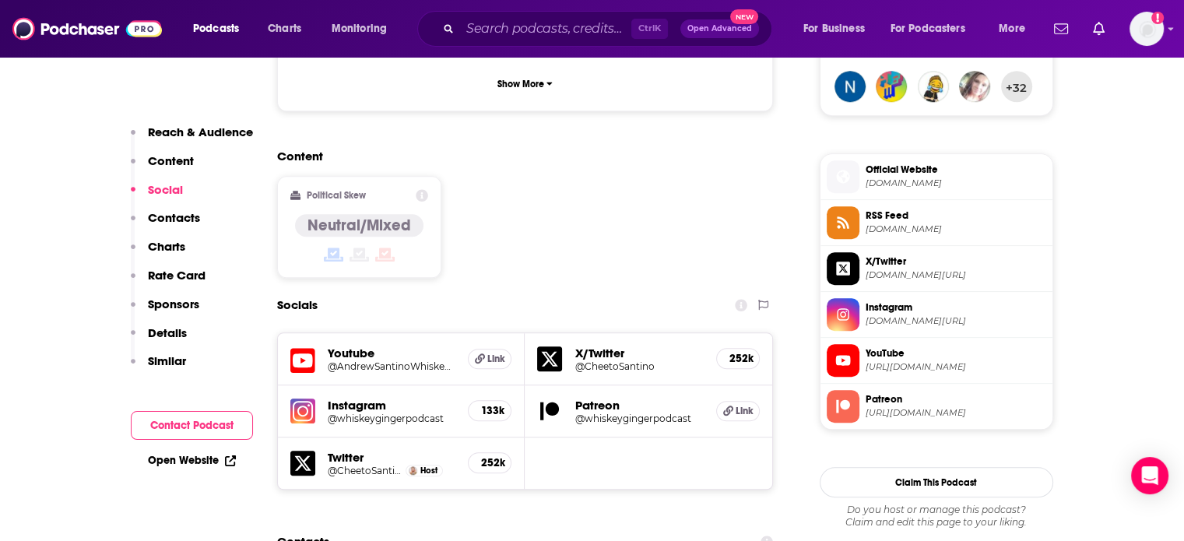
scroll to position [1480, 0]
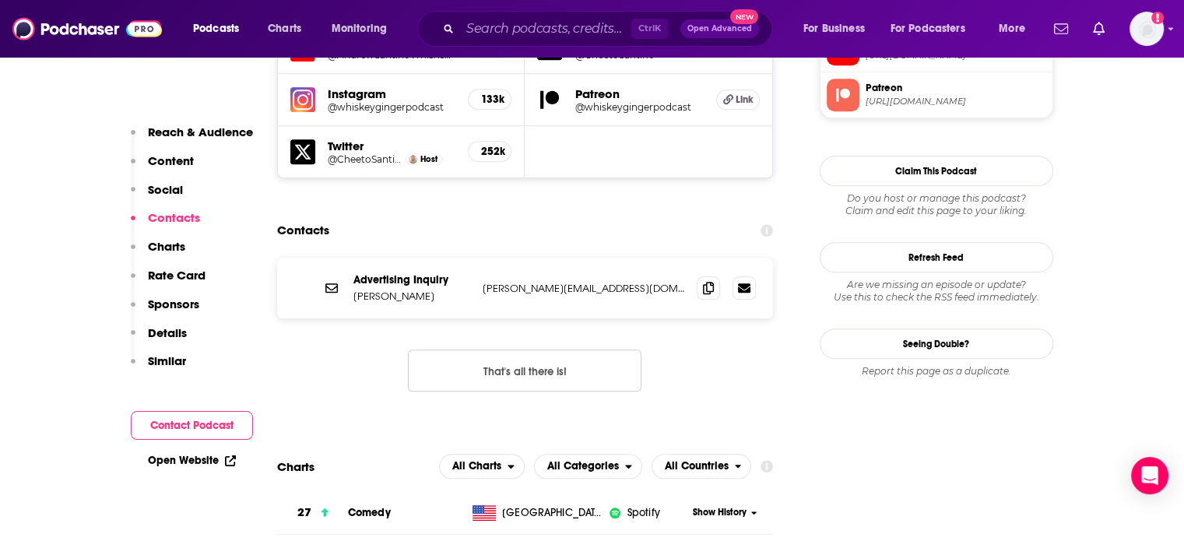
click at [560, 258] on div "Advertising Inquiry Alex Aldea alex@theparagoncollective.com alex@theparagoncol…" at bounding box center [525, 288] width 497 height 61
copy div "alex@theparagoncollective.com alex@theparagoncollective.com"
click at [547, 282] on p "alex@theparagoncollective.com" at bounding box center [584, 288] width 202 height 13
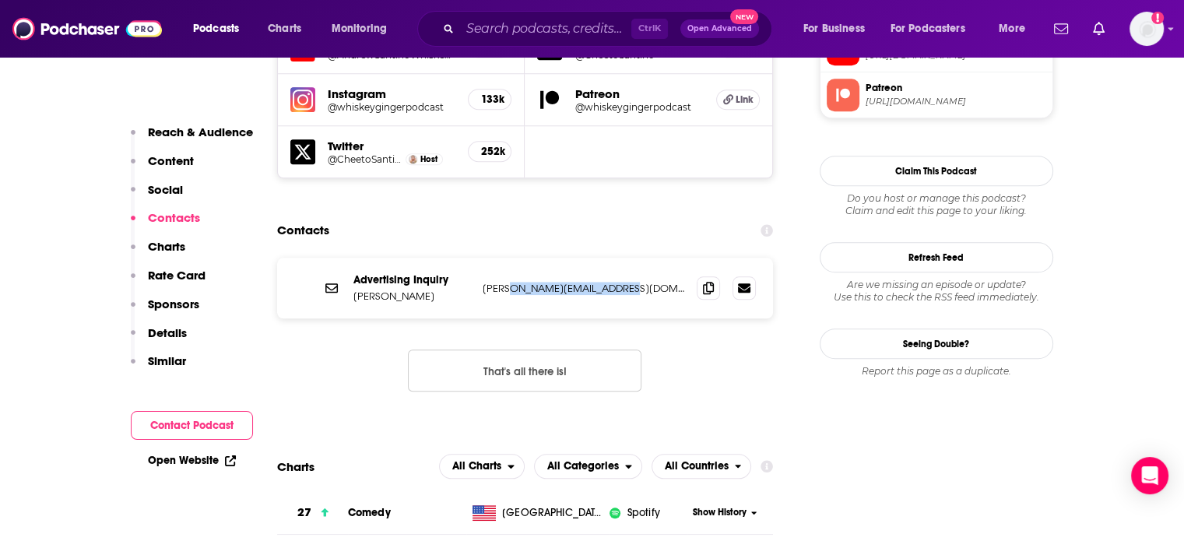
drag, startPoint x: 547, startPoint y: 199, endPoint x: 614, endPoint y: 201, distance: 67.0
click at [614, 282] on p "alex@theparagoncollective.com" at bounding box center [584, 288] width 202 height 13
click at [588, 282] on p "alex@theparagoncollective.com" at bounding box center [584, 288] width 202 height 13
click at [590, 282] on p "alex@theparagoncollective.com" at bounding box center [584, 288] width 202 height 13
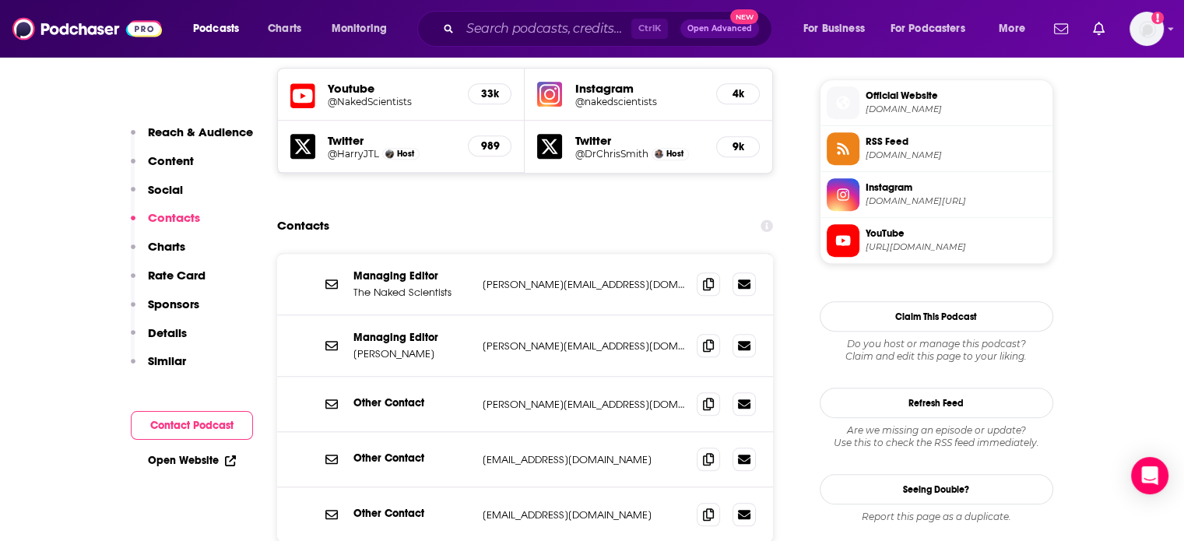
scroll to position [1402, 0]
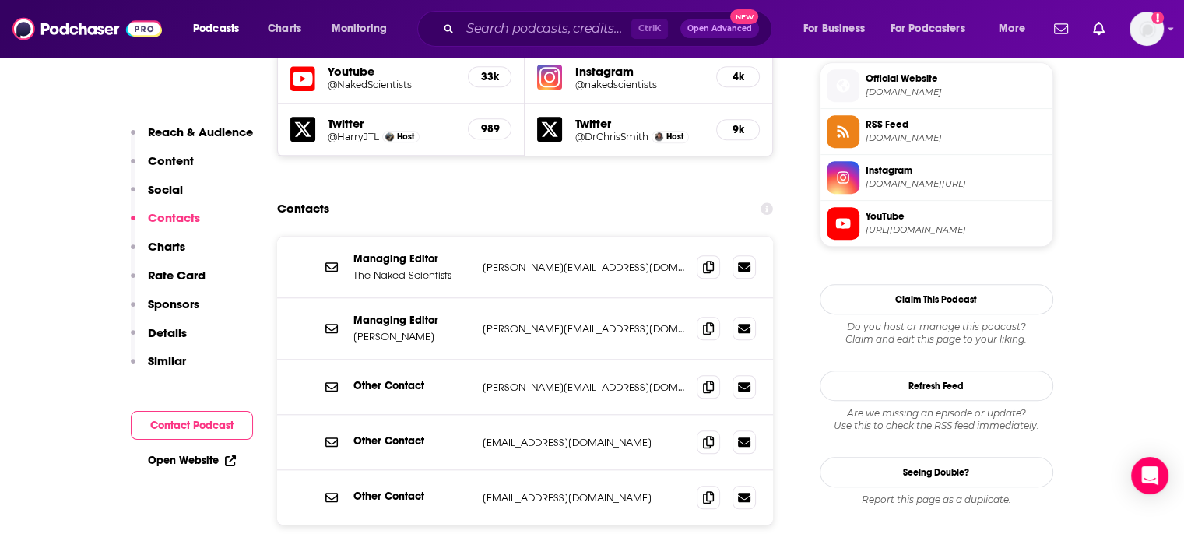
click at [545, 261] on p "[PERSON_NAME][EMAIL_ADDRESS][DOMAIN_NAME]" at bounding box center [584, 267] width 202 height 13
copy div "[PERSON_NAME][EMAIL_ADDRESS][DOMAIN_NAME] [PERSON_NAME][EMAIL_ADDRESS][DOMAIN_N…"
click at [530, 261] on p "[PERSON_NAME][EMAIL_ADDRESS][DOMAIN_NAME]" at bounding box center [584, 267] width 202 height 13
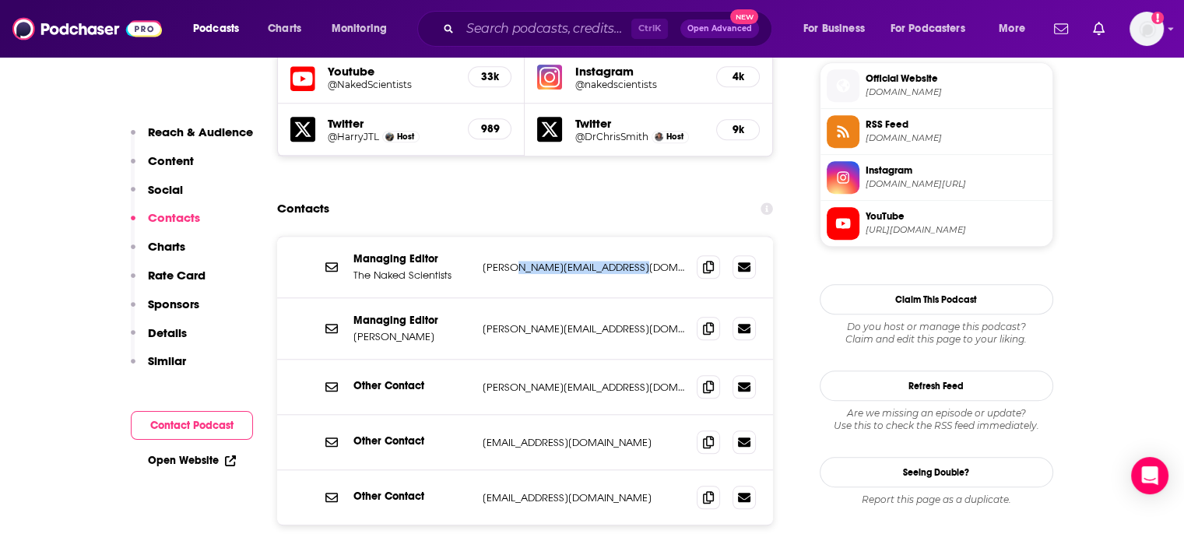
drag, startPoint x: 530, startPoint y: 218, endPoint x: 611, endPoint y: 223, distance: 80.3
click at [611, 261] on p "[PERSON_NAME][EMAIL_ADDRESS][DOMAIN_NAME]" at bounding box center [584, 267] width 202 height 13
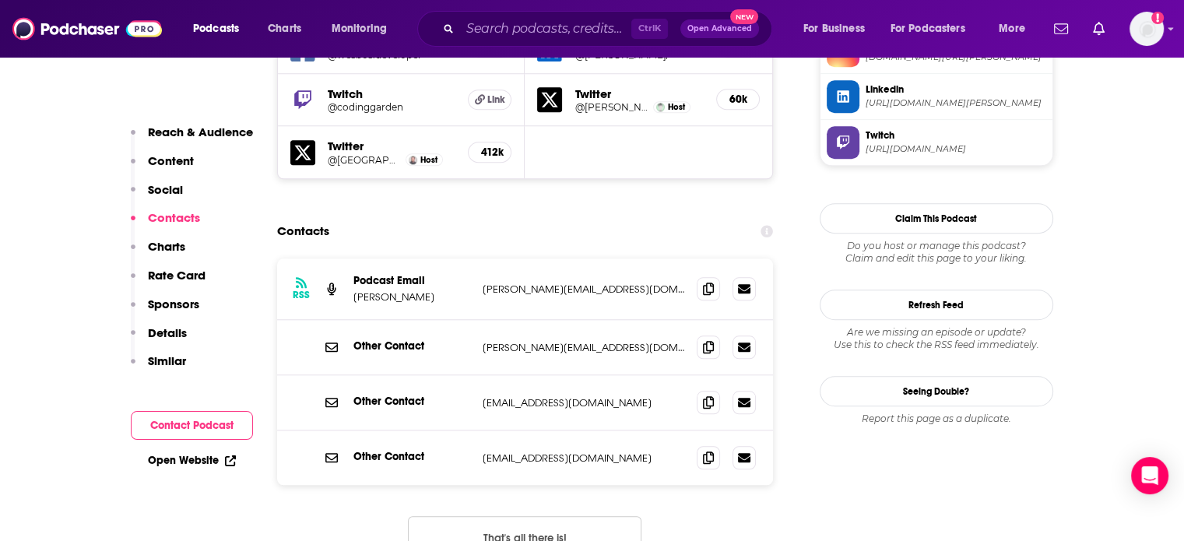
scroll to position [1480, 0]
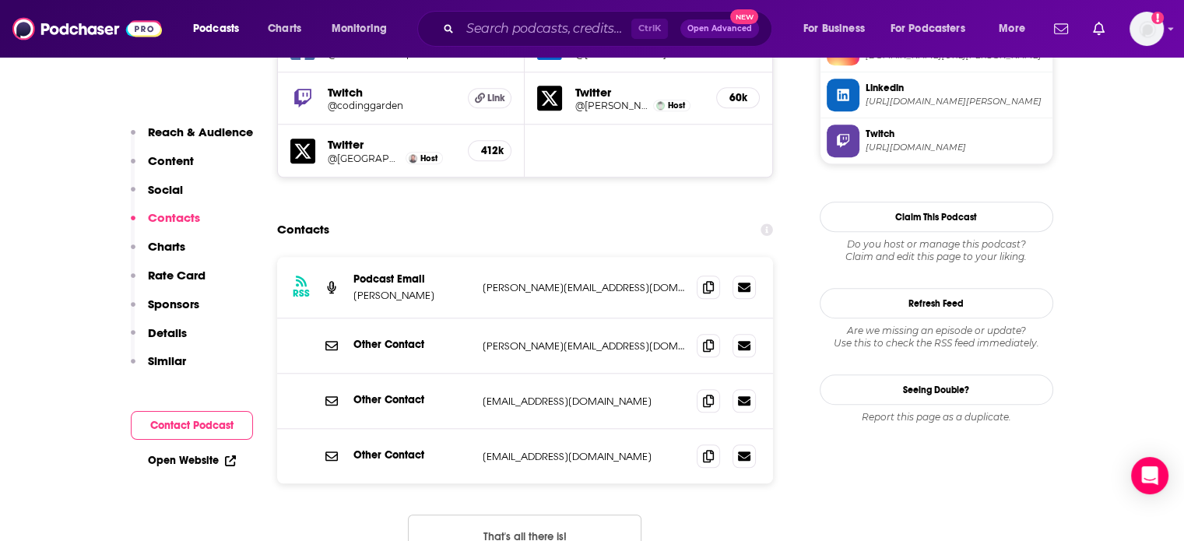
click at [539, 340] on p "[PERSON_NAME][EMAIL_ADDRESS][DOMAIN_NAME]" at bounding box center [584, 346] width 202 height 13
click at [539, 340] on p "scott@syntax.fm" at bounding box center [584, 346] width 202 height 13
copy div "scott@syntax.fm scott@syntax.fm"
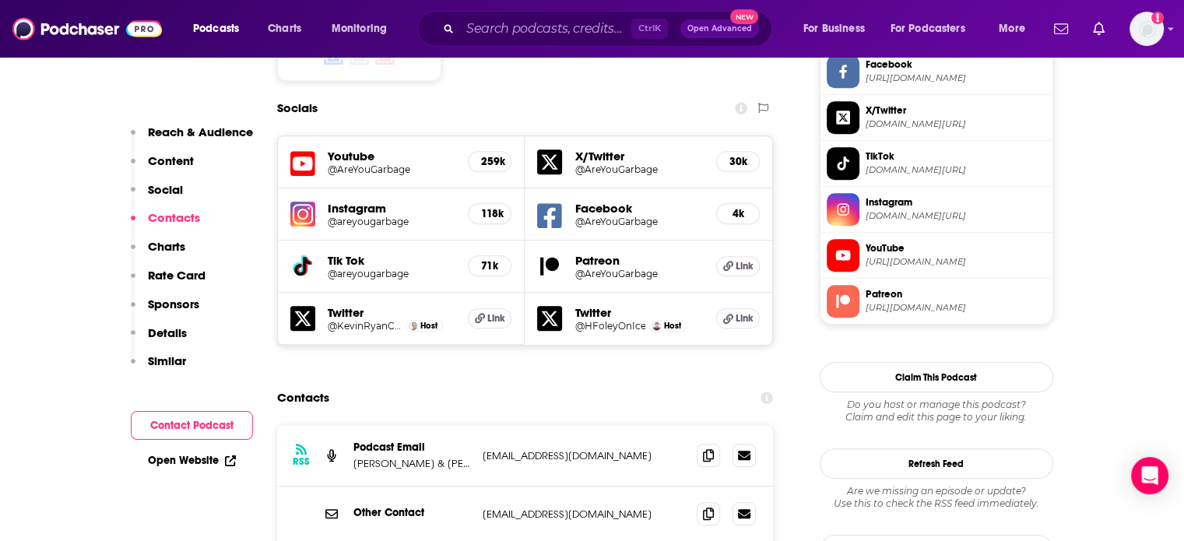
scroll to position [1480, 0]
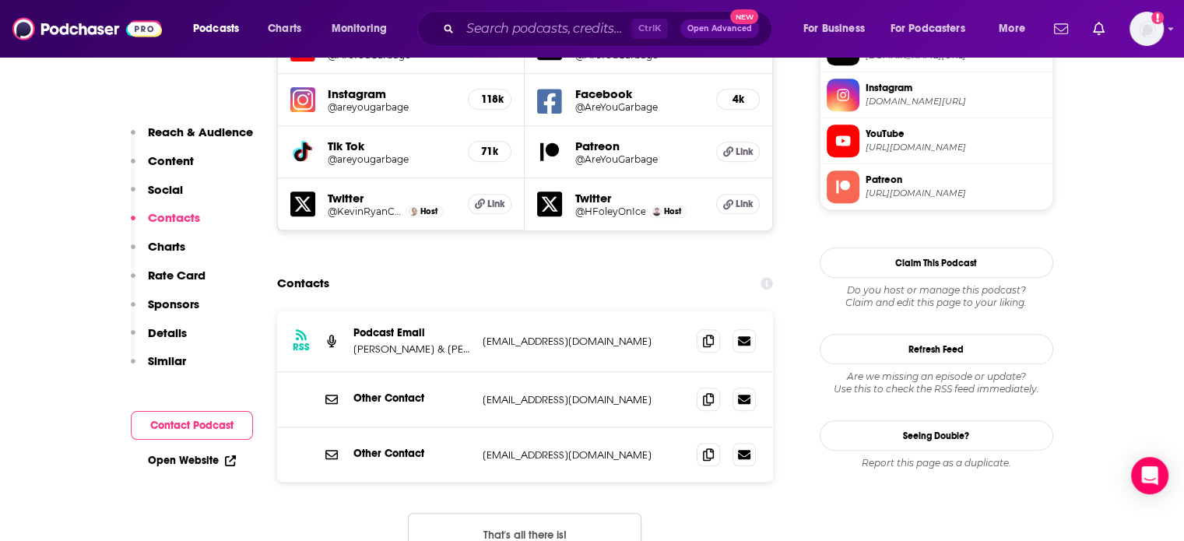
click at [529, 335] on p "AreYouGarbage@gmail.com" at bounding box center [584, 341] width 202 height 13
copy div "AreYouGarbage@gmail.com AreYouGarbage@gmail.com"
click at [561, 393] on p "support@gasdigitalnetwork.com" at bounding box center [584, 399] width 202 height 13
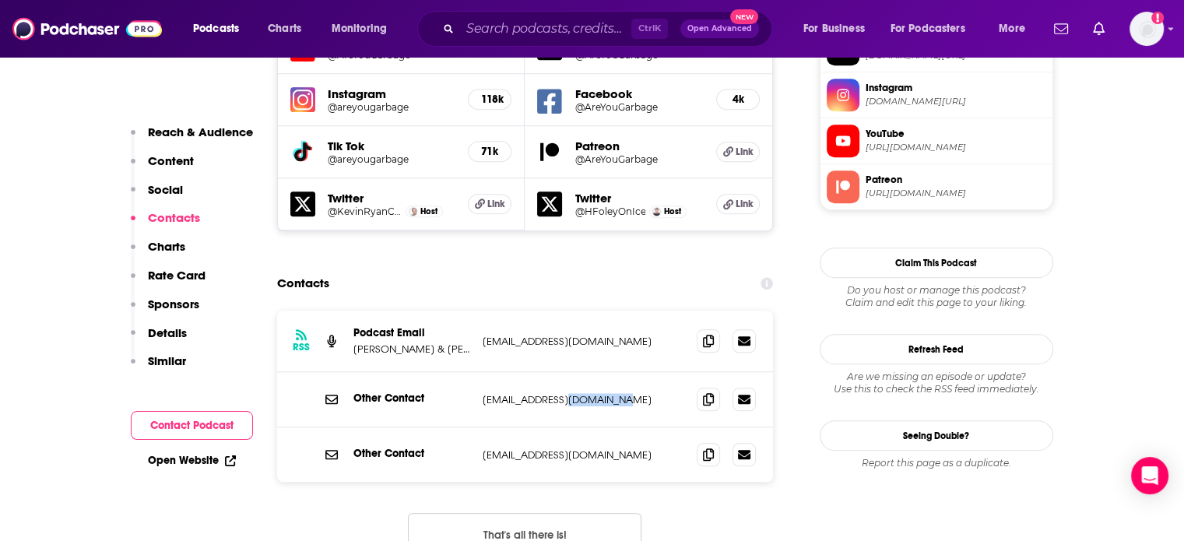
drag, startPoint x: 561, startPoint y: 296, endPoint x: 611, endPoint y: 297, distance: 49.8
click at [611, 393] on p "support@gasdigitalnetwork.com" at bounding box center [584, 399] width 202 height 13
click at [558, 393] on p "support@gasdigitalnetwork.com" at bounding box center [584, 399] width 202 height 13
drag, startPoint x: 558, startPoint y: 292, endPoint x: 624, endPoint y: 294, distance: 66.2
click at [624, 393] on p "support@gasdigitalnetwork.com" at bounding box center [584, 399] width 202 height 13
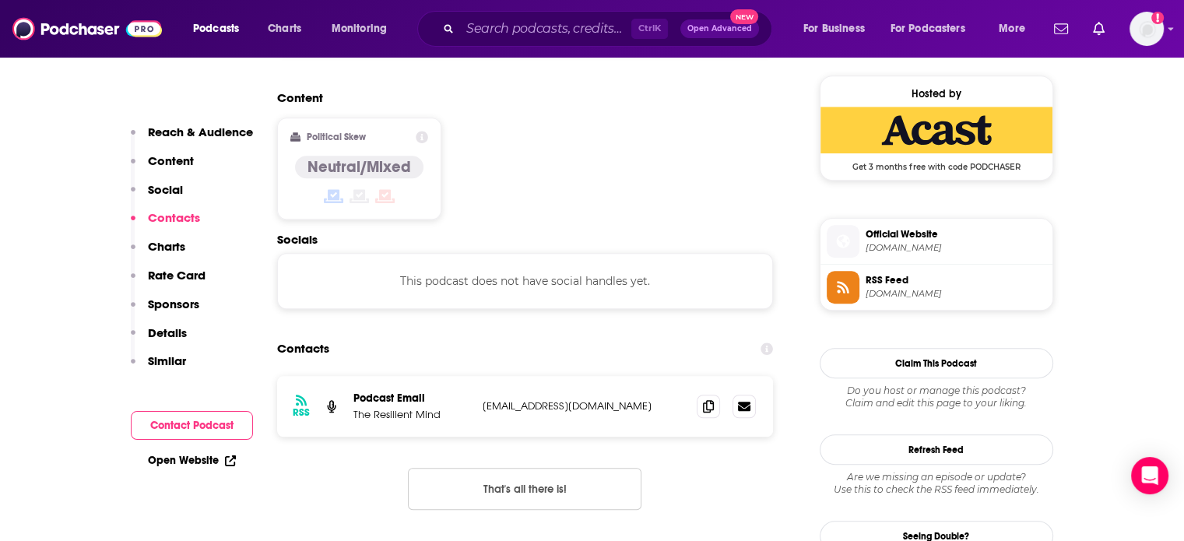
scroll to position [1480, 0]
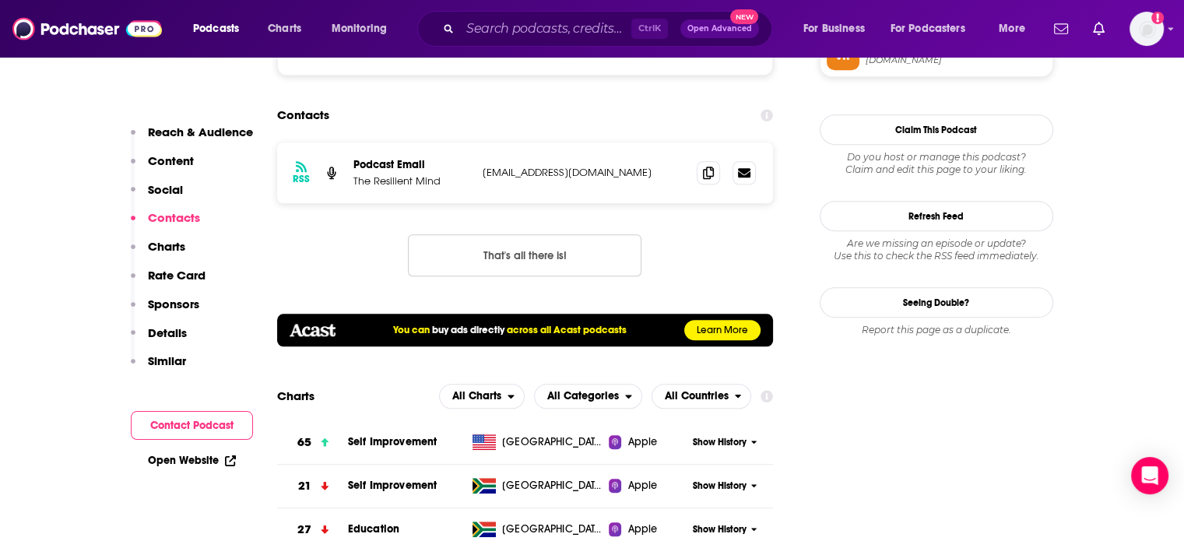
click at [556, 166] on p "info@resilientmindpodcast.com" at bounding box center [584, 172] width 202 height 13
copy div "info@resilientmindpodcast.com info@resilientmindpodcast.com"
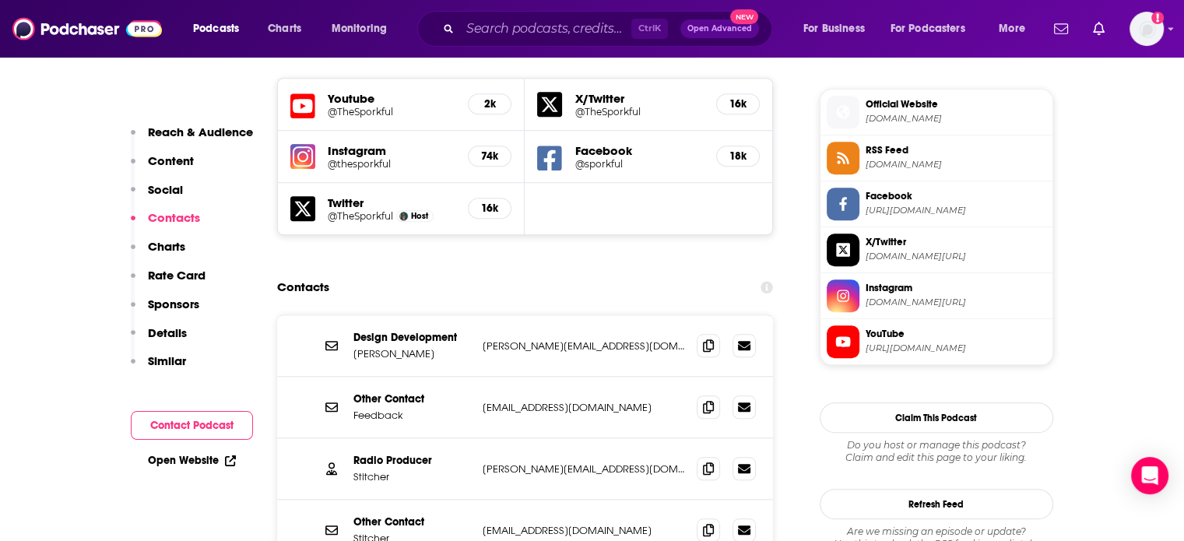
scroll to position [1402, 0]
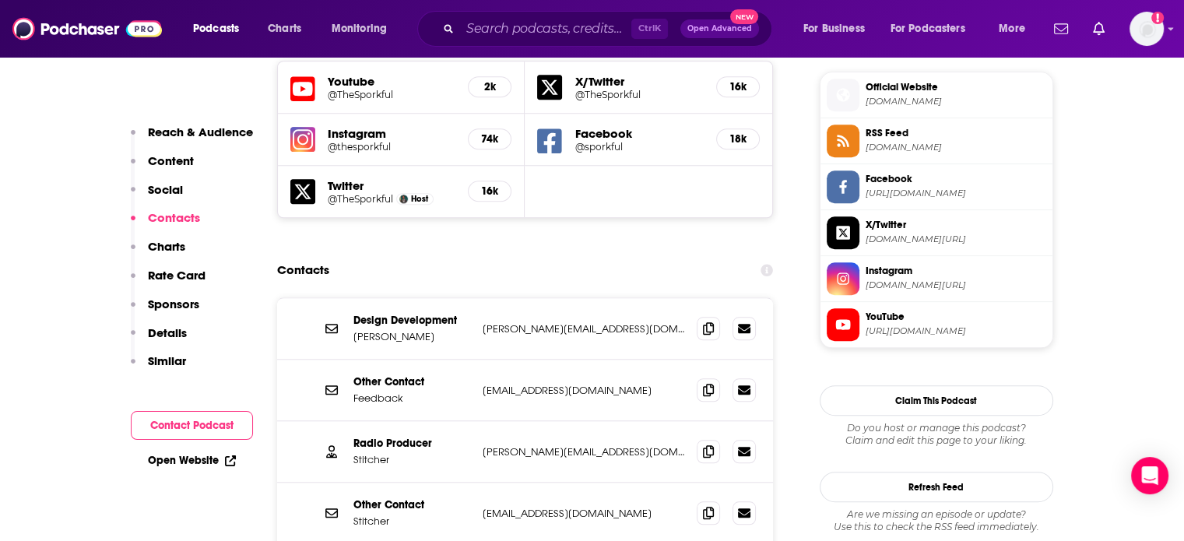
click at [522, 445] on p "[PERSON_NAME][EMAIL_ADDRESS][DOMAIN_NAME]" at bounding box center [584, 451] width 202 height 13
click at [523, 445] on p "[PERSON_NAME][EMAIL_ADDRESS][DOMAIN_NAME]" at bounding box center [584, 451] width 202 height 13
click at [523, 445] on p "dan@sporkful.com" at bounding box center [584, 451] width 202 height 13
copy div "dan@sporkful.com dan@sporkful.com"
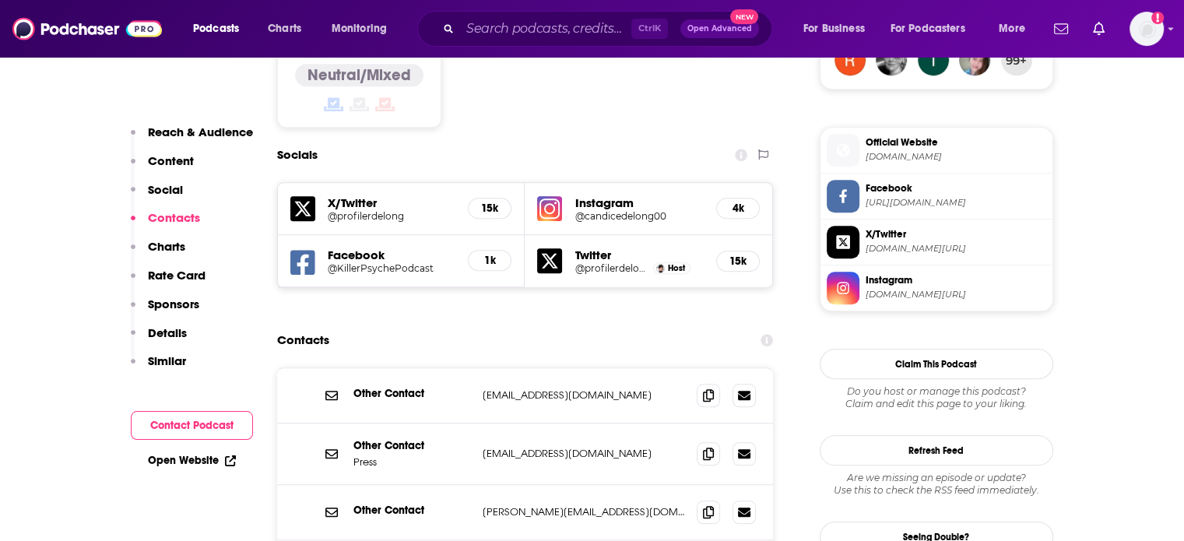
scroll to position [1402, 0]
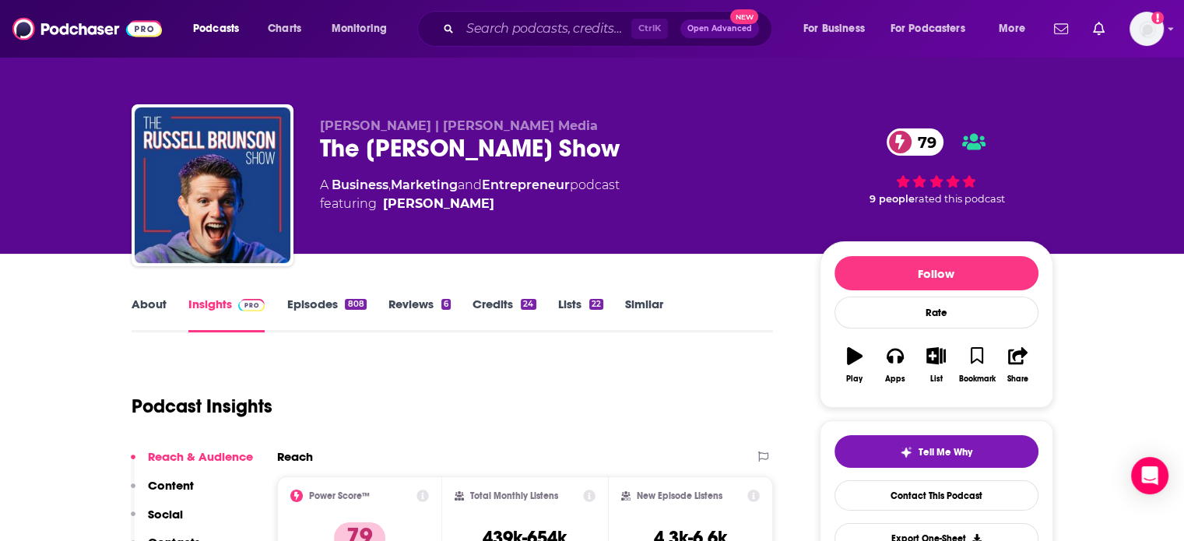
click at [155, 305] on link "About" at bounding box center [149, 315] width 35 height 36
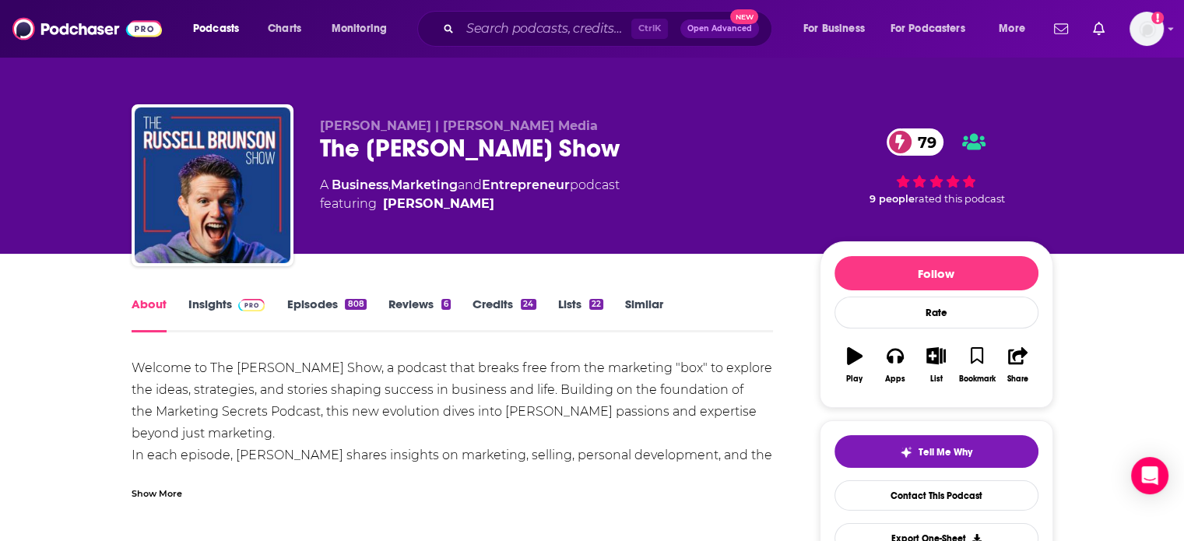
click at [221, 306] on link "Insights" at bounding box center [226, 315] width 77 height 36
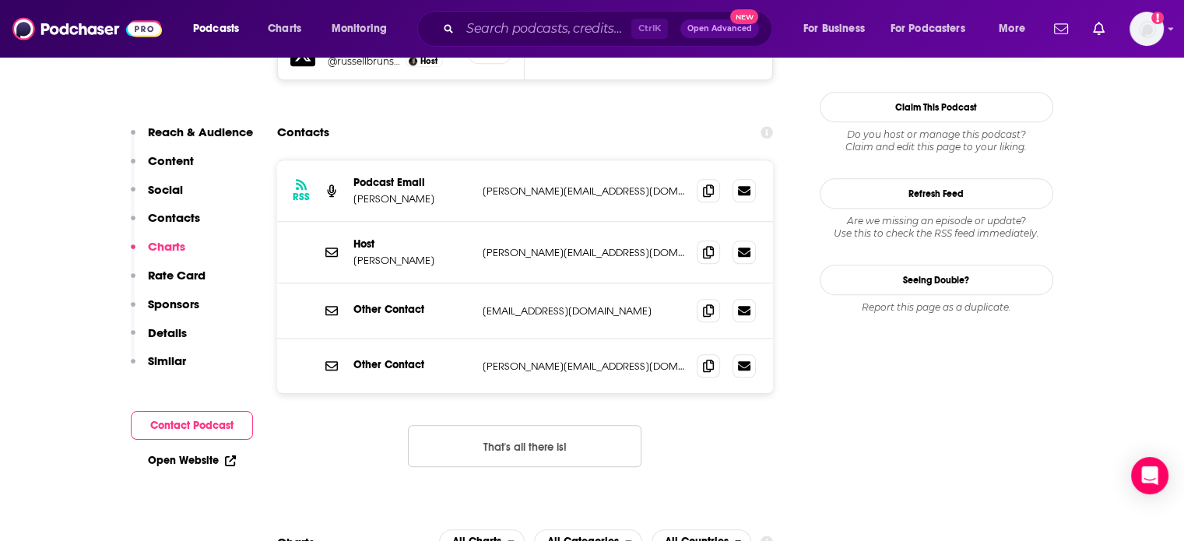
scroll to position [1557, 0]
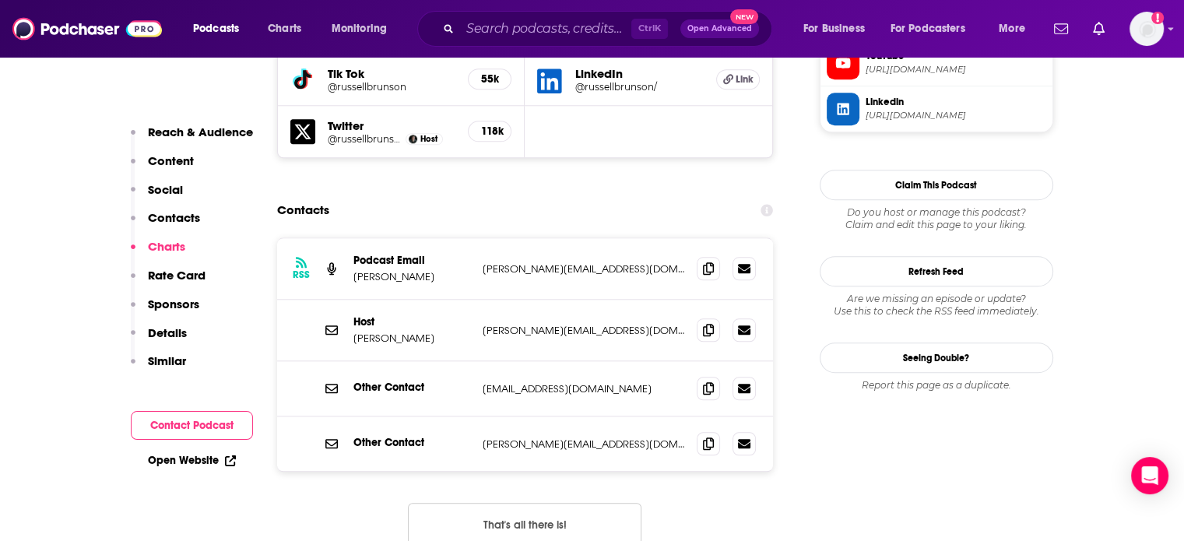
click at [526, 438] on p "russell@marketingsecrets.com" at bounding box center [584, 444] width 202 height 13
copy div "russell@marketingsecrets.com russell@marketingsecrets.com"
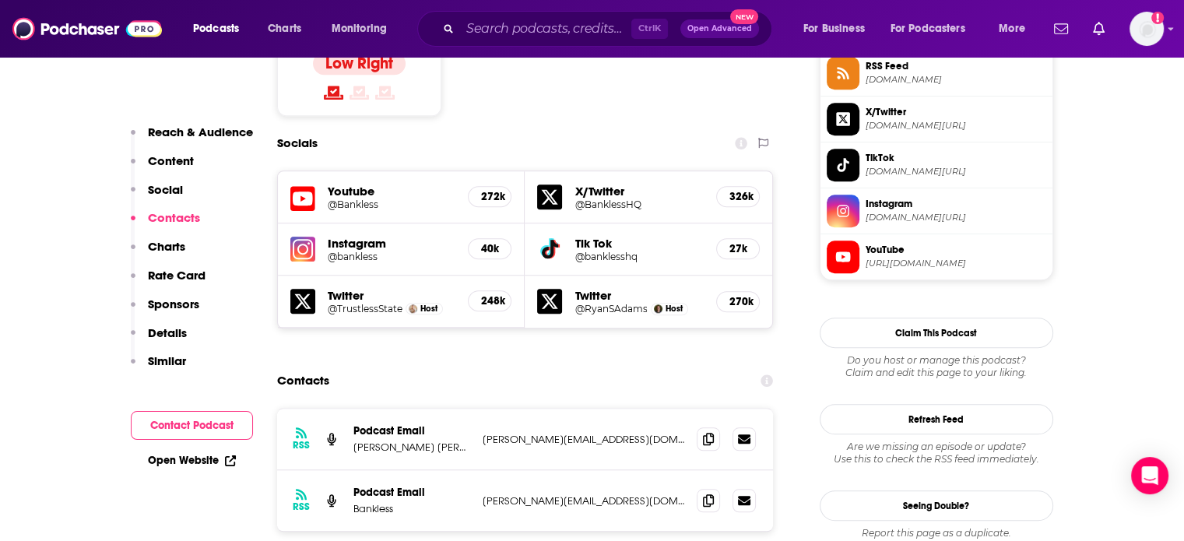
scroll to position [1402, 0]
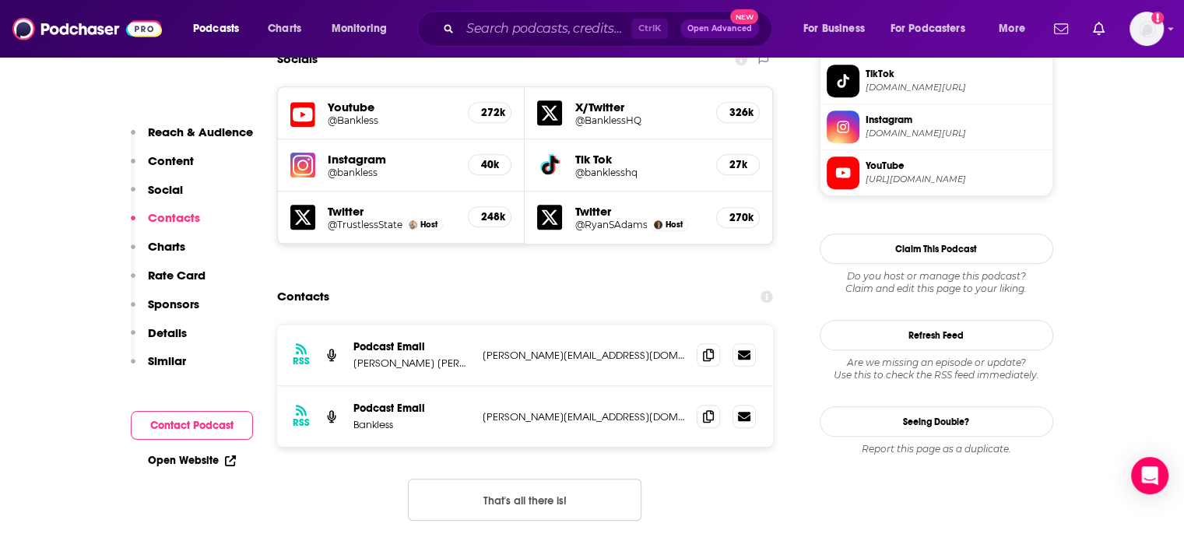
click at [520, 349] on p "[PERSON_NAME][EMAIL_ADDRESS][DOMAIN_NAME]" at bounding box center [584, 355] width 202 height 13
click at [520, 349] on p "ryan@mythos.capital" at bounding box center [584, 355] width 202 height 13
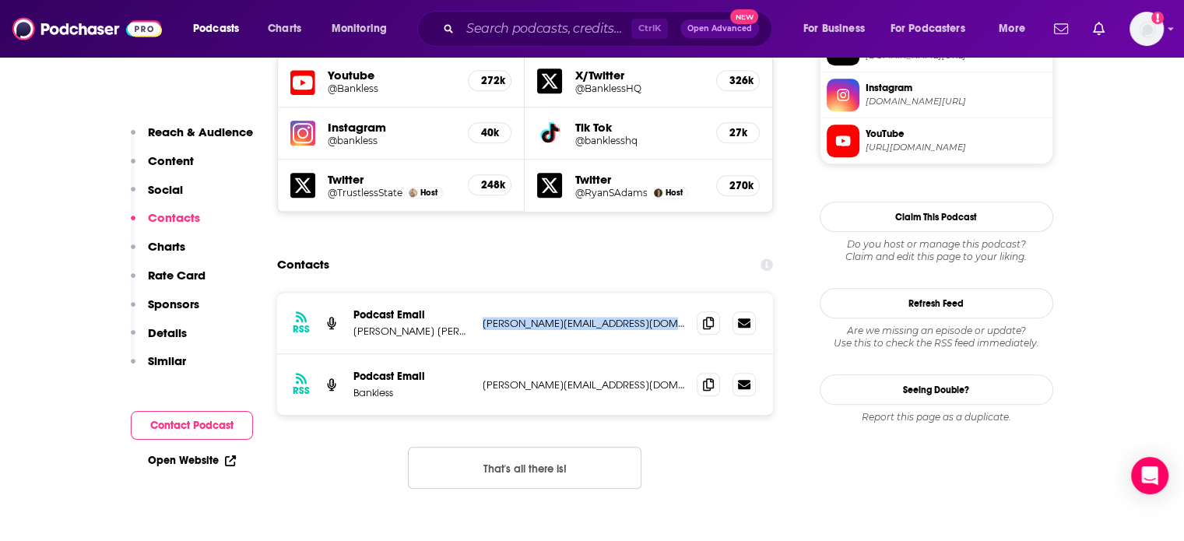
scroll to position [1480, 0]
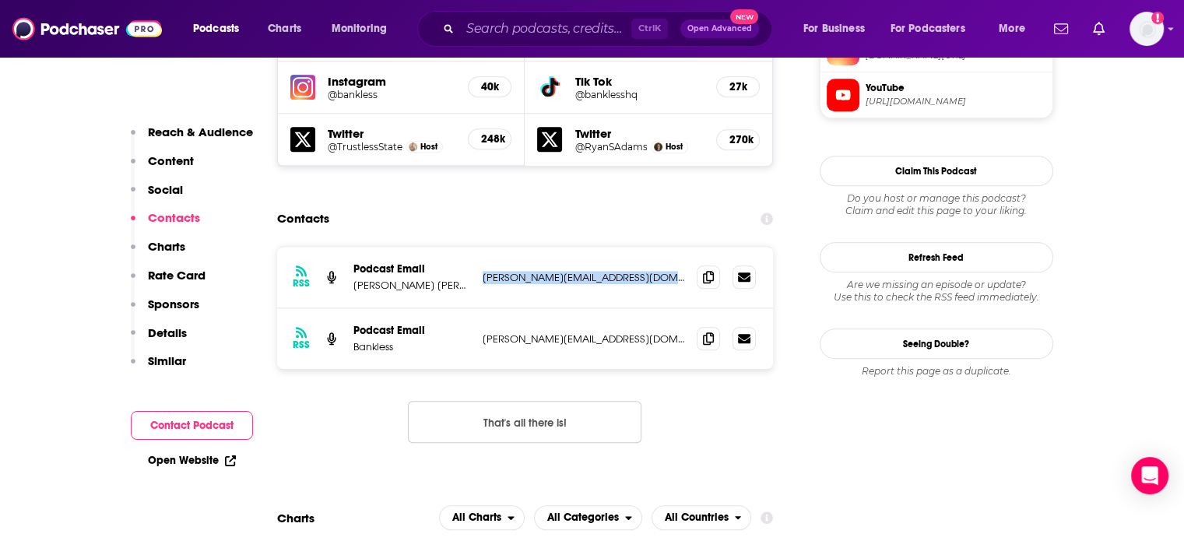
copy div "ryan@mythos.capital ryan@mythos.capital"
click at [544, 333] on p "david@banklesshq.com" at bounding box center [584, 339] width 202 height 13
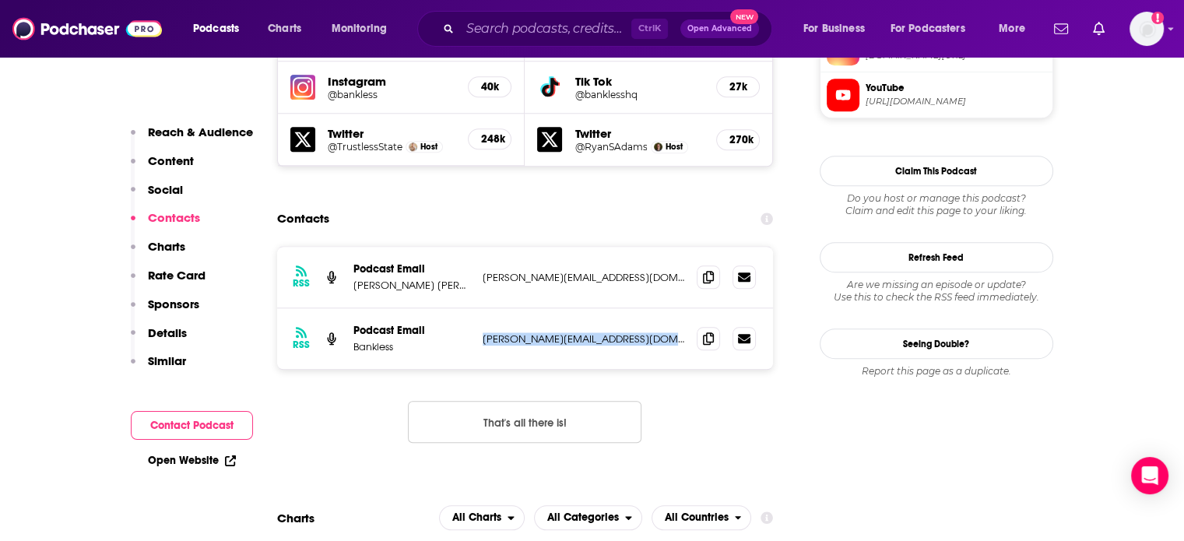
click at [544, 333] on p "david@banklesshq.com" at bounding box center [584, 339] width 202 height 13
copy div "david@banklesshq.com david@banklesshq.com"
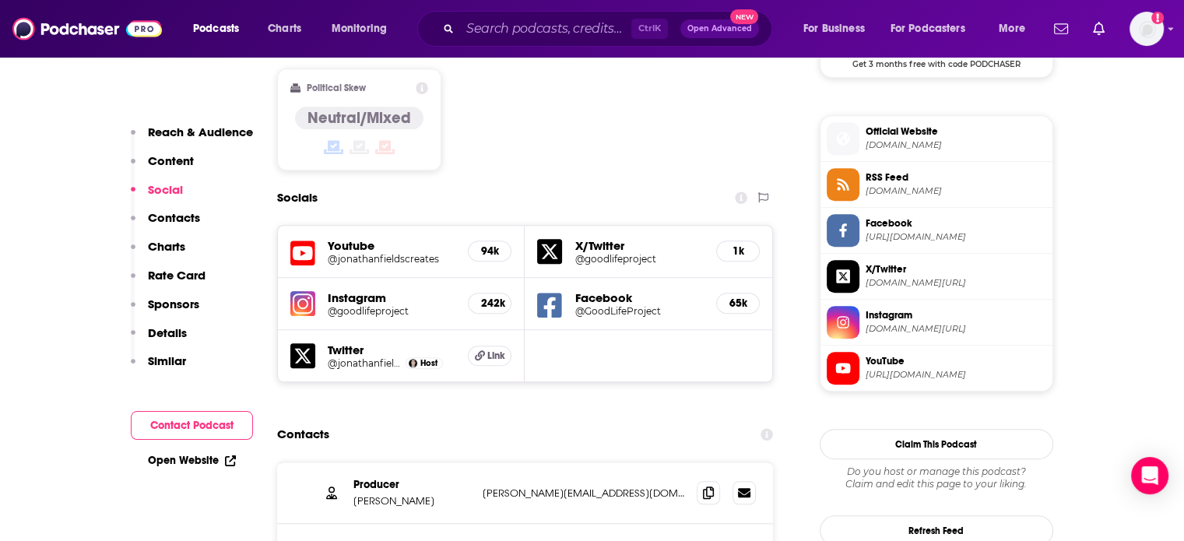
scroll to position [1480, 0]
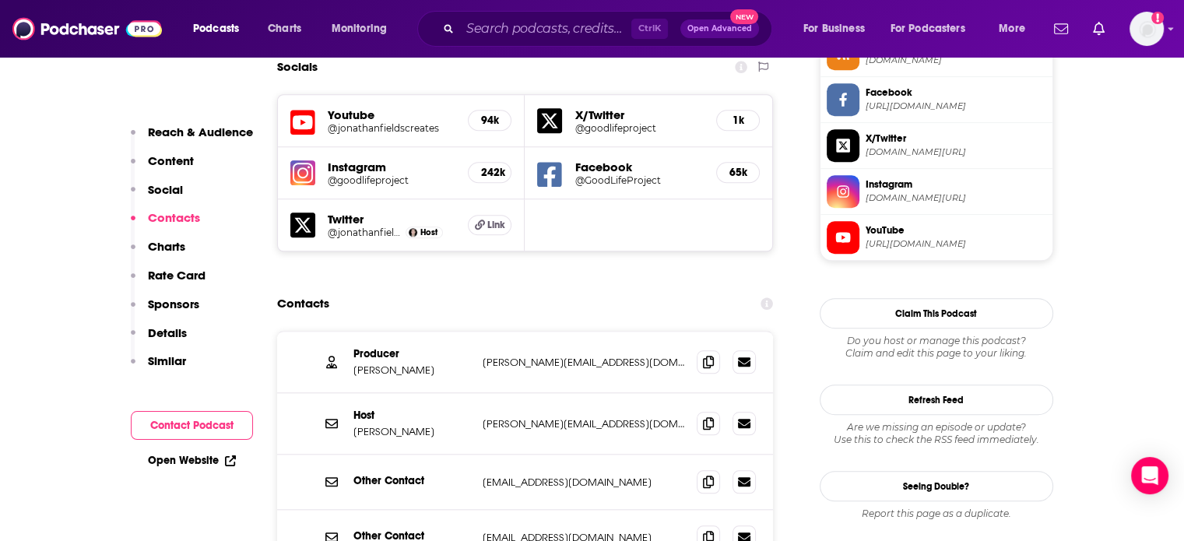
click at [565, 417] on p "jonathan@goodlifeproject.com" at bounding box center [584, 423] width 202 height 13
copy div "jonathan@goodlifeproject.com jonathan@goodlifeproject.com"
click at [545, 417] on p "jonathan@goodlifeproject.com" at bounding box center [584, 423] width 202 height 13
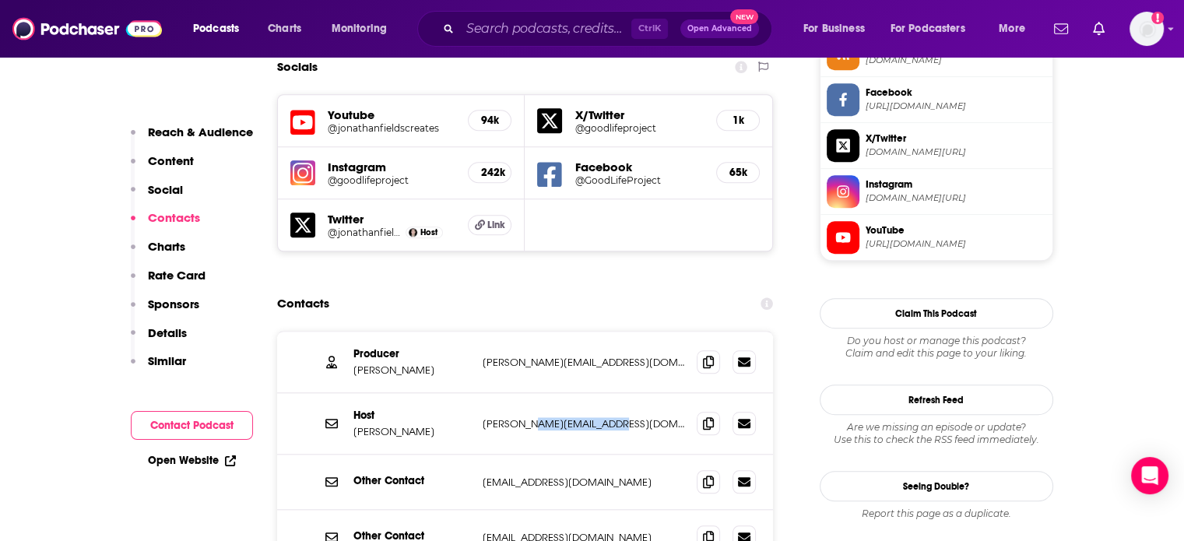
click at [545, 417] on p "jonathan@goodlifeproject.com" at bounding box center [584, 423] width 202 height 13
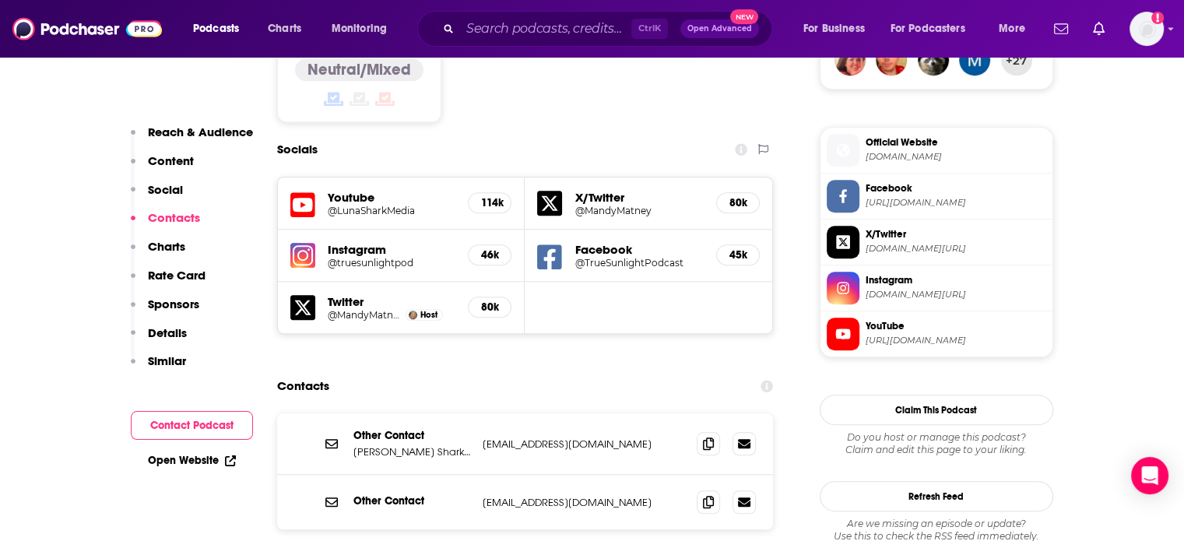
scroll to position [1480, 0]
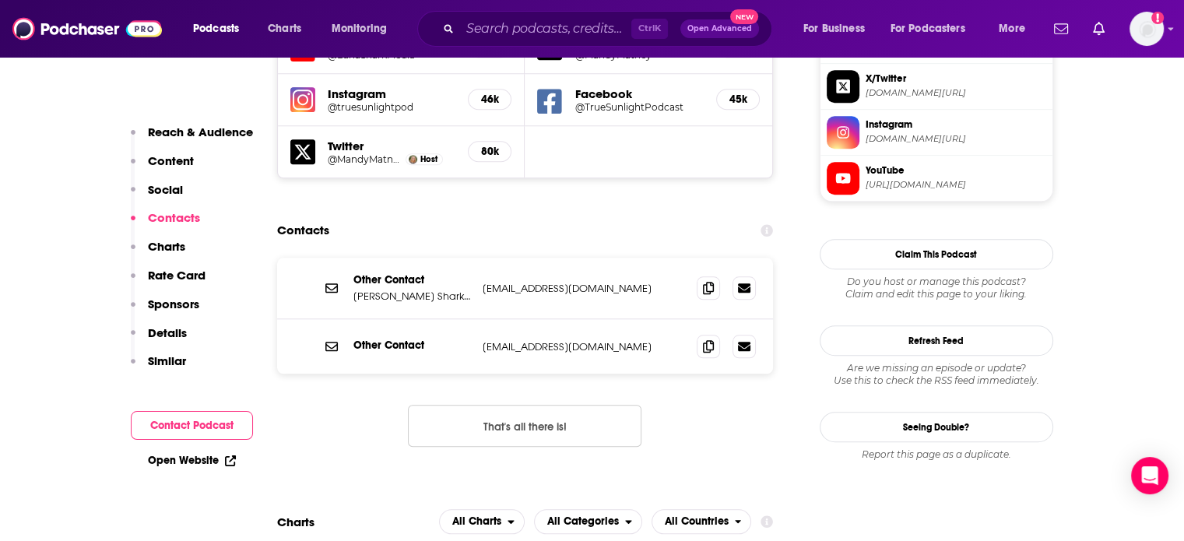
click at [513, 282] on p "info@lunasharkmedia.com" at bounding box center [584, 288] width 202 height 13
copy div "info@lunasharkmedia.com info@lunasharkmedia.com"
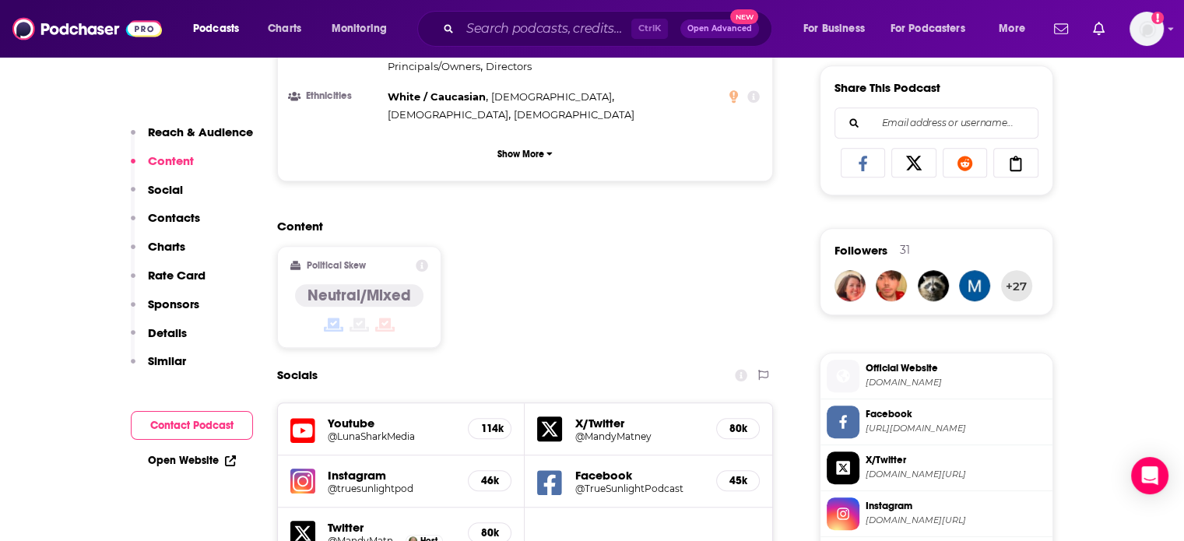
scroll to position [1324, 0]
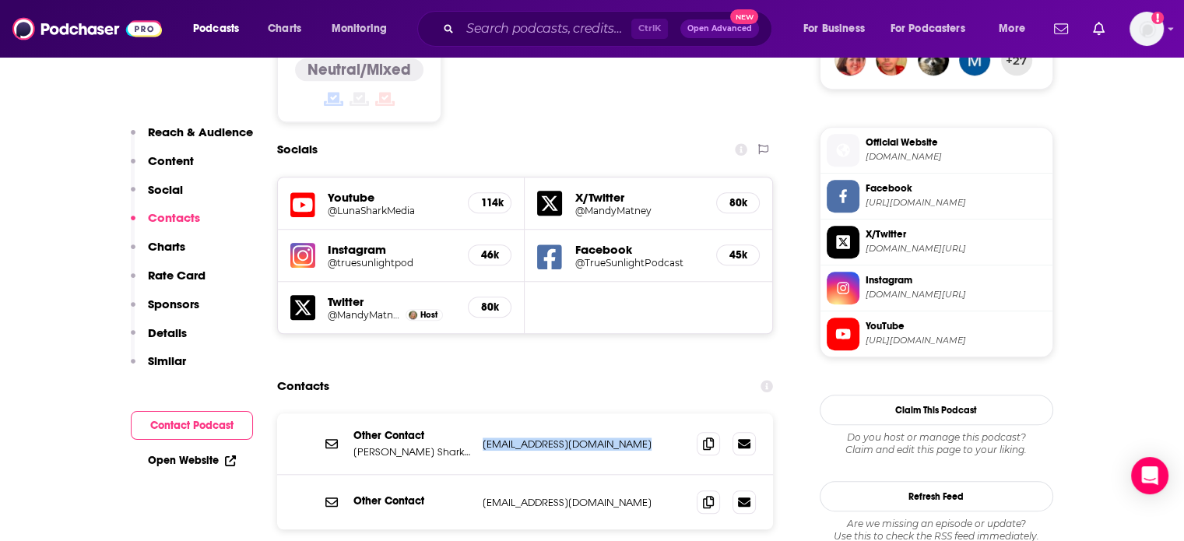
click at [554, 438] on p "info@lunasharkmedia.com" at bounding box center [584, 444] width 202 height 13
drag, startPoint x: 554, startPoint y: 332, endPoint x: 591, endPoint y: 335, distance: 36.7
click at [591, 438] on p "info@lunasharkmedia.com" at bounding box center [584, 444] width 202 height 13
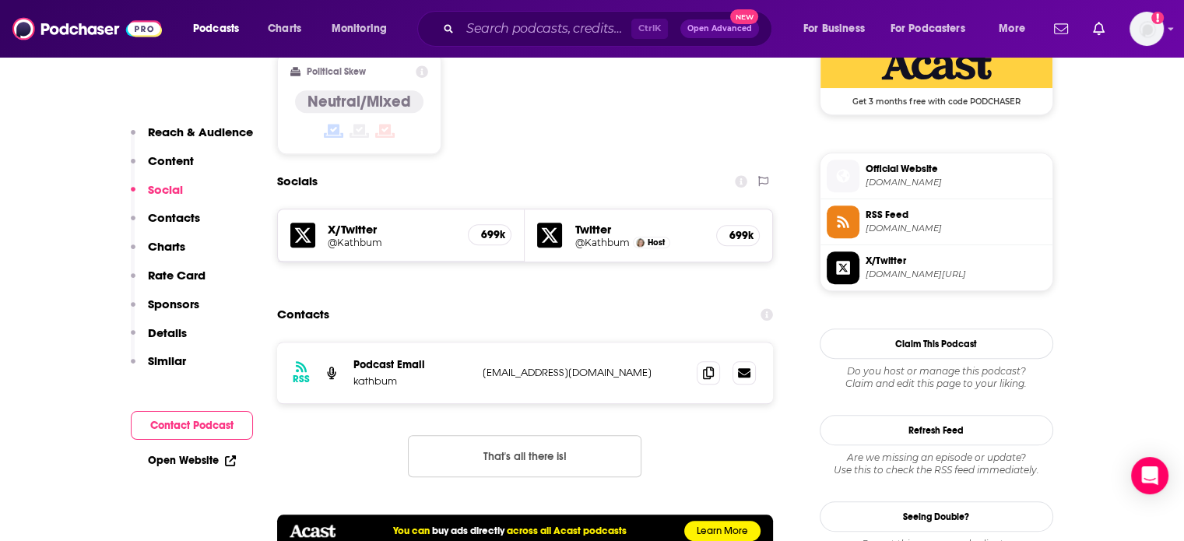
scroll to position [1324, 0]
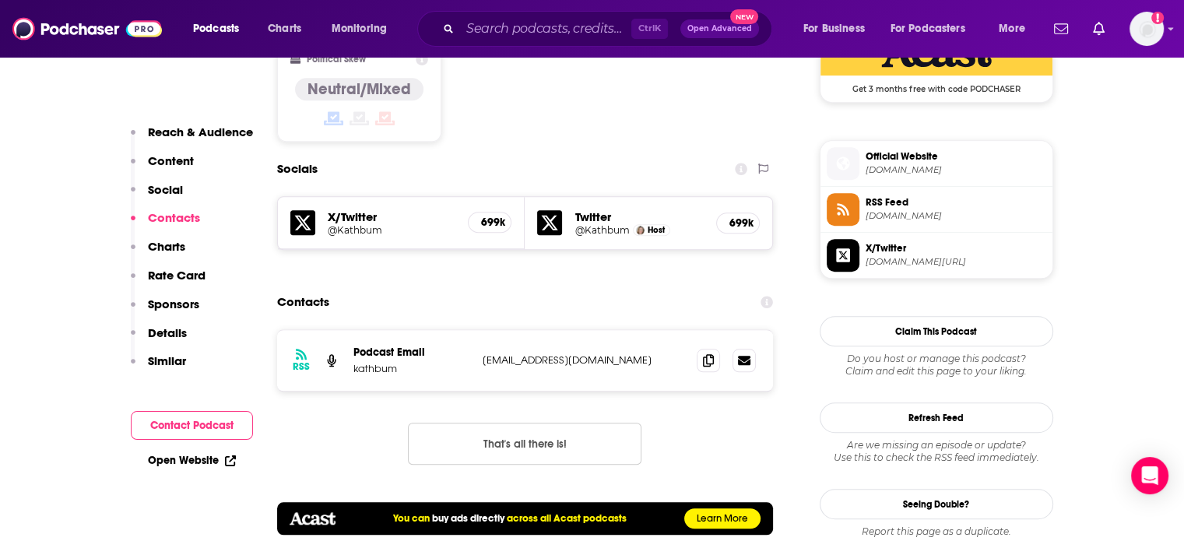
click at [374, 362] on p "kathbum" at bounding box center [412, 368] width 117 height 13
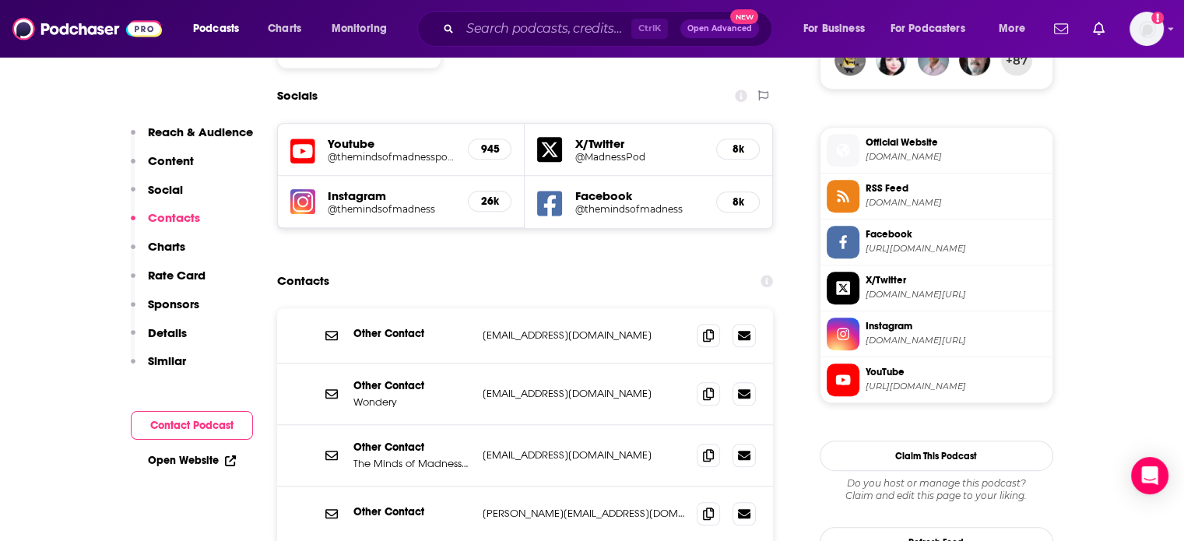
scroll to position [1402, 0]
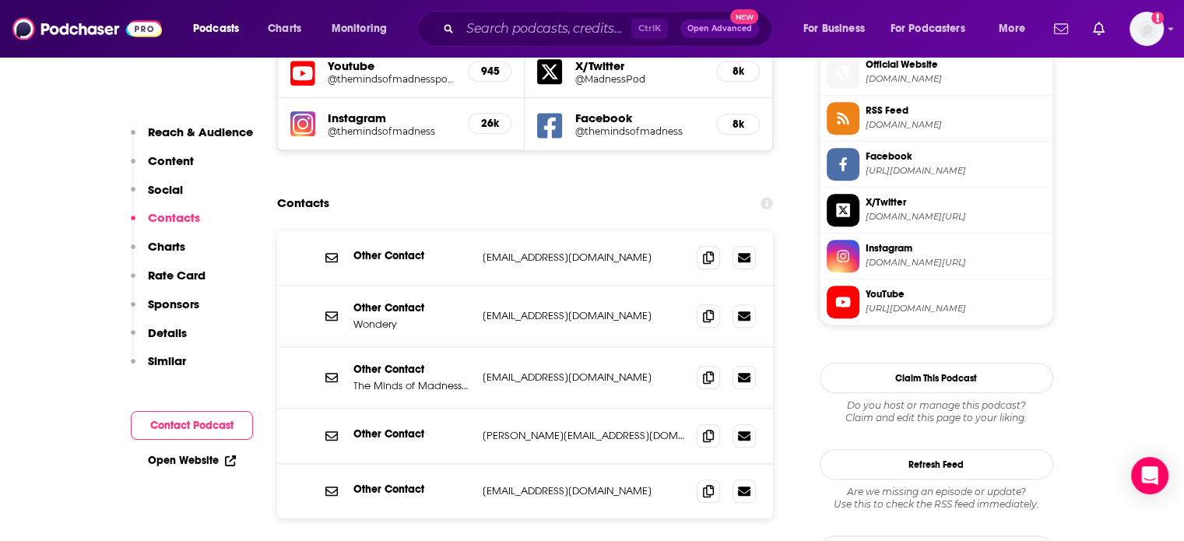
click at [582, 371] on p "[EMAIL_ADDRESS][DOMAIN_NAME]" at bounding box center [584, 377] width 202 height 13
click at [582, 371] on p "info@mindsofmadnesspodcast.com" at bounding box center [584, 377] width 202 height 13
copy div "info@mindsofmadnesspodcast.com info@mindsofmadnesspodcast.com"
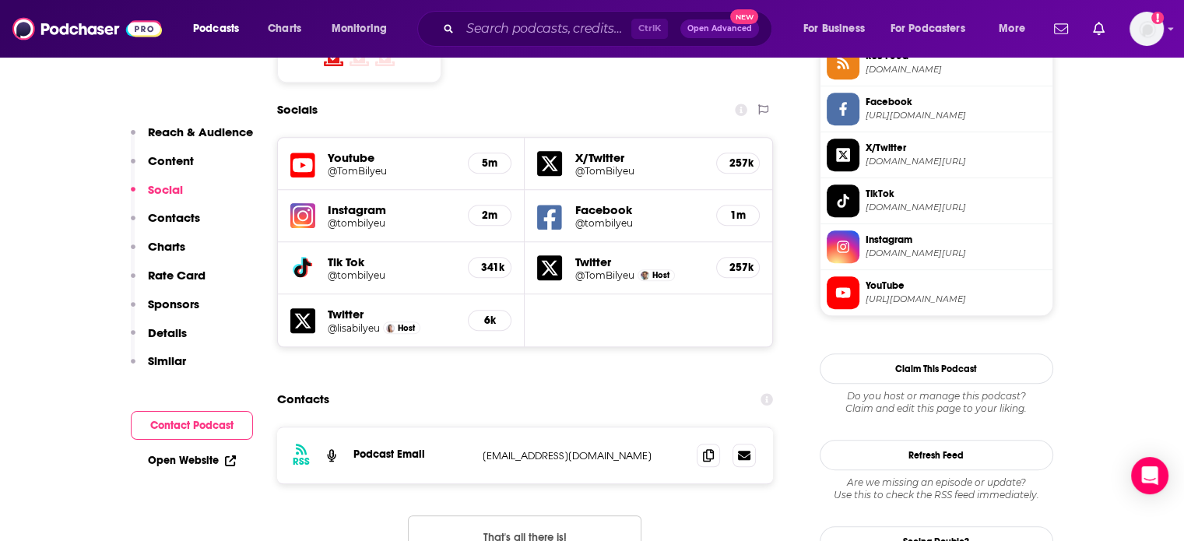
scroll to position [1402, 0]
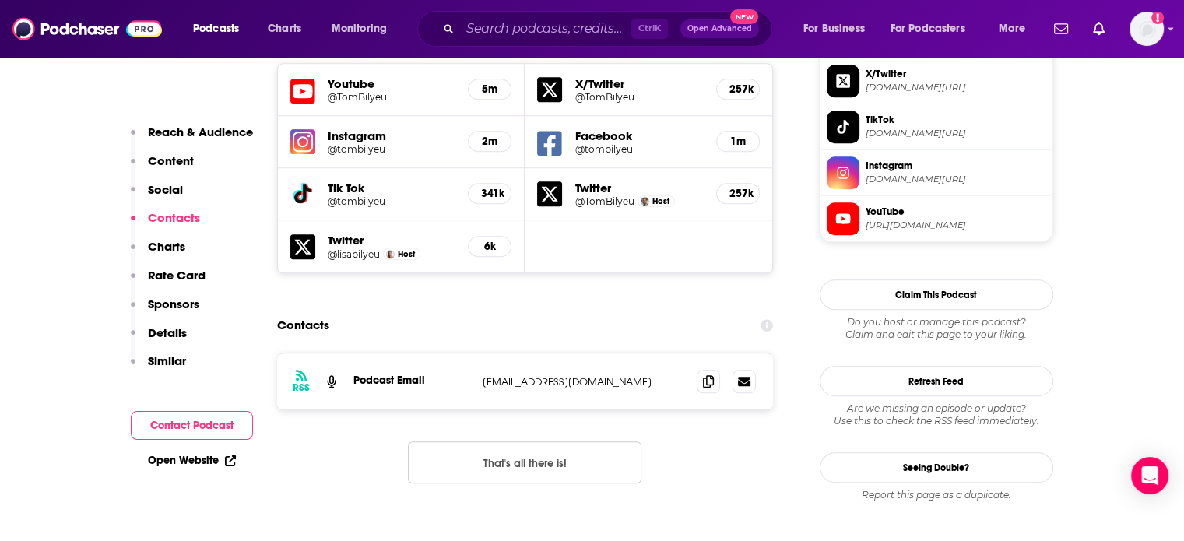
click at [546, 375] on p "connect@impacttheory.com" at bounding box center [584, 381] width 202 height 13
copy div "connect@impacttheory.com connect@impacttheory.com"
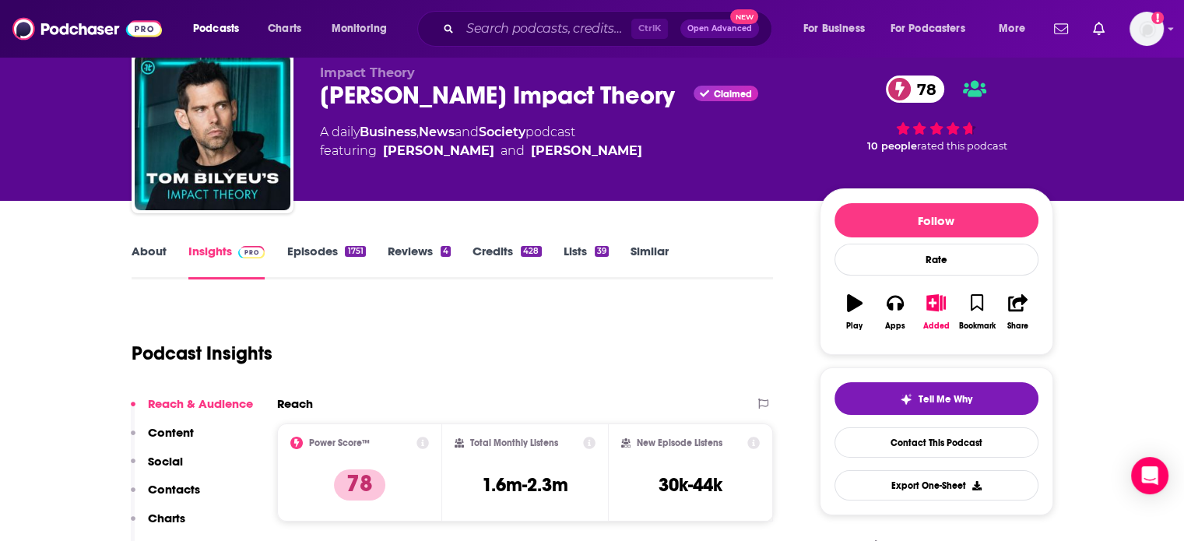
scroll to position [78, 0]
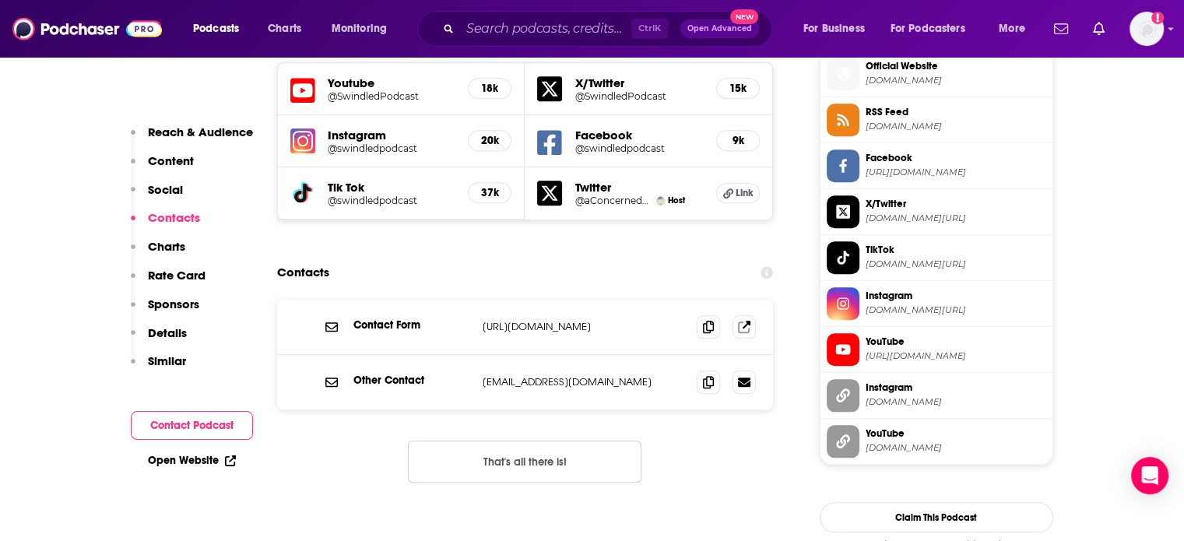
scroll to position [1402, 0]
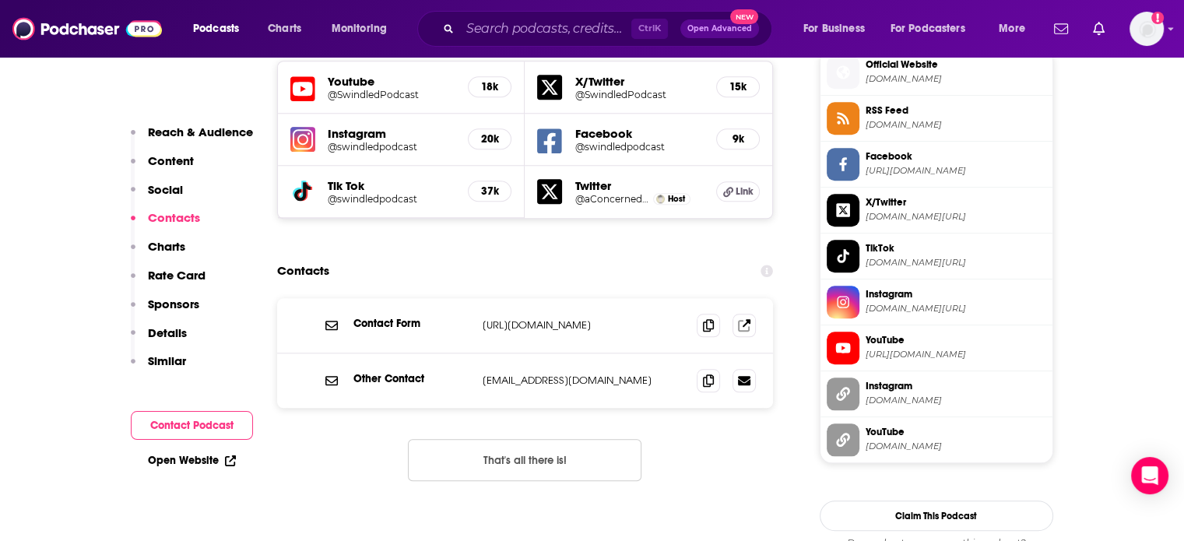
click at [545, 374] on p "info@swindledpodcast.com" at bounding box center [584, 380] width 202 height 13
copy div "info@swindledpodcast.com info@swindledpodcast.com"
